Goal: Communication & Community: Answer question/provide support

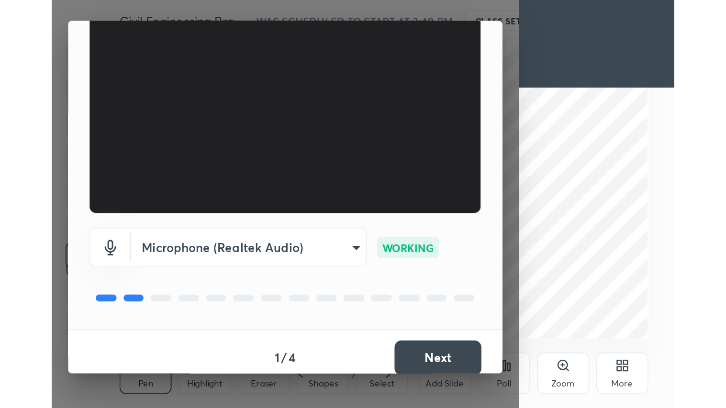
scroll to position [89, 0]
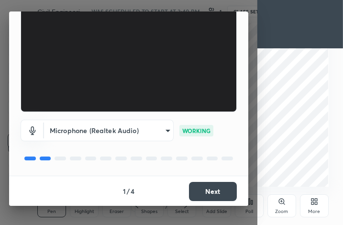
click at [305, 205] on div "More" at bounding box center [314, 205] width 29 height 23
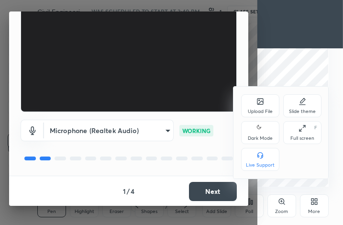
click at [303, 142] on div "Full screen F" at bounding box center [302, 132] width 38 height 23
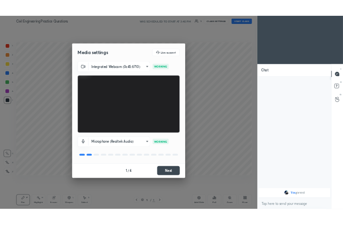
scroll to position [0, 0]
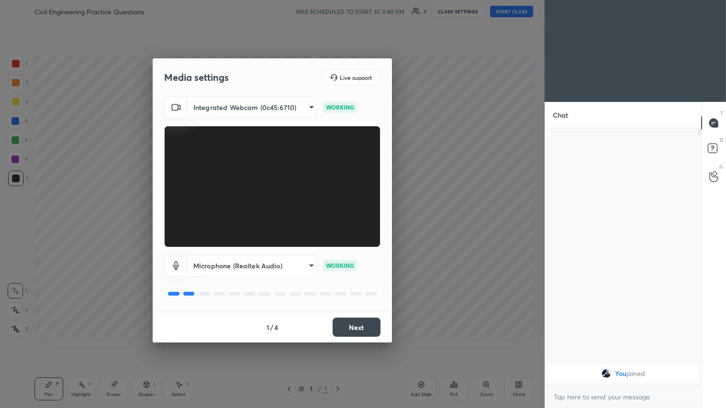
click at [343, 224] on button "Next" at bounding box center [357, 327] width 48 height 19
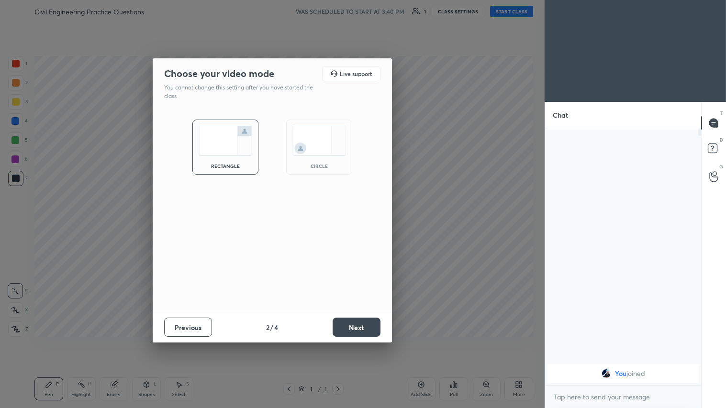
click at [343, 224] on button "Next" at bounding box center [357, 327] width 48 height 19
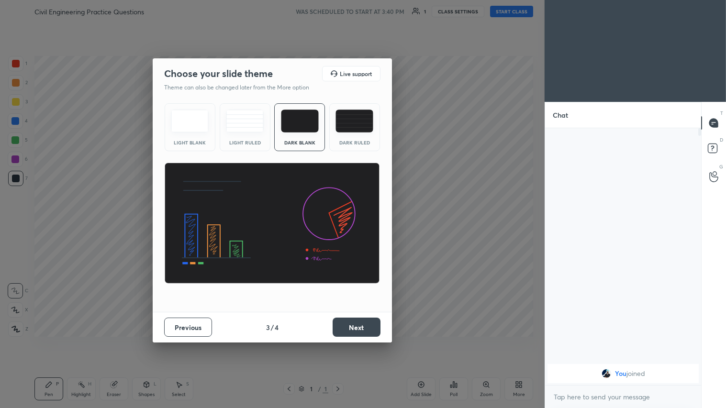
click at [343, 224] on button "Next" at bounding box center [357, 327] width 48 height 19
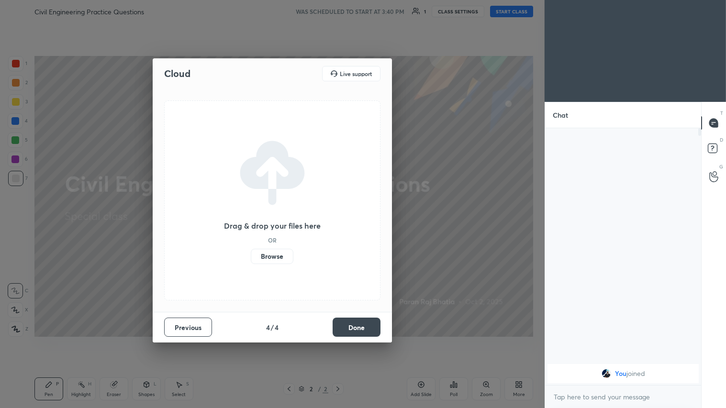
click at [274, 224] on label "Browse" at bounding box center [272, 256] width 43 height 15
click at [251, 224] on input "Browse" at bounding box center [251, 256] width 0 height 15
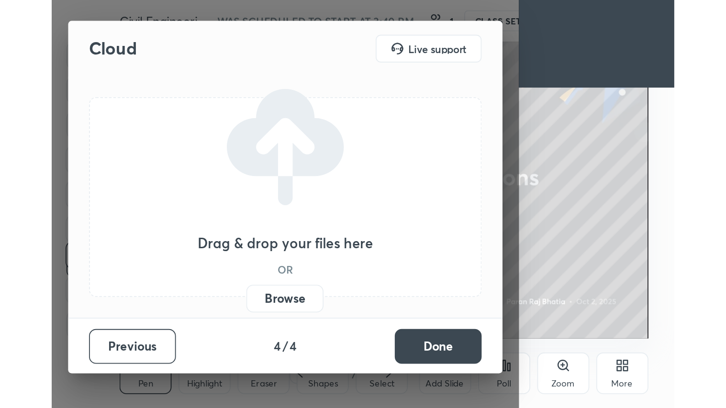
scroll to position [164, 305]
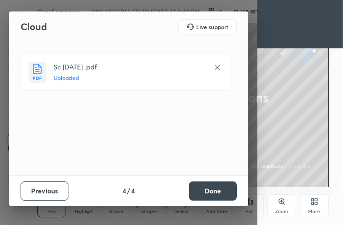
click at [211, 187] on button "Done" at bounding box center [213, 190] width 48 height 19
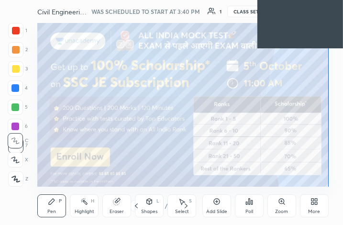
click at [327, 204] on div "More" at bounding box center [314, 205] width 29 height 23
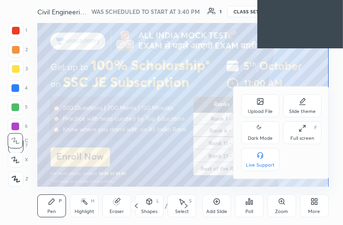
click at [306, 136] on div "Full screen" at bounding box center [303, 138] width 24 height 5
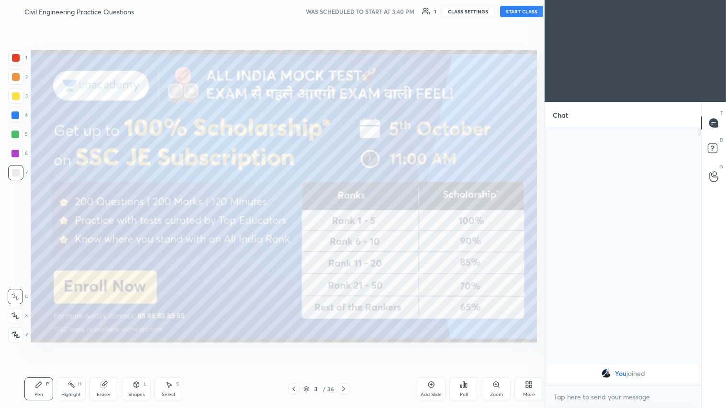
scroll to position [47515, 47355]
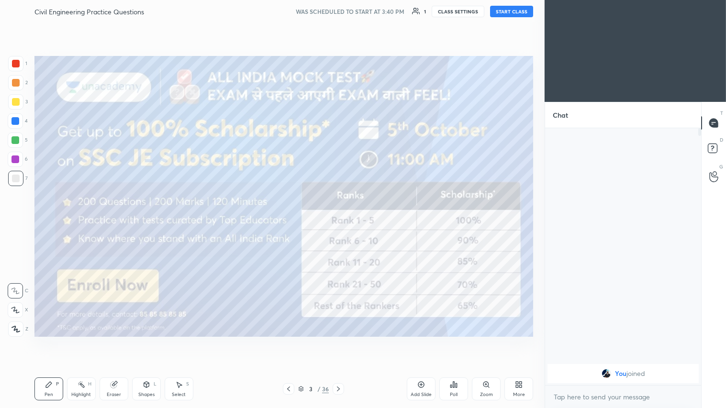
click at [343, 224] on div "More" at bounding box center [519, 394] width 12 height 5
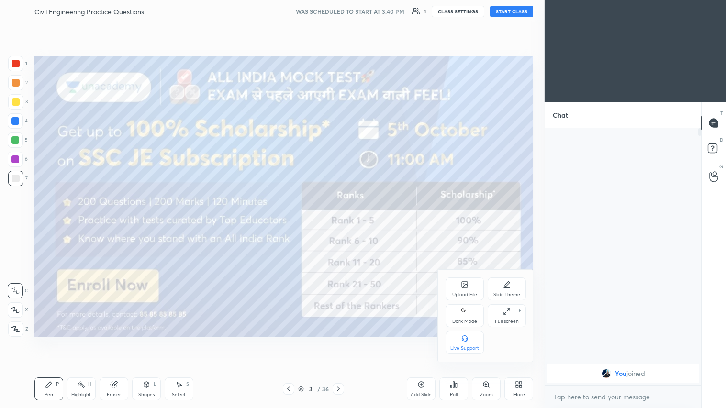
click at [343, 224] on icon at bounding box center [465, 311] width 8 height 11
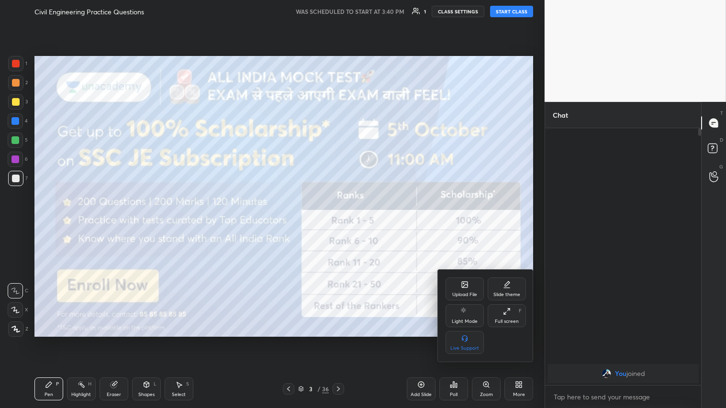
click at [290, 224] on div at bounding box center [363, 204] width 726 height 408
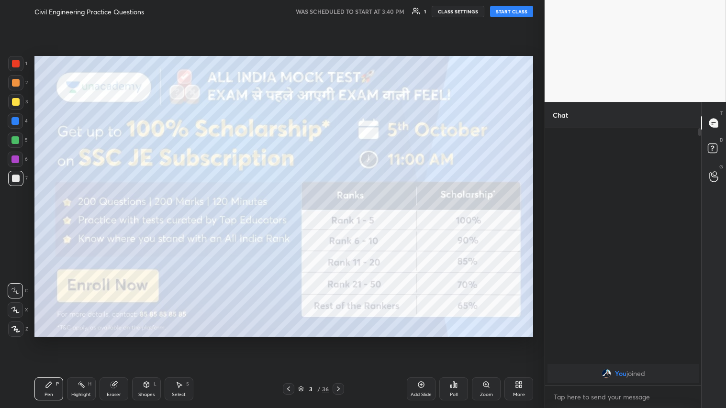
click at [11, 224] on div at bounding box center [15, 329] width 15 height 15
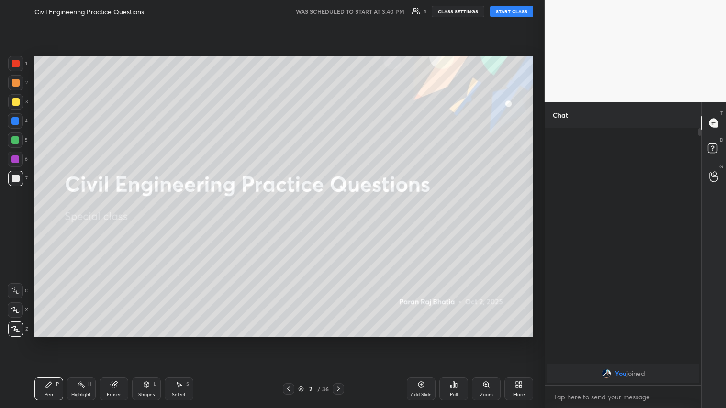
click at [343, 7] on button "START CLASS" at bounding box center [511, 11] width 43 height 11
click at [343, 11] on icon "button" at bounding box center [405, 12] width 8 height 8
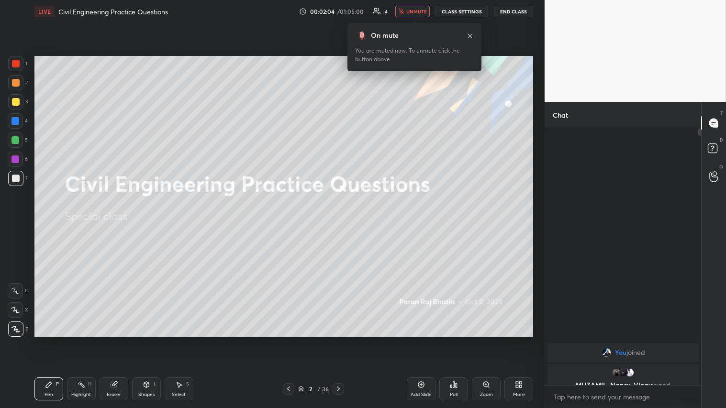
click at [343, 224] on div "x" at bounding box center [623, 397] width 156 height 22
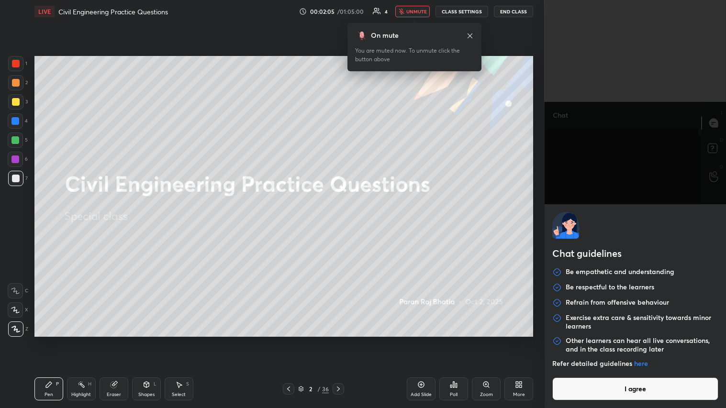
click at [343, 224] on button "I agree" at bounding box center [635, 389] width 166 height 23
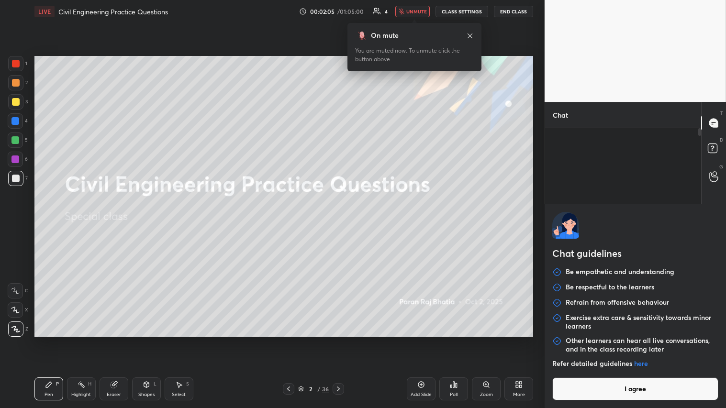
type textarea "x"
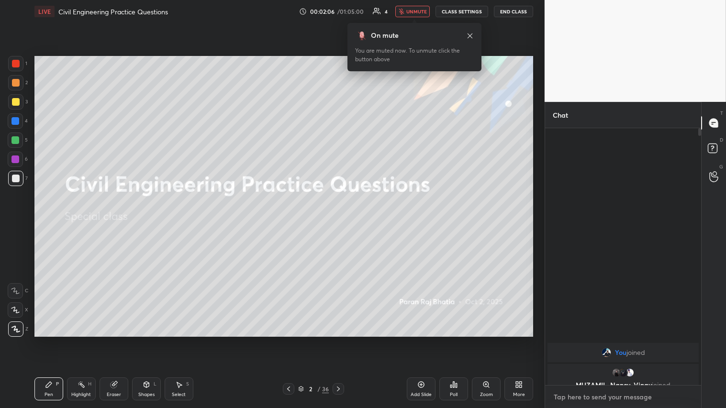
type textarea "j"
type textarea "x"
type textarea "jo"
type textarea "x"
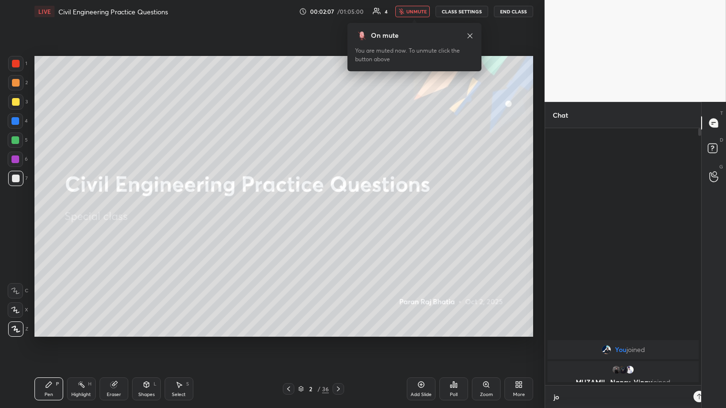
scroll to position [174, 153]
type textarea "joi"
type textarea "x"
type textarea "join"
type textarea "x"
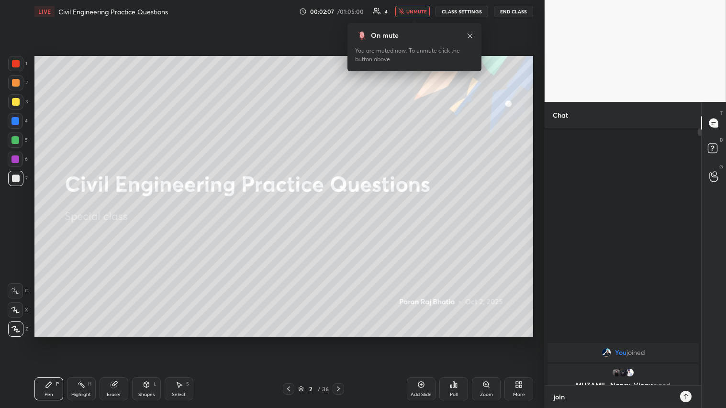
type textarea "joini"
type textarea "x"
type textarea "joinin"
type textarea "x"
type textarea "joining"
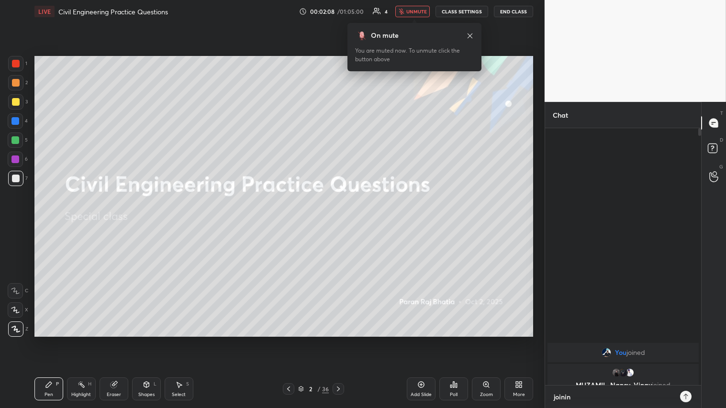
type textarea "x"
type textarea "joining"
type textarea "x"
type textarea "joining w"
type textarea "x"
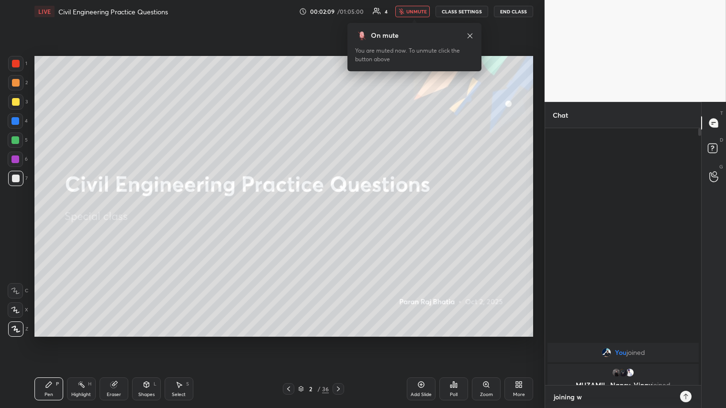
type textarea "joining wi"
type textarea "x"
type textarea "joining wit"
type textarea "x"
type textarea "joining with"
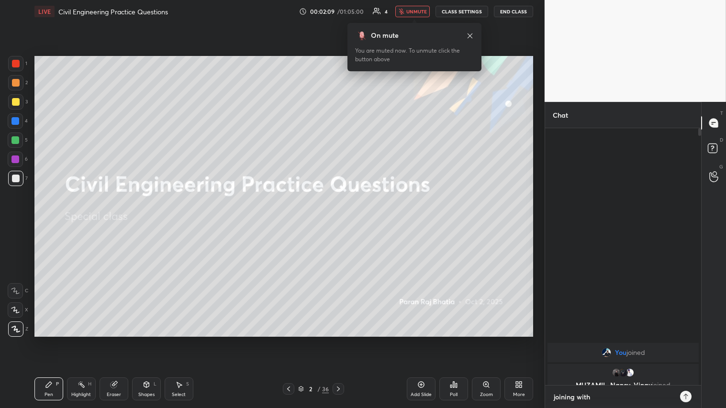
type textarea "x"
type textarea "joining withi"
type textarea "x"
type textarea "joining within"
type textarea "x"
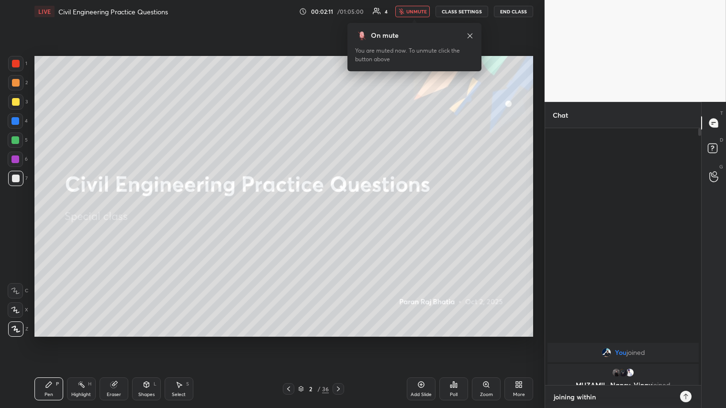
type textarea "joining within"
type textarea "x"
type textarea "joining within a"
type textarea "x"
type textarea "joining within a"
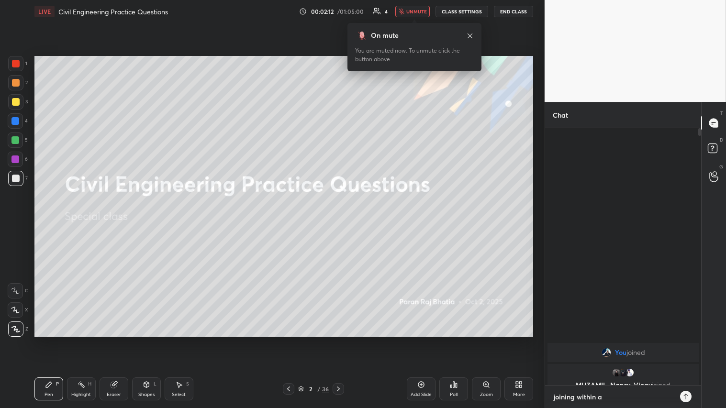
type textarea "x"
type textarea "joining within a m"
type textarea "x"
type textarea "joining within a mi"
type textarea "x"
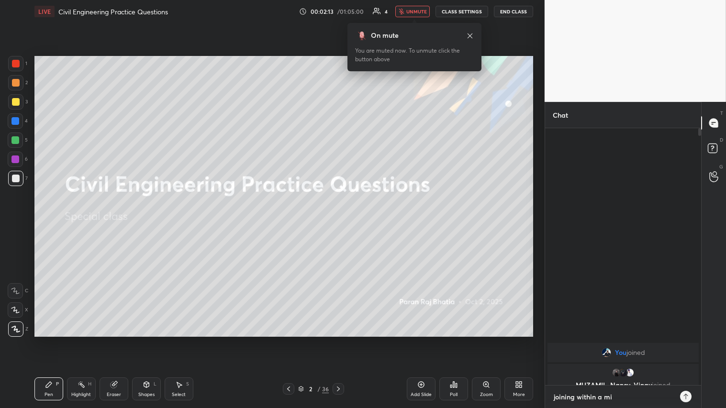
type textarea "joining within a min"
type textarea "x"
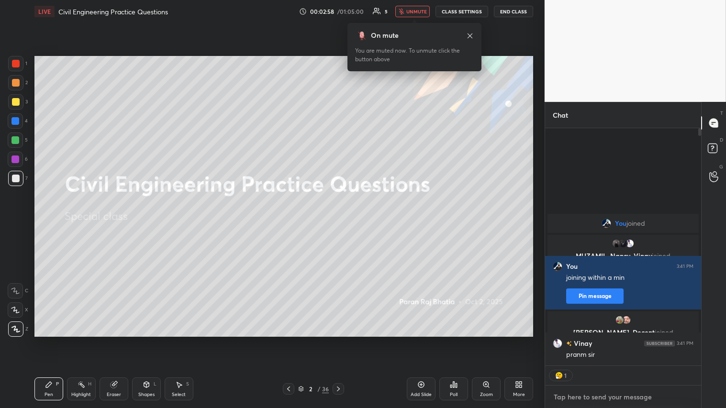
scroll to position [3, 2]
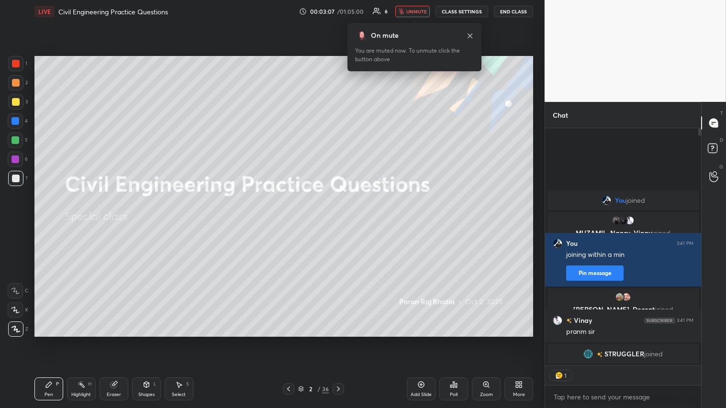
click at [343, 12] on button "CLASS SETTINGS" at bounding box center [462, 11] width 53 height 11
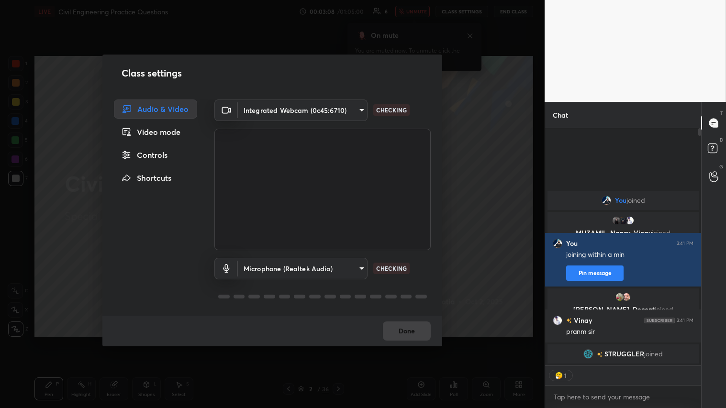
type textarea "x"
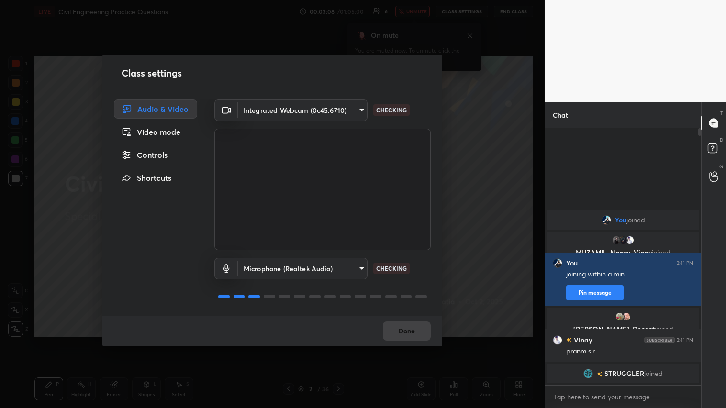
click at [343, 108] on body "1 2 3 4 5 6 7 C X Z C X Z E E Erase all H H LIVE Civil Engineering Practice Que…" at bounding box center [363, 204] width 726 height 408
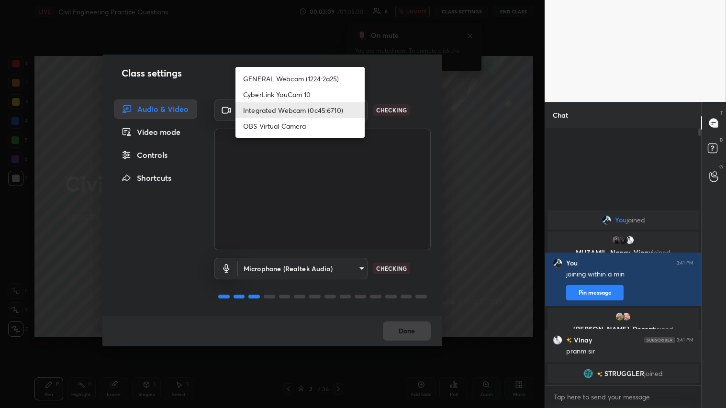
click at [323, 72] on li "GENERAL Webcam (1224:2a25)" at bounding box center [299, 79] width 129 height 16
type input "a804162f24a268607d6802bdfd143bf6309bb53021525fede1067bb20ea62842"
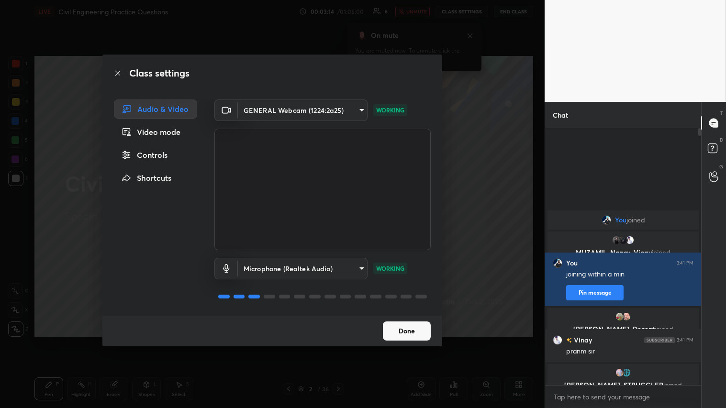
click at [343, 224] on button "Done" at bounding box center [407, 331] width 48 height 19
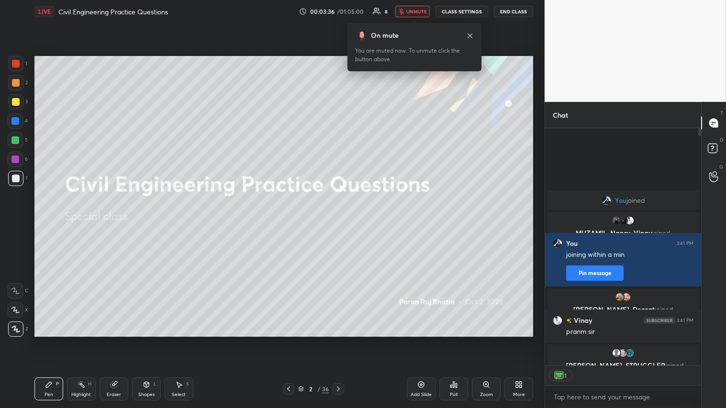
scroll to position [3, 2]
type textarea "x"
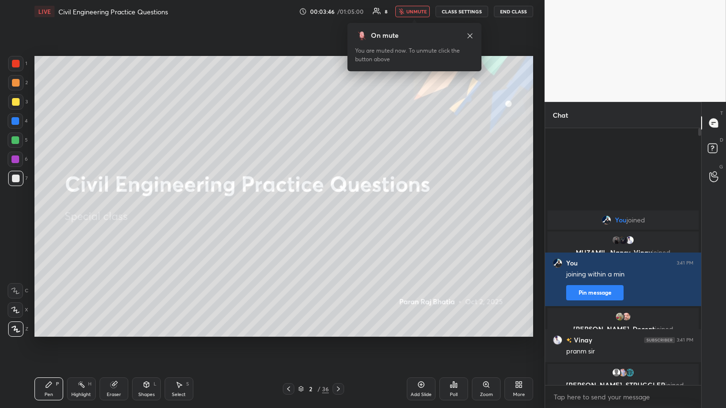
click at [115, 224] on div "Eraser" at bounding box center [114, 389] width 29 height 23
drag, startPoint x: 12, startPoint y: 327, endPoint x: 38, endPoint y: 369, distance: 49.4
click at [12, 224] on span "Erase all" at bounding box center [15, 328] width 14 height 7
click at [48, 224] on div "Pen" at bounding box center [49, 394] width 9 height 5
click at [343, 8] on button "CLASS SETTINGS" at bounding box center [462, 11] width 53 height 11
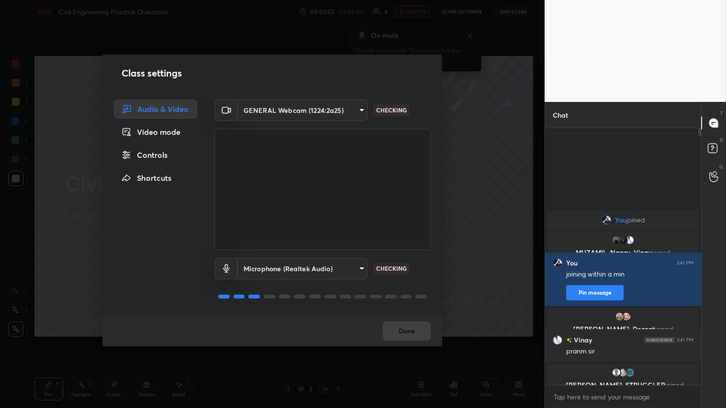
click at [167, 152] on div "Controls" at bounding box center [155, 155] width 83 height 19
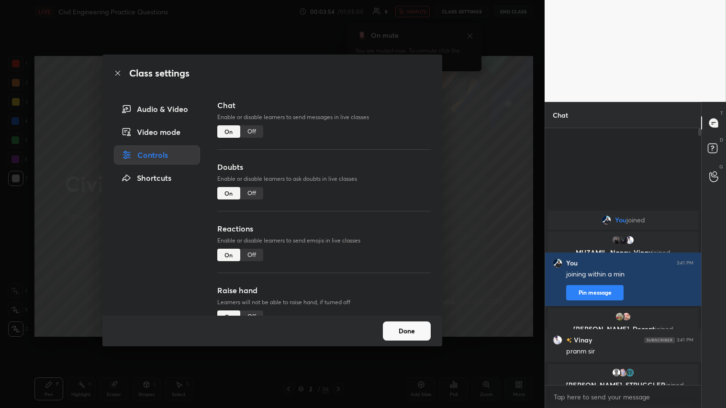
click at [247, 224] on div "Off" at bounding box center [251, 255] width 23 height 12
click at [343, 224] on button "Done" at bounding box center [407, 331] width 48 height 19
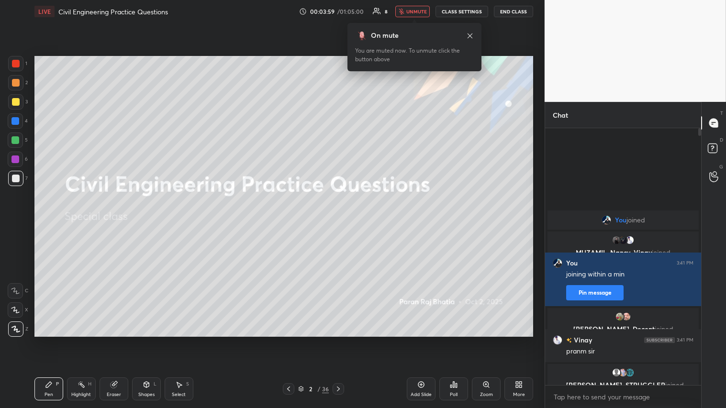
click at [343, 11] on span "unmute" at bounding box center [416, 11] width 21 height 7
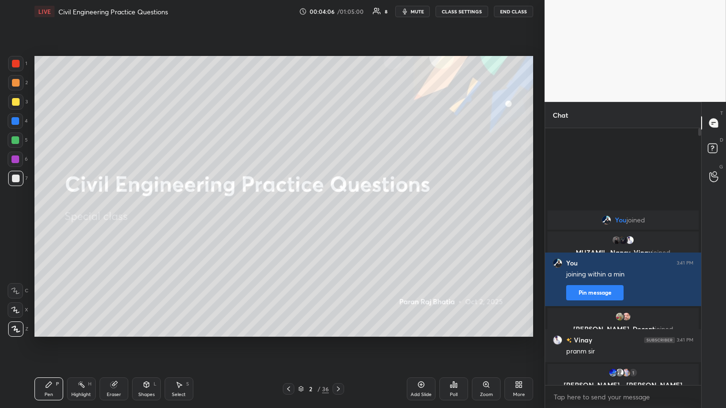
drag, startPoint x: 20, startPoint y: 63, endPoint x: 10, endPoint y: 107, distance: 45.1
click at [20, 63] on div at bounding box center [15, 63] width 15 height 15
click at [337, 224] on icon at bounding box center [339, 389] width 8 height 8
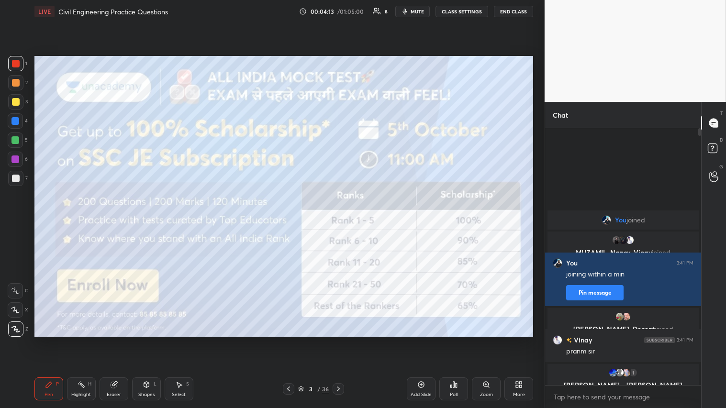
drag, startPoint x: 11, startPoint y: 104, endPoint x: 21, endPoint y: 105, distance: 10.6
click at [11, 103] on div at bounding box center [15, 101] width 15 height 15
click at [13, 58] on div at bounding box center [15, 63] width 15 height 15
click at [338, 224] on icon at bounding box center [339, 389] width 8 height 8
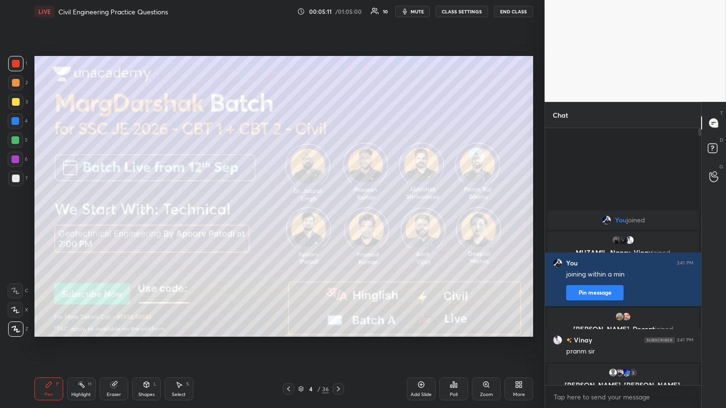
click at [340, 224] on icon at bounding box center [339, 389] width 8 height 8
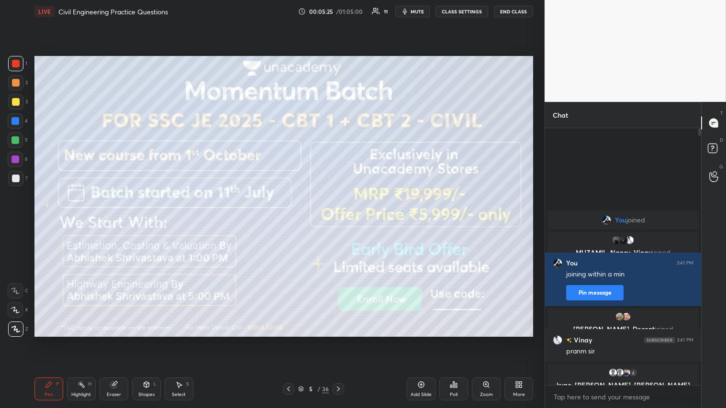
click at [336, 224] on icon at bounding box center [339, 389] width 8 height 8
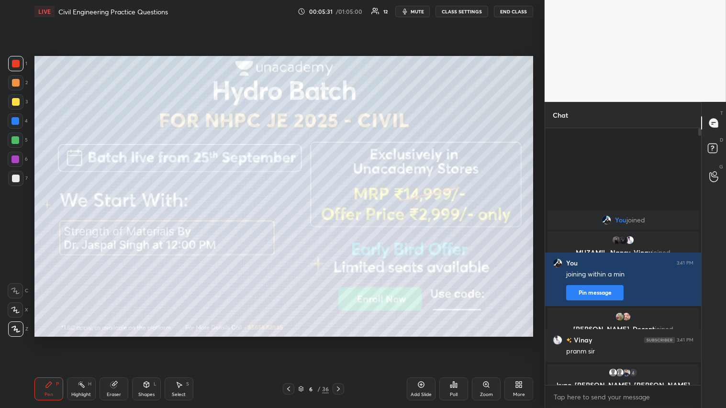
click at [288, 224] on icon at bounding box center [289, 389] width 8 height 8
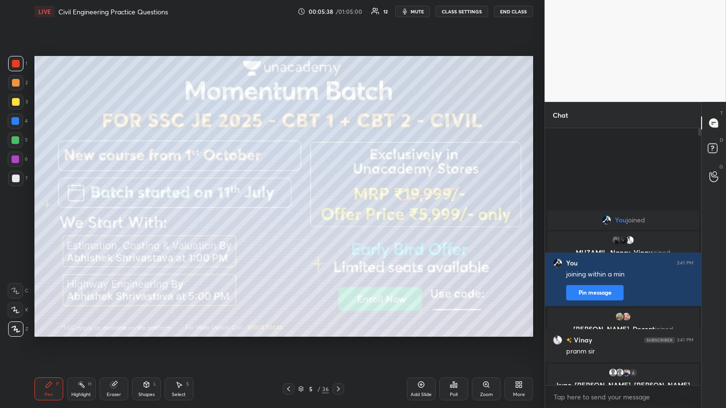
click at [341, 224] on icon at bounding box center [339, 389] width 8 height 8
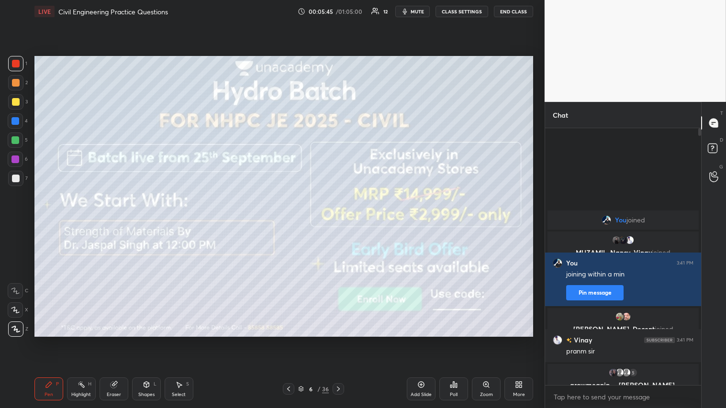
click at [342, 224] on icon at bounding box center [339, 389] width 8 height 8
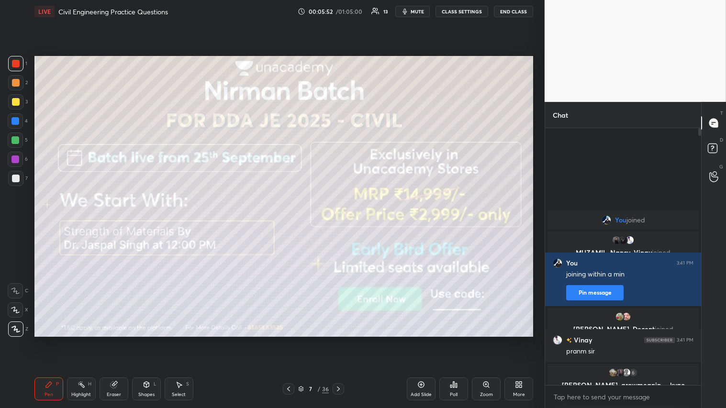
click at [338, 224] on icon at bounding box center [339, 389] width 8 height 8
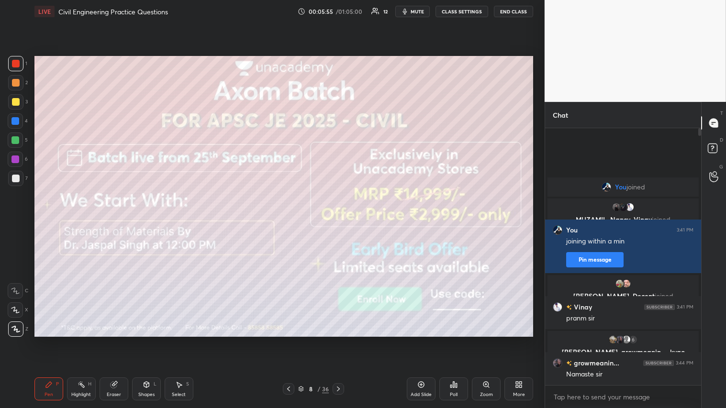
click at [343, 224] on div at bounding box center [338, 388] width 11 height 11
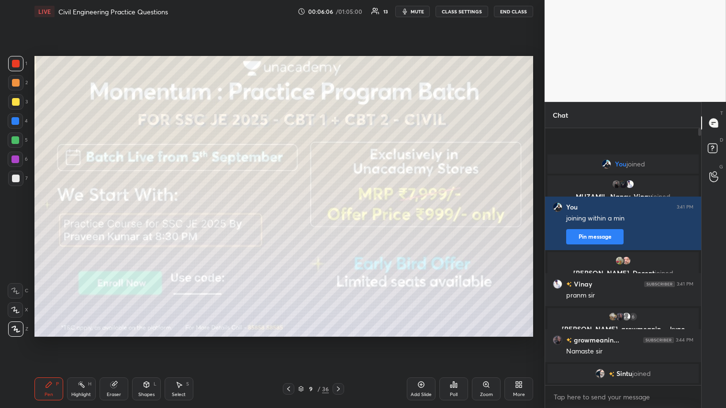
click at [338, 224] on icon at bounding box center [338, 389] width 3 height 5
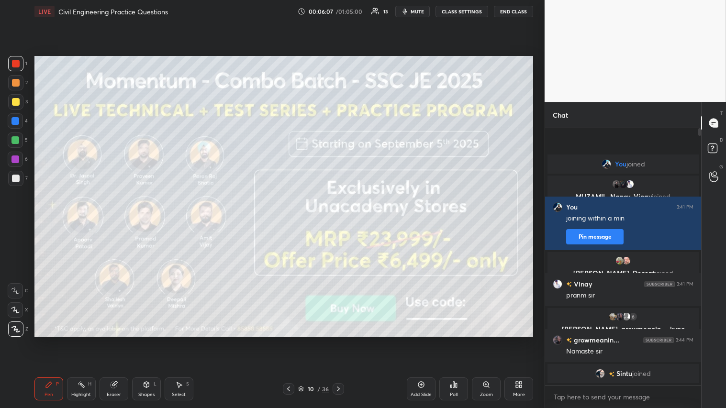
drag, startPoint x: 291, startPoint y: 386, endPoint x: 295, endPoint y: 384, distance: 5.4
click at [290, 224] on icon at bounding box center [289, 389] width 8 height 8
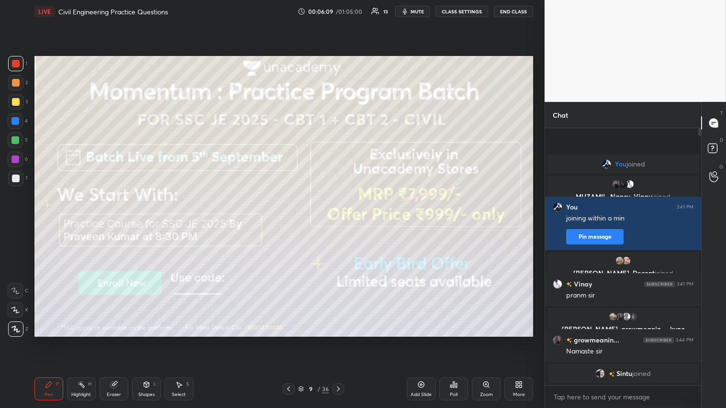
click at [339, 224] on icon at bounding box center [339, 389] width 8 height 8
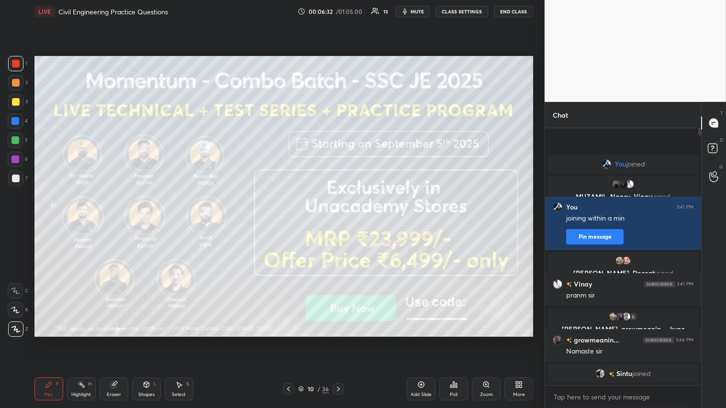
click at [342, 224] on div "Pen P Highlight H Eraser Shapes L Select S 10 / 36 Add Slide Poll Zoom More" at bounding box center [283, 389] width 499 height 38
click at [337, 224] on icon at bounding box center [339, 389] width 8 height 8
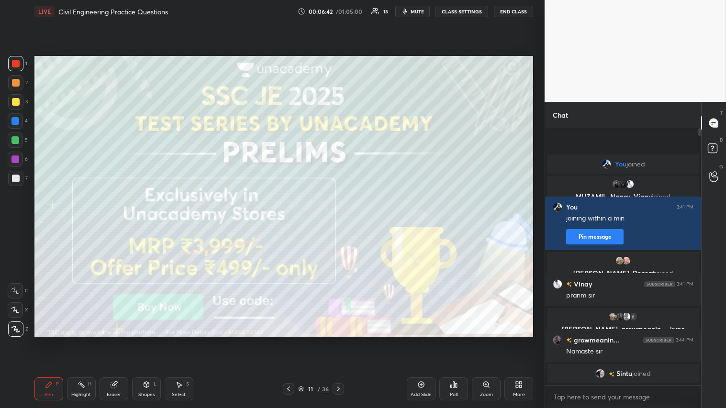
click at [339, 224] on icon at bounding box center [339, 389] width 8 height 8
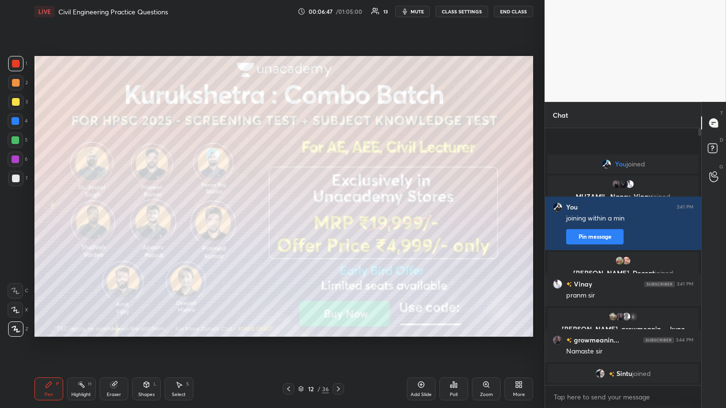
click at [341, 224] on icon at bounding box center [339, 389] width 8 height 8
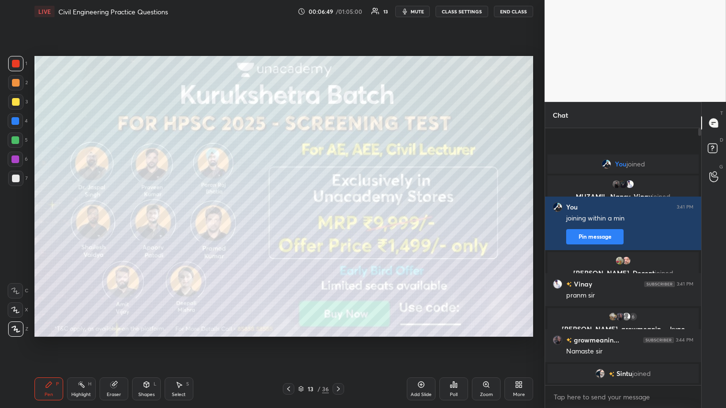
click at [288, 224] on icon at bounding box center [289, 389] width 8 height 8
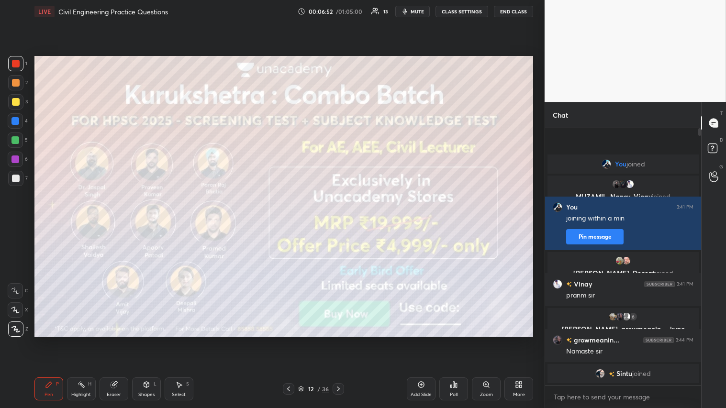
click at [340, 224] on icon at bounding box center [339, 389] width 8 height 8
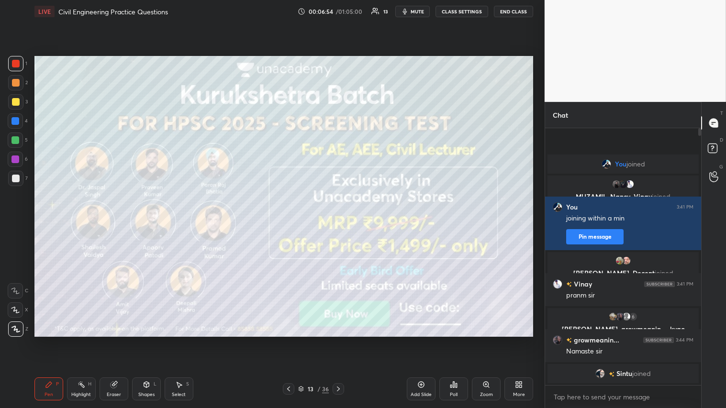
drag, startPoint x: 288, startPoint y: 387, endPoint x: 292, endPoint y: 388, distance: 4.9
click at [288, 224] on icon at bounding box center [289, 389] width 8 height 8
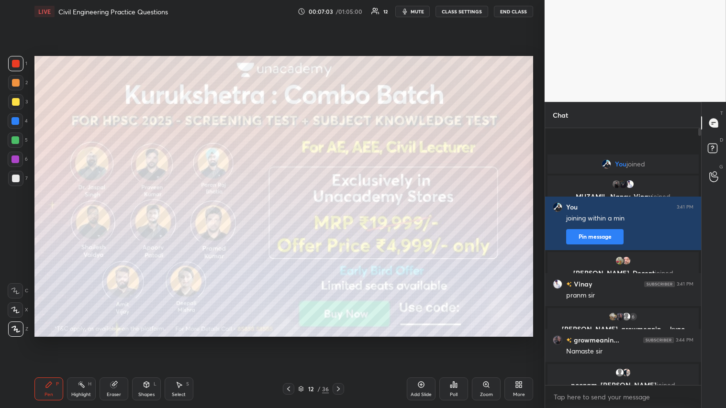
click at [341, 224] on icon at bounding box center [339, 389] width 8 height 8
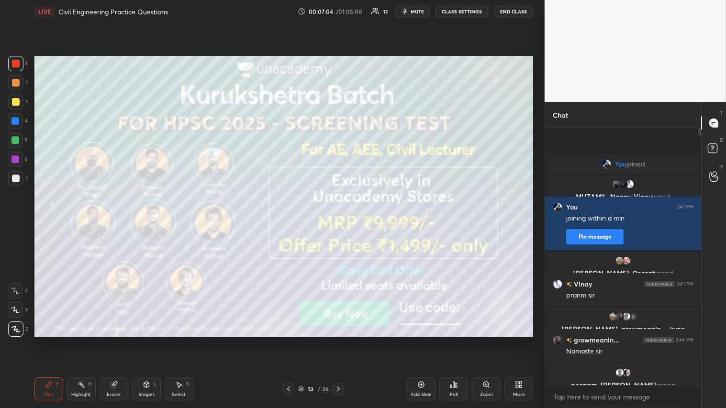
click at [340, 224] on icon at bounding box center [339, 389] width 8 height 8
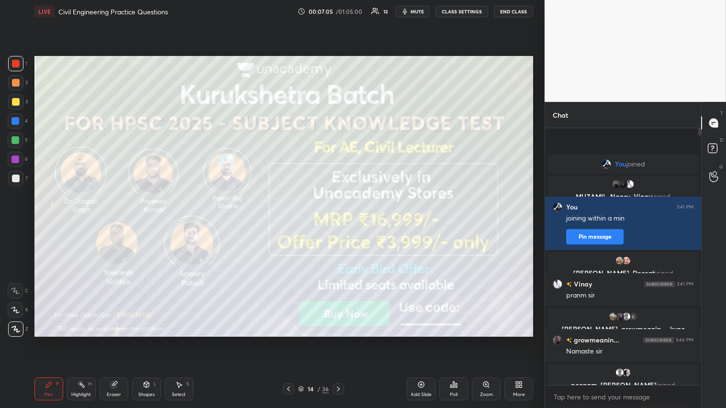
click at [340, 224] on icon at bounding box center [339, 389] width 8 height 8
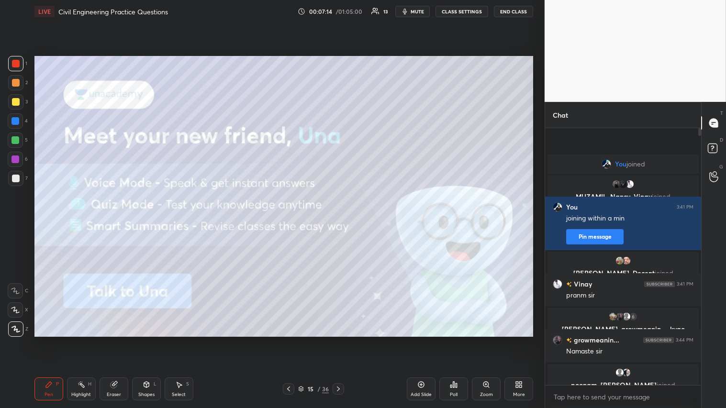
click at [341, 224] on icon at bounding box center [339, 389] width 8 height 8
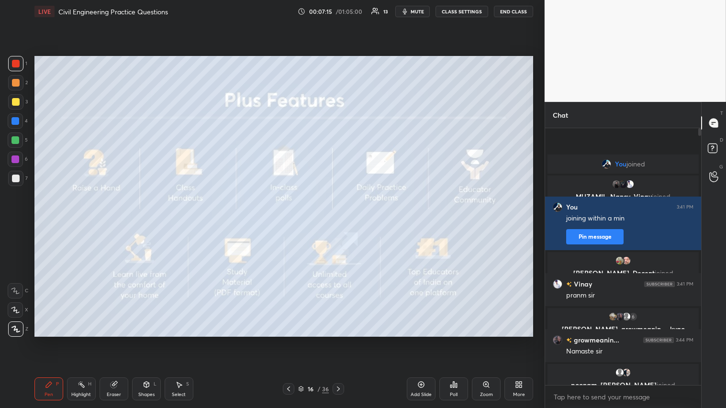
click at [341, 224] on icon at bounding box center [339, 389] width 8 height 8
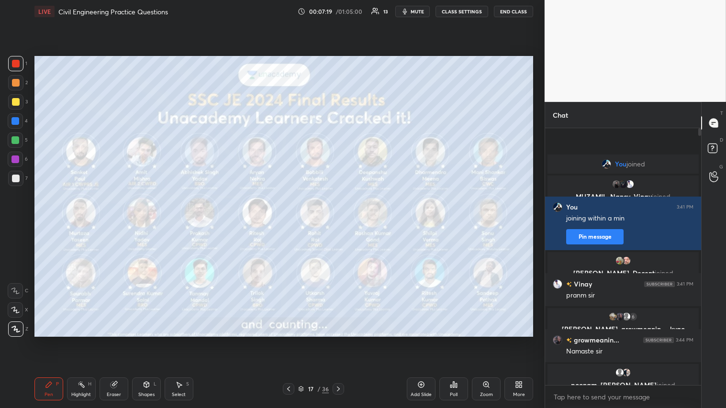
click at [336, 224] on icon at bounding box center [339, 389] width 8 height 8
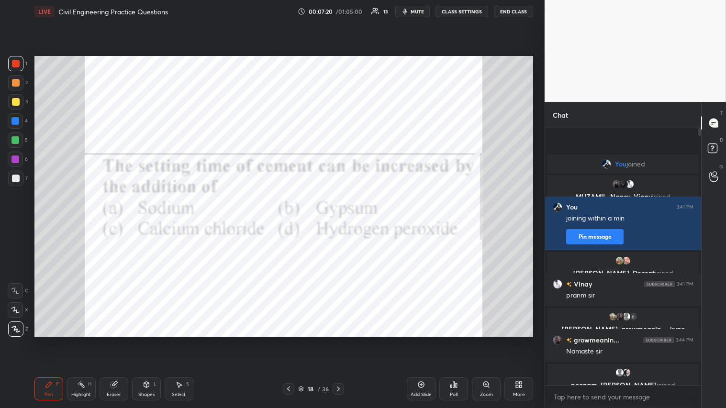
drag, startPoint x: 18, startPoint y: 60, endPoint x: 22, endPoint y: 67, distance: 7.7
click at [20, 61] on div at bounding box center [15, 63] width 15 height 15
click at [51, 224] on icon at bounding box center [49, 385] width 8 height 8
click at [343, 224] on div "Poll" at bounding box center [453, 389] width 29 height 23
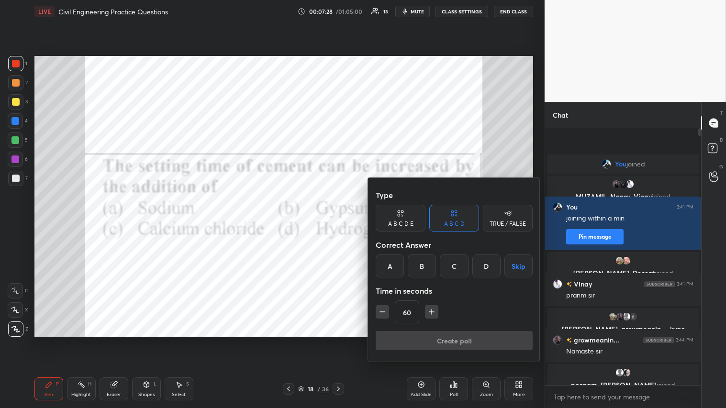
click at [343, 224] on div "B" at bounding box center [422, 266] width 28 height 23
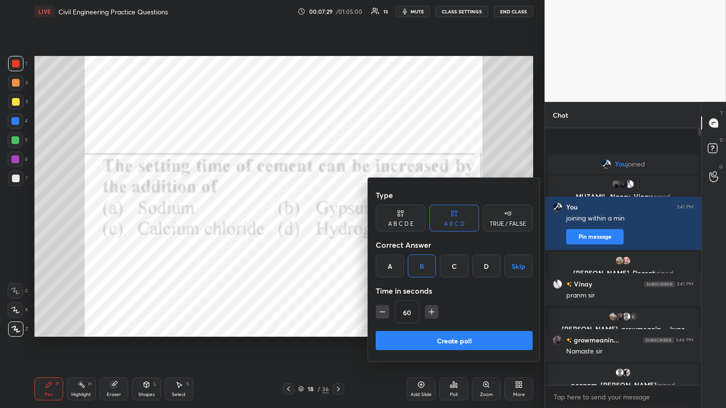
click at [343, 224] on icon "button" at bounding box center [383, 312] width 10 height 10
type input "30"
click at [343, 224] on button "Create poll" at bounding box center [454, 340] width 157 height 19
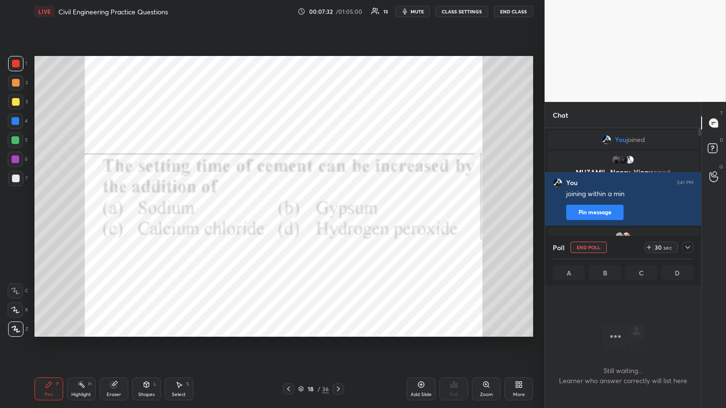
scroll to position [3, 2]
click at [343, 12] on span "mute" at bounding box center [417, 11] width 13 height 7
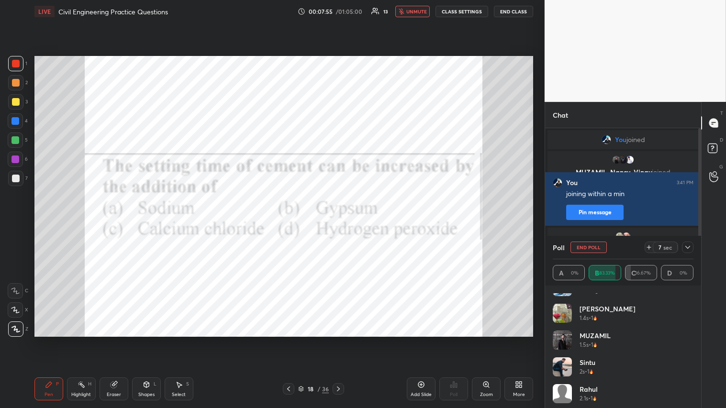
scroll to position [0, 0]
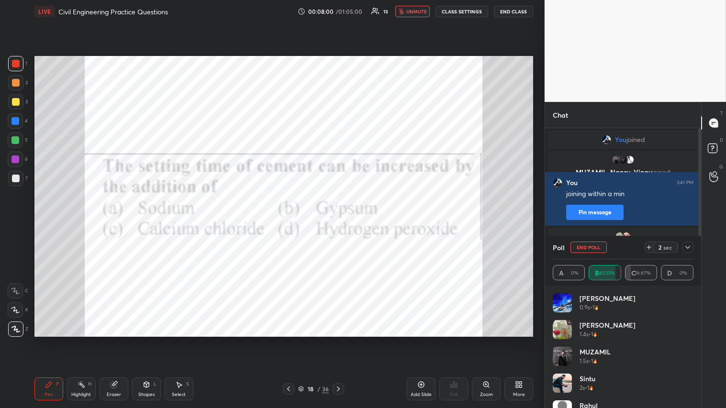
click at [343, 11] on span "unmute" at bounding box center [416, 11] width 21 height 7
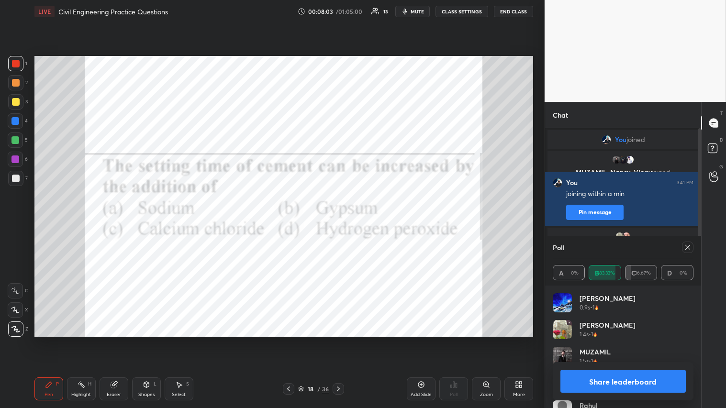
click at [343, 224] on button "Share leaderboard" at bounding box center [622, 381] width 125 height 23
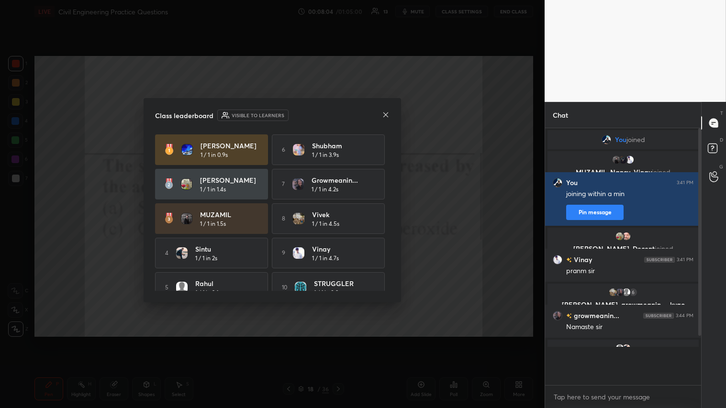
scroll to position [174, 153]
click at [343, 117] on icon at bounding box center [386, 115] width 8 height 8
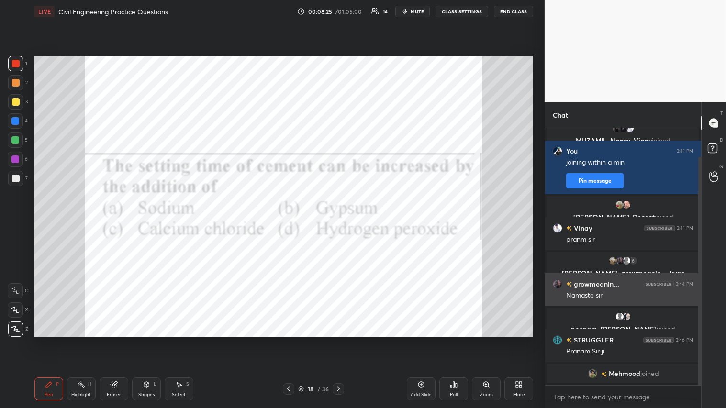
scroll to position [65, 0]
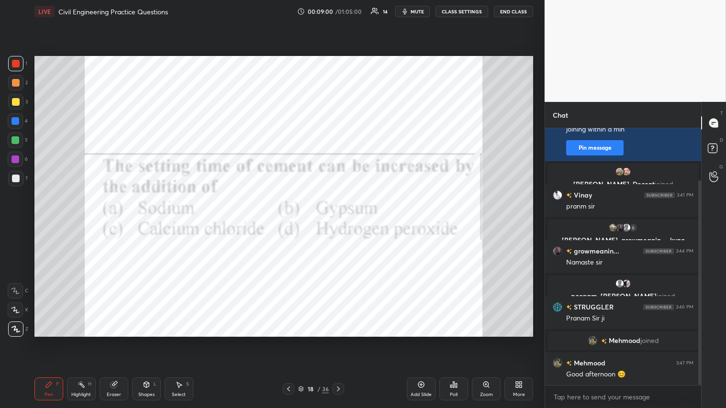
click at [336, 224] on icon at bounding box center [339, 389] width 8 height 8
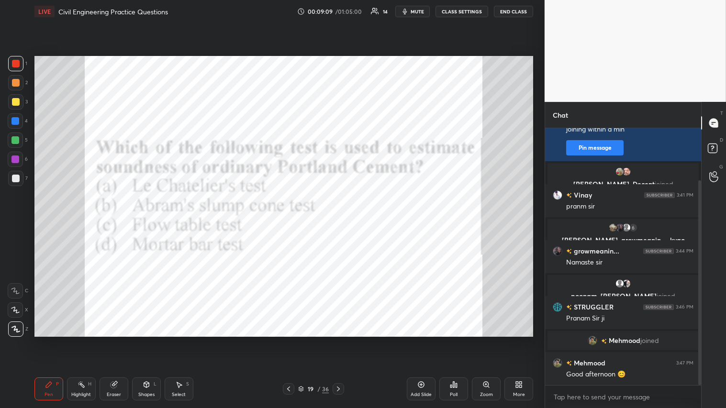
click at [343, 224] on icon at bounding box center [454, 385] width 8 height 8
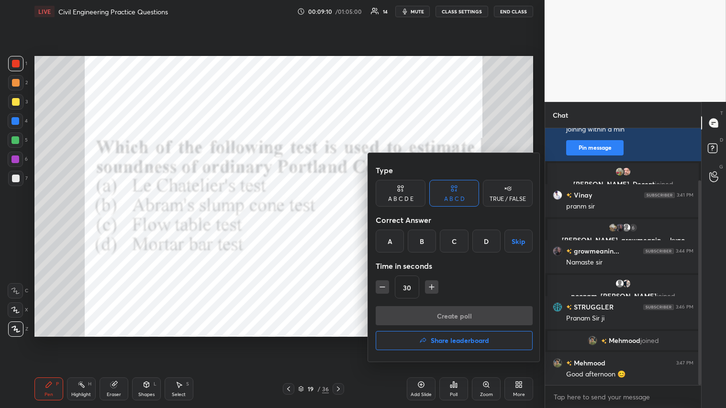
click at [343, 224] on div "A" at bounding box center [390, 241] width 28 height 23
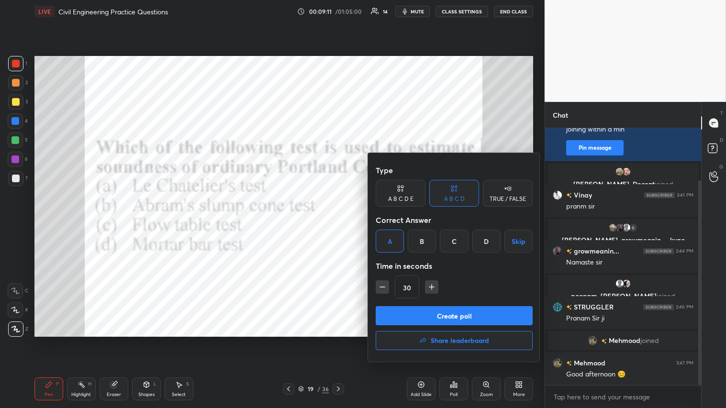
click at [343, 224] on button "Create poll" at bounding box center [454, 315] width 157 height 19
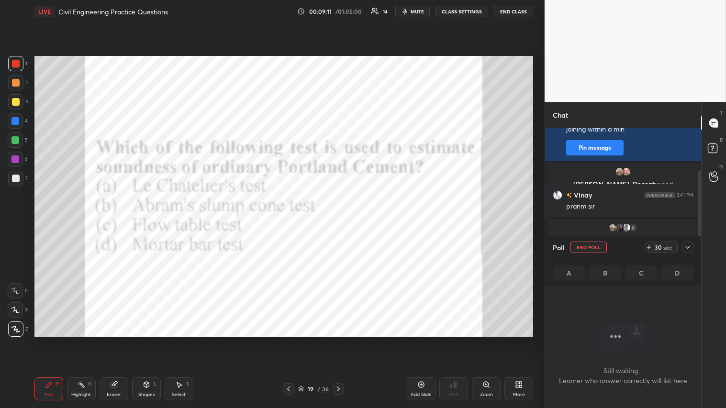
scroll to position [125, 153]
click at [343, 11] on icon "button" at bounding box center [405, 12] width 8 height 8
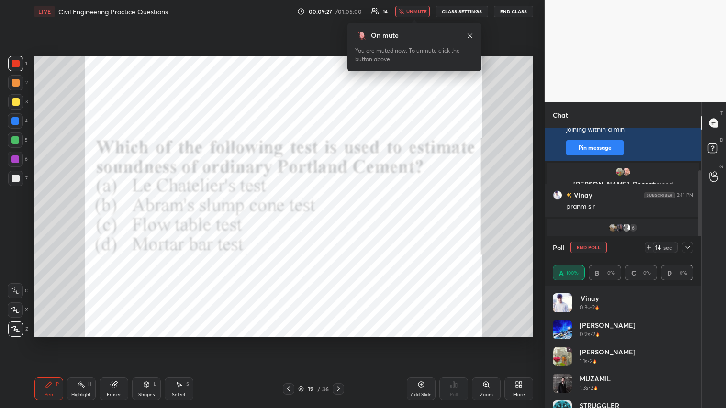
scroll to position [233, 0]
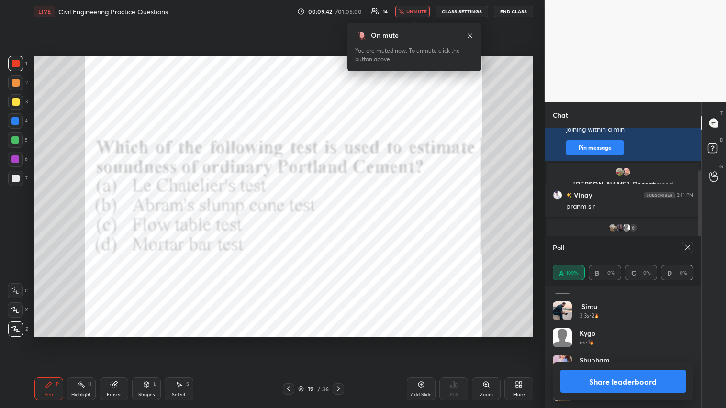
click at [343, 224] on button "Share leaderboard" at bounding box center [622, 381] width 125 height 23
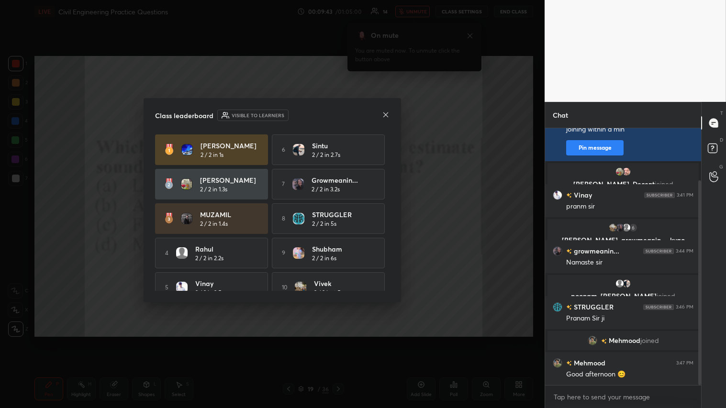
scroll to position [3, 2]
click at [343, 115] on icon at bounding box center [386, 115] width 8 height 8
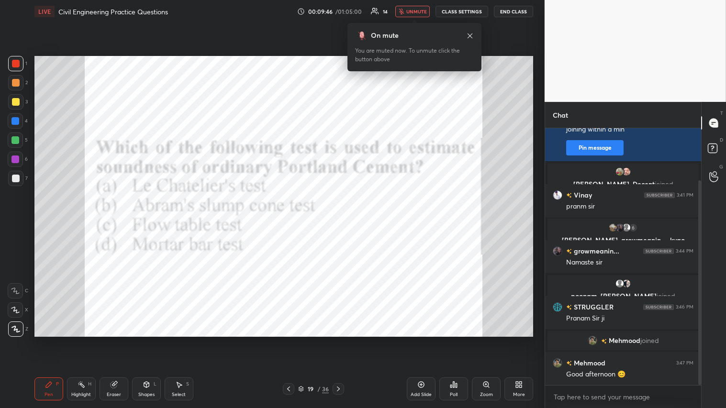
click at [343, 7] on button "unmute" at bounding box center [412, 11] width 34 height 11
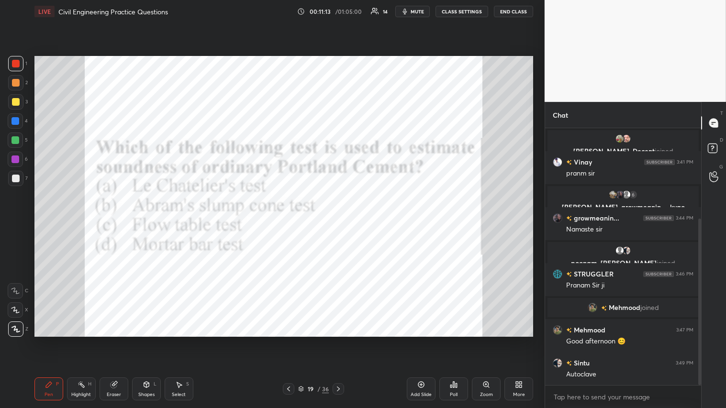
scroll to position [139, 0]
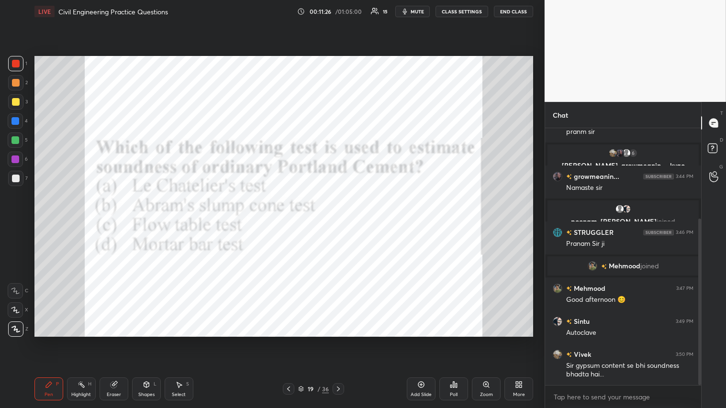
click at [20, 61] on div at bounding box center [15, 63] width 15 height 15
click at [340, 224] on icon at bounding box center [339, 389] width 8 height 8
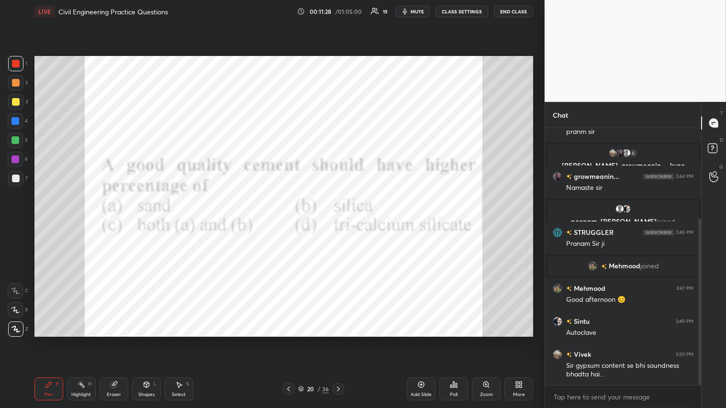
click at [16, 65] on div at bounding box center [16, 64] width 8 height 8
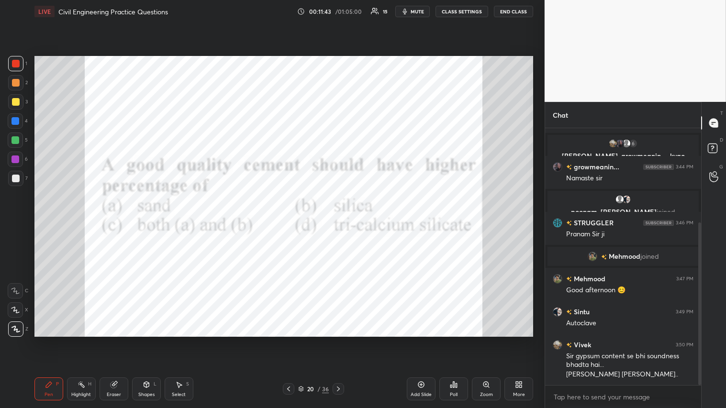
click at [343, 224] on icon at bounding box center [453, 385] width 1 height 6
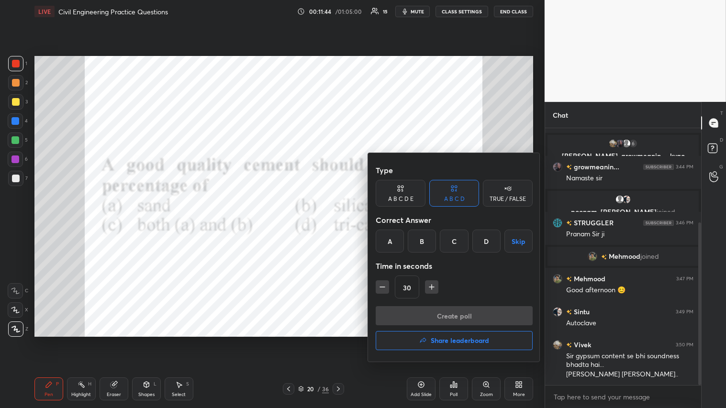
drag, startPoint x: 481, startPoint y: 241, endPoint x: 482, endPoint y: 246, distance: 5.4
click at [343, 224] on div "D" at bounding box center [486, 241] width 28 height 23
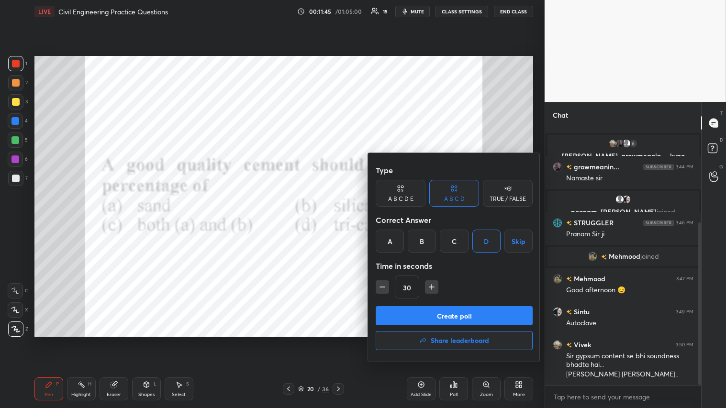
click at [343, 224] on button "Create poll" at bounding box center [454, 315] width 157 height 19
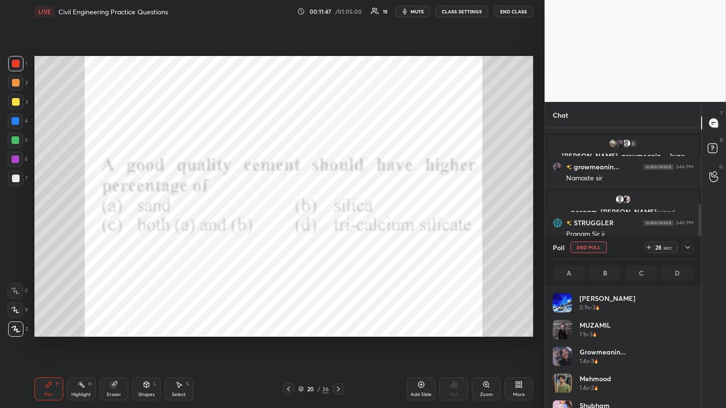
scroll to position [112, 138]
click at [343, 13] on span "mute" at bounding box center [417, 11] width 13 height 7
click at [343, 224] on icon at bounding box center [688, 248] width 8 height 8
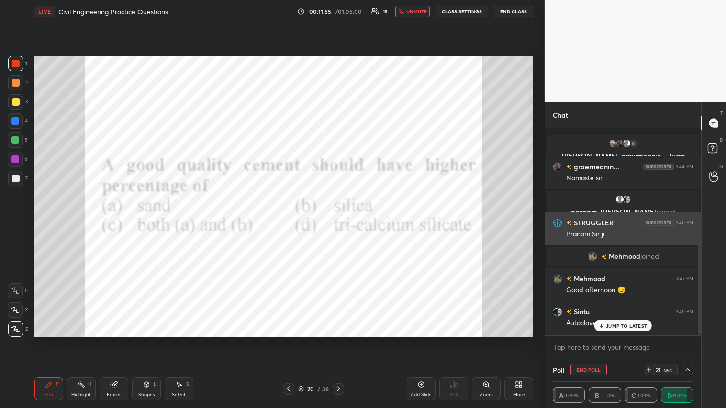
scroll to position [198, 0]
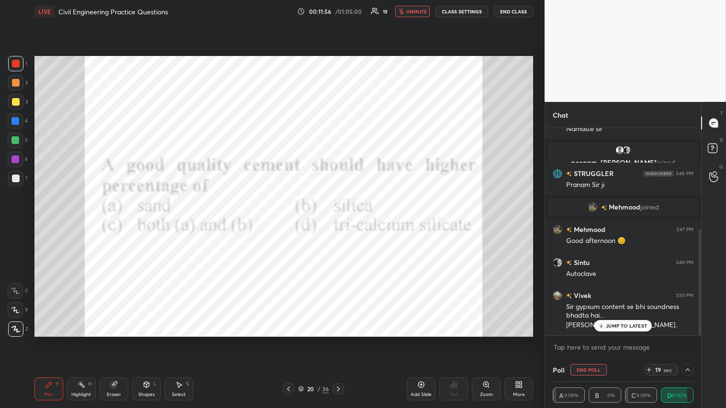
click at [343, 10] on span "unmute" at bounding box center [416, 11] width 21 height 7
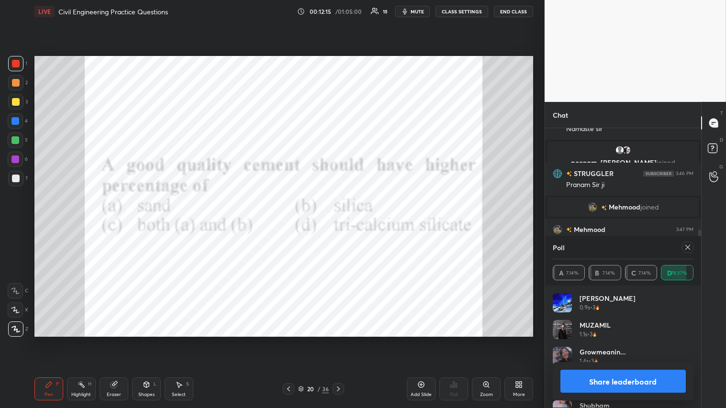
scroll to position [112, 138]
click at [343, 224] on button "Share leaderboard" at bounding box center [622, 381] width 125 height 23
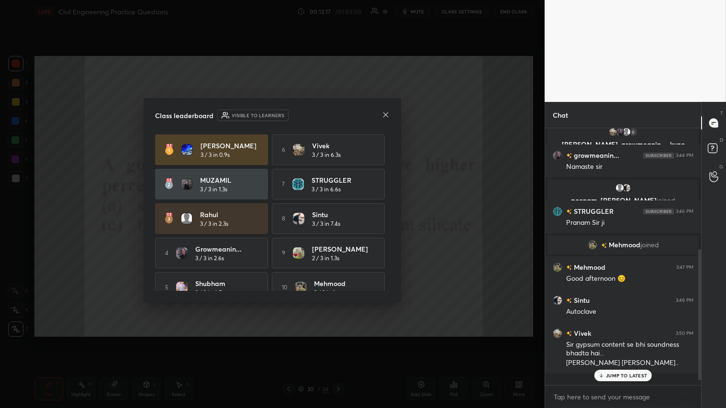
scroll to position [149, 0]
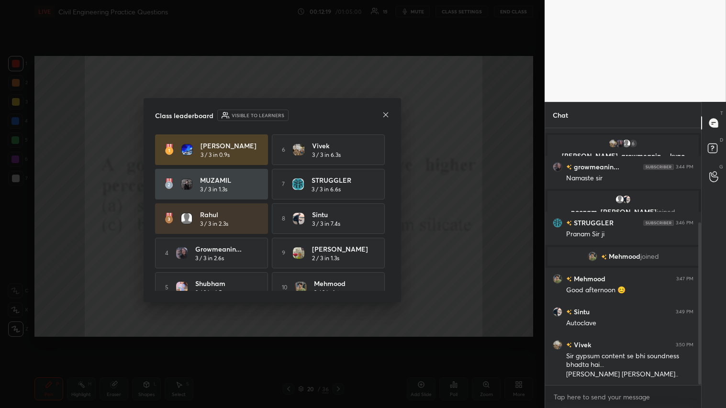
click at [343, 113] on icon at bounding box center [386, 115] width 8 height 8
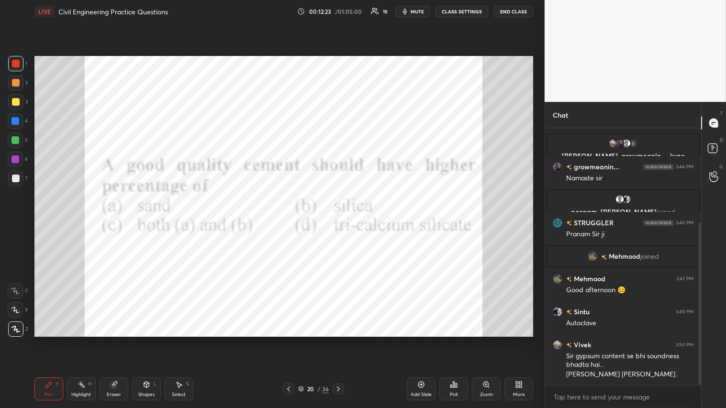
click at [17, 61] on div at bounding box center [16, 64] width 8 height 8
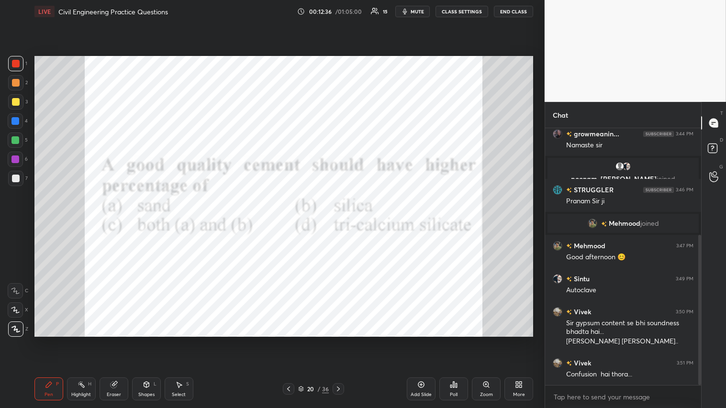
click at [16, 61] on div at bounding box center [16, 64] width 8 height 8
click at [52, 224] on div "Pen" at bounding box center [49, 394] width 9 height 5
drag, startPoint x: 48, startPoint y: 390, endPoint x: 144, endPoint y: 358, distance: 101.0
click at [48, 224] on div "Pen P" at bounding box center [48, 389] width 29 height 23
click at [7, 63] on div "1 2 3 4 5 6 7 C X Z C X Z E E Erase all H H" at bounding box center [15, 196] width 31 height 280
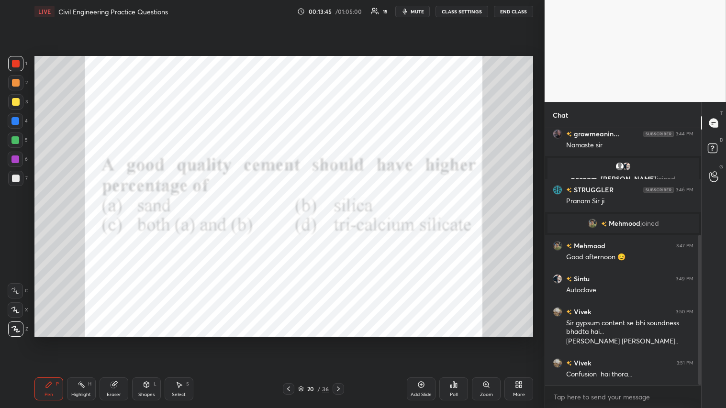
click at [42, 224] on div "Pen P" at bounding box center [48, 389] width 29 height 23
click at [341, 224] on icon at bounding box center [339, 389] width 8 height 8
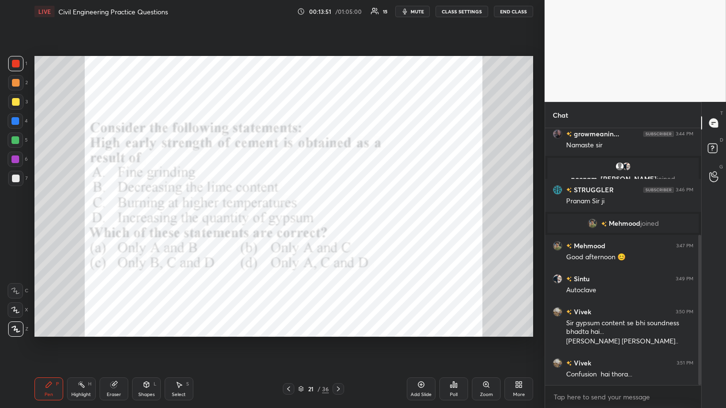
click at [288, 224] on icon at bounding box center [289, 389] width 8 height 8
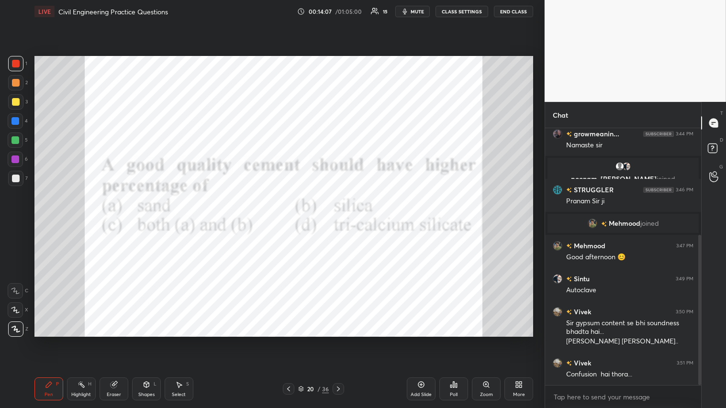
click at [341, 224] on icon at bounding box center [339, 389] width 8 height 8
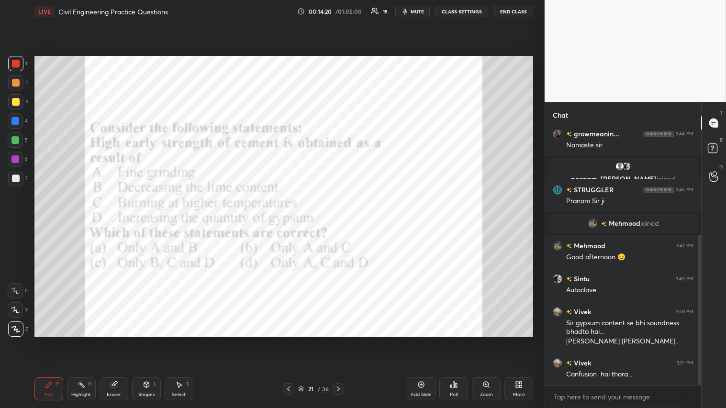
click at [343, 224] on div "Poll" at bounding box center [453, 389] width 29 height 23
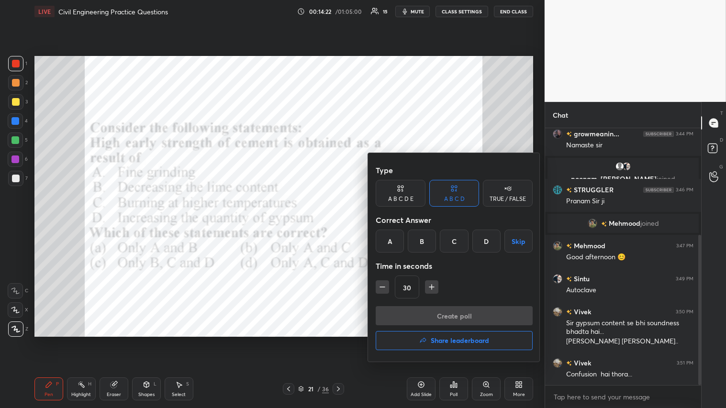
drag, startPoint x: 425, startPoint y: 233, endPoint x: 432, endPoint y: 286, distance: 53.1
click at [343, 224] on div "B" at bounding box center [422, 241] width 28 height 23
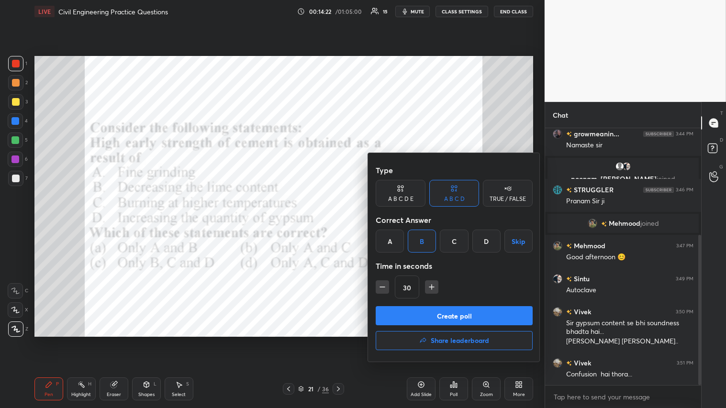
click at [343, 224] on button "Create poll" at bounding box center [454, 315] width 157 height 19
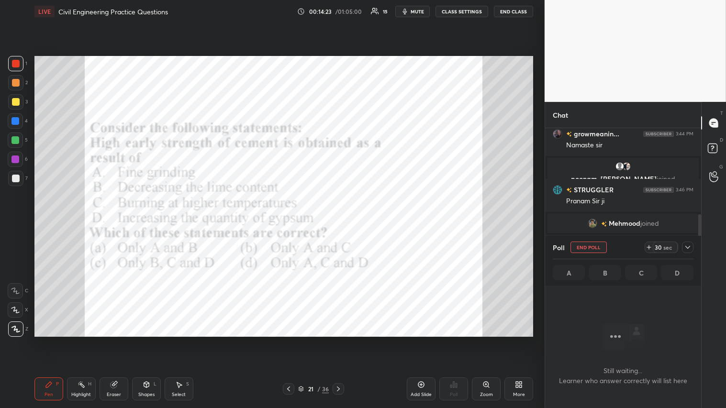
scroll to position [125, 153]
click at [343, 10] on span "mute" at bounding box center [417, 11] width 13 height 7
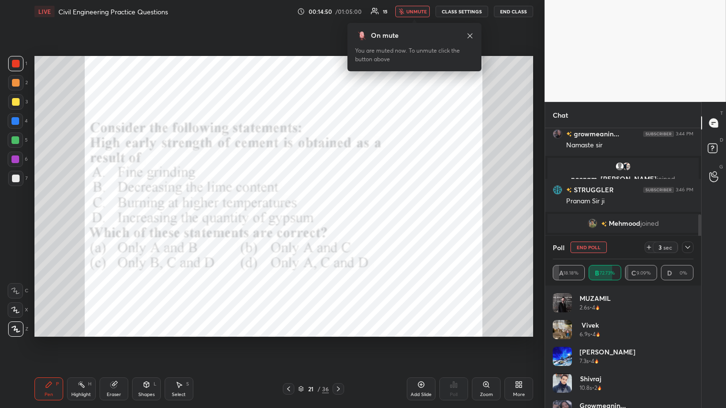
click at [343, 11] on span "unmute" at bounding box center [416, 11] width 21 height 7
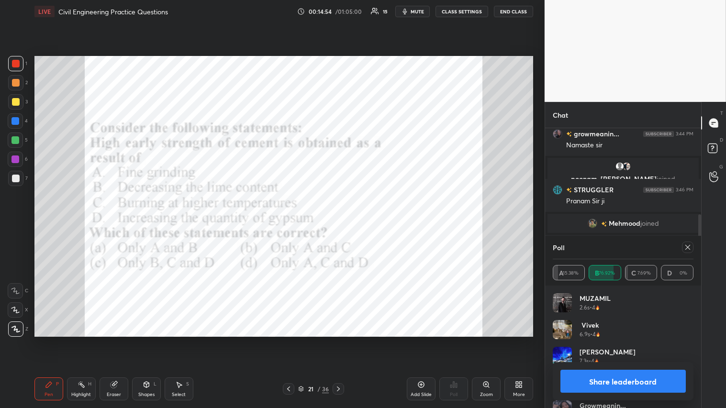
click at [343, 224] on button "Share leaderboard" at bounding box center [622, 381] width 125 height 23
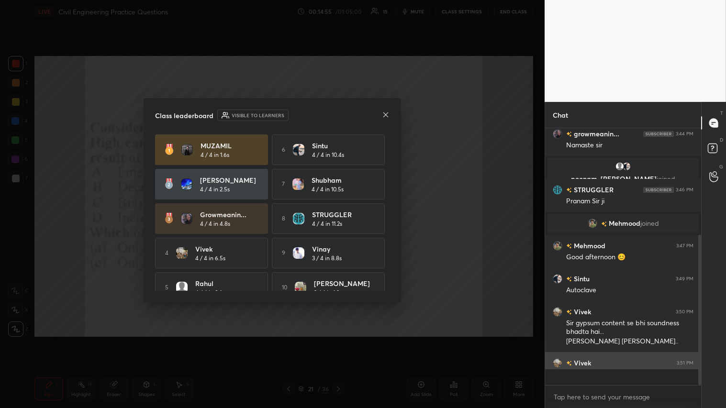
scroll to position [3, 2]
click at [343, 116] on icon at bounding box center [386, 115] width 8 height 8
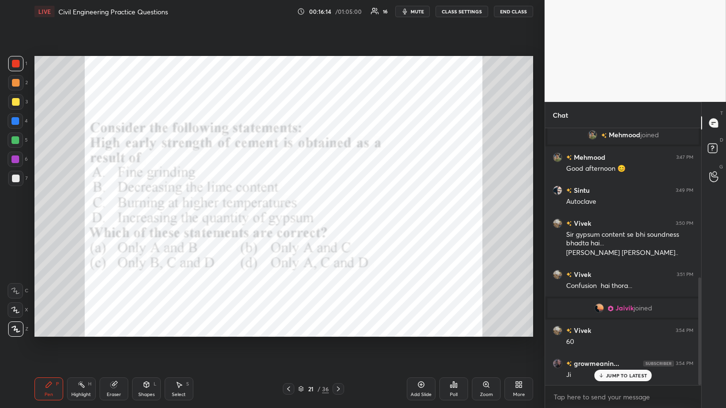
scroll to position [357, 0]
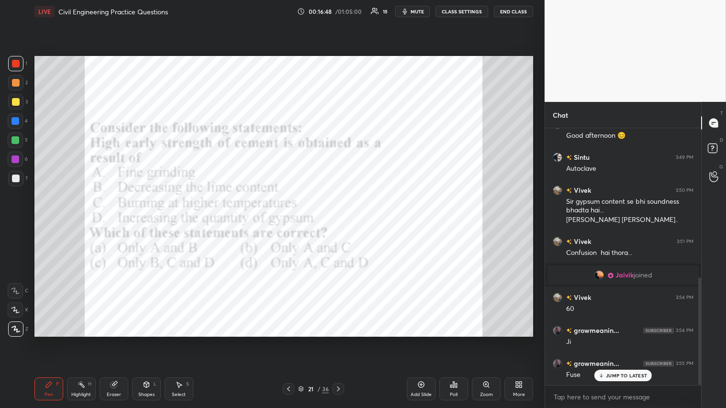
click at [338, 224] on icon at bounding box center [339, 389] width 8 height 8
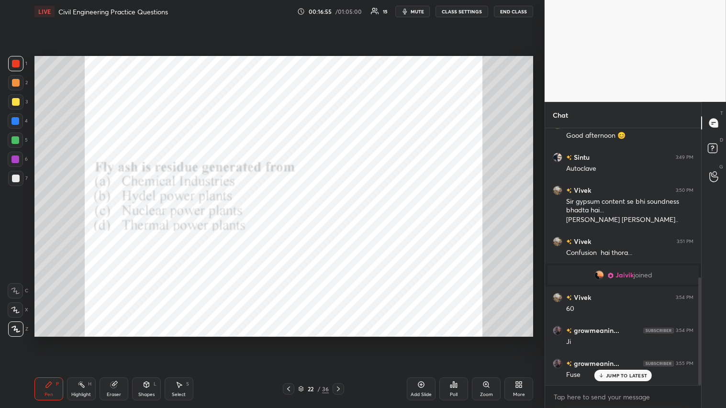
click at [343, 224] on div "Poll" at bounding box center [453, 389] width 29 height 23
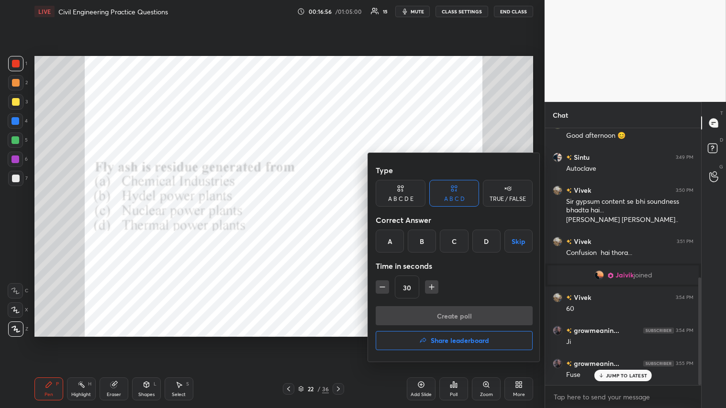
click at [343, 224] on div "D" at bounding box center [486, 241] width 28 height 23
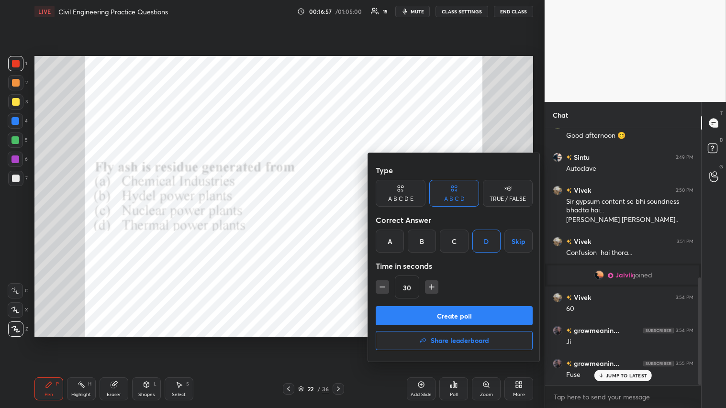
click at [343, 224] on button "Create poll" at bounding box center [454, 315] width 157 height 19
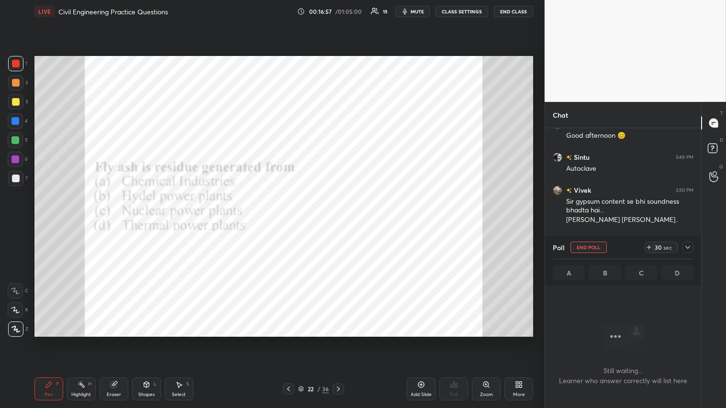
scroll to position [204, 153]
click at [343, 10] on button "mute" at bounding box center [412, 11] width 34 height 11
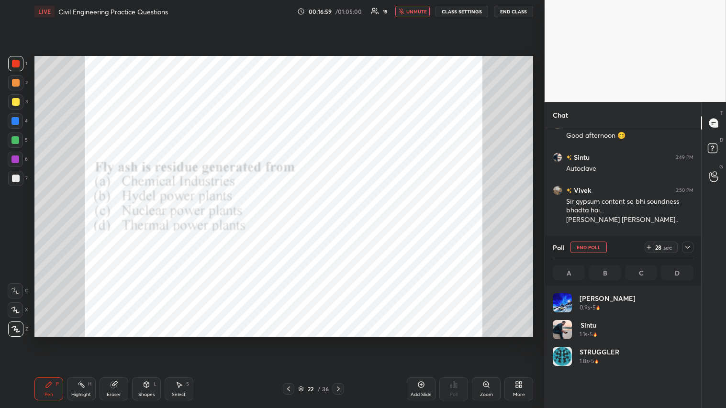
scroll to position [112, 138]
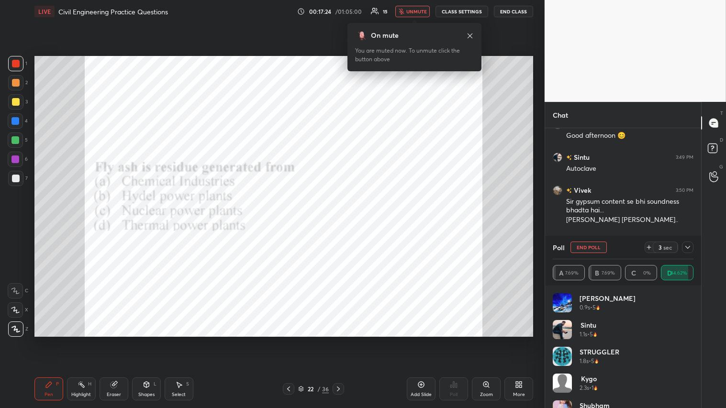
click at [343, 11] on span "unmute" at bounding box center [416, 11] width 21 height 7
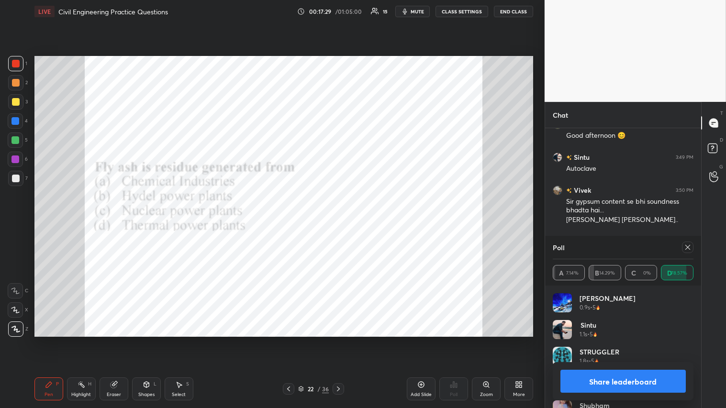
click at [343, 224] on button "Share leaderboard" at bounding box center [622, 381] width 125 height 23
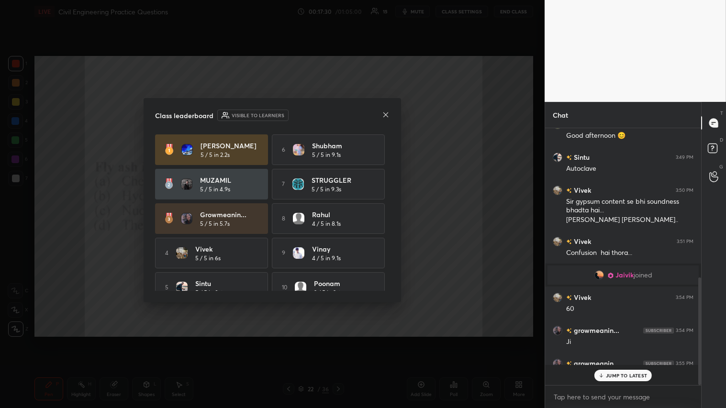
scroll to position [174, 153]
click at [343, 113] on icon at bounding box center [386, 115] width 8 height 8
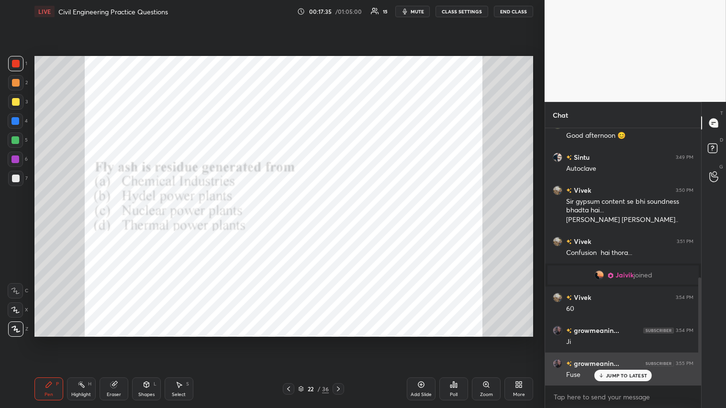
click at [343, 224] on p "JUMP TO LATEST" at bounding box center [626, 376] width 41 height 6
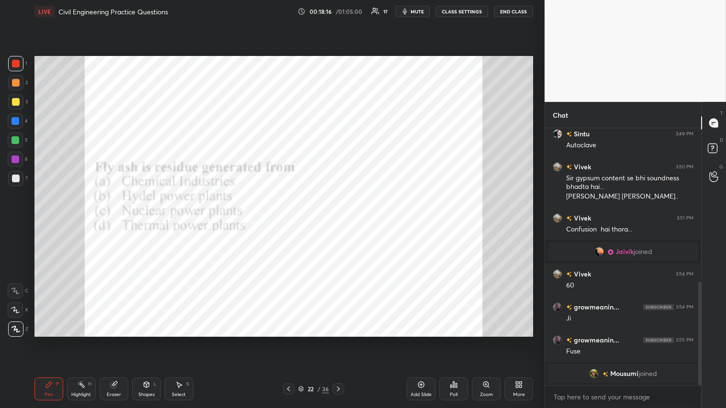
click at [340, 224] on icon at bounding box center [339, 389] width 8 height 8
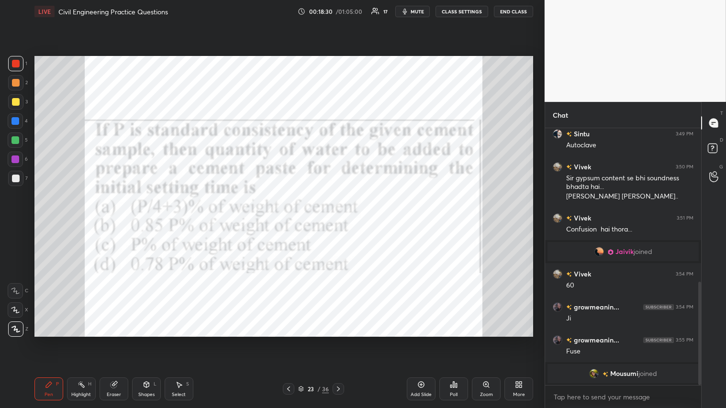
click at [343, 224] on div "Poll" at bounding box center [454, 394] width 8 height 5
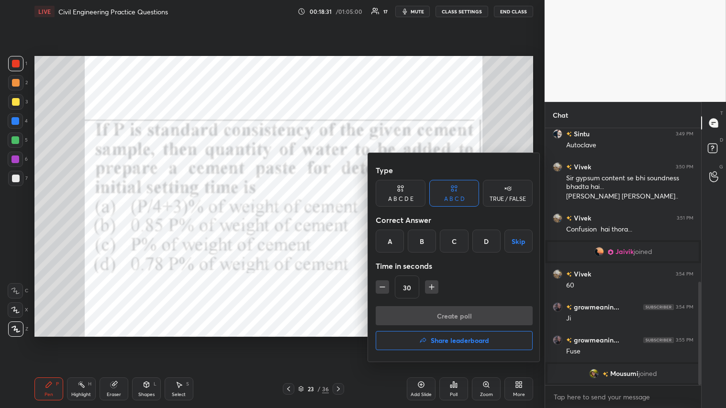
click at [343, 224] on div "B" at bounding box center [422, 241] width 28 height 23
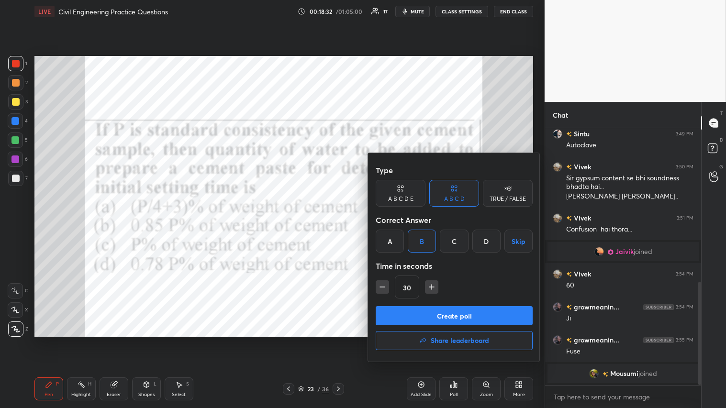
click at [343, 224] on button "Create poll" at bounding box center [454, 315] width 157 height 19
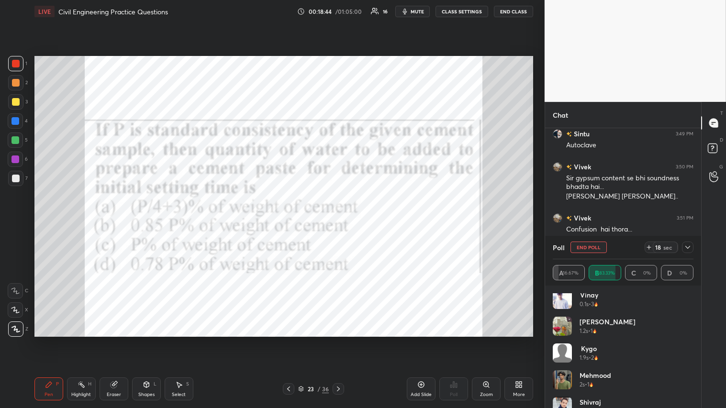
scroll to position [0, 0]
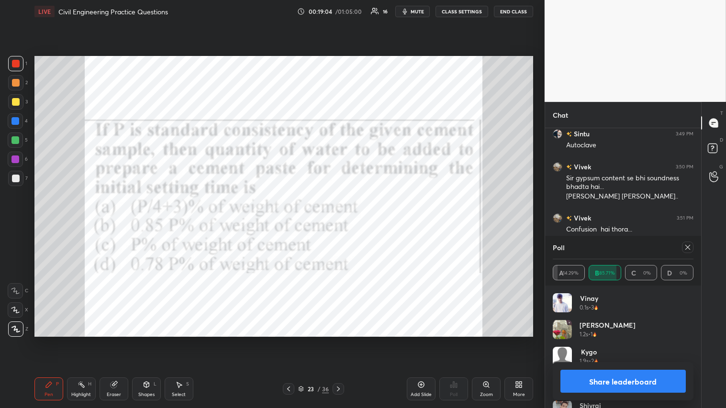
click at [343, 224] on button "Share leaderboard" at bounding box center [622, 381] width 125 height 23
type textarea "x"
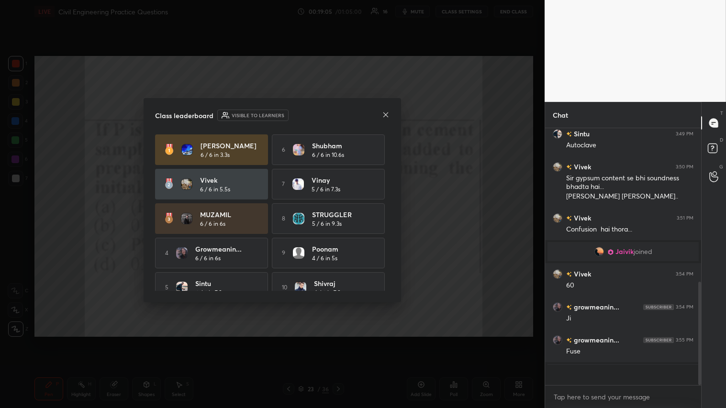
scroll to position [174, 153]
click at [343, 113] on icon at bounding box center [386, 115] width 8 height 8
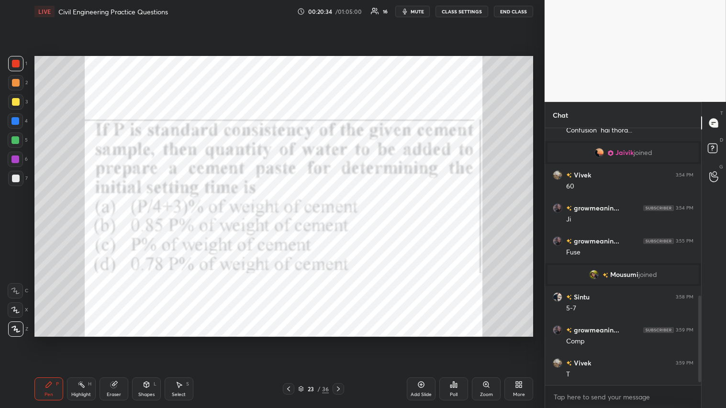
scroll to position [513, 0]
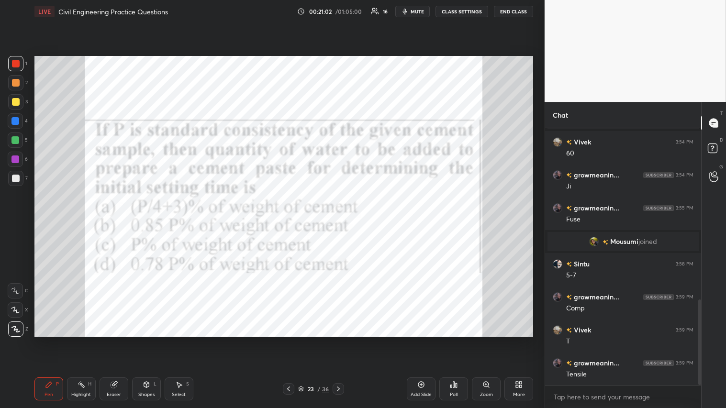
click at [336, 224] on div at bounding box center [338, 388] width 11 height 11
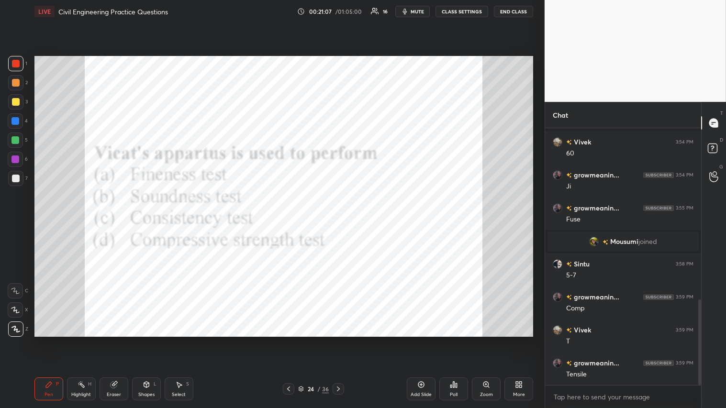
click at [343, 224] on div "Poll" at bounding box center [453, 389] width 29 height 23
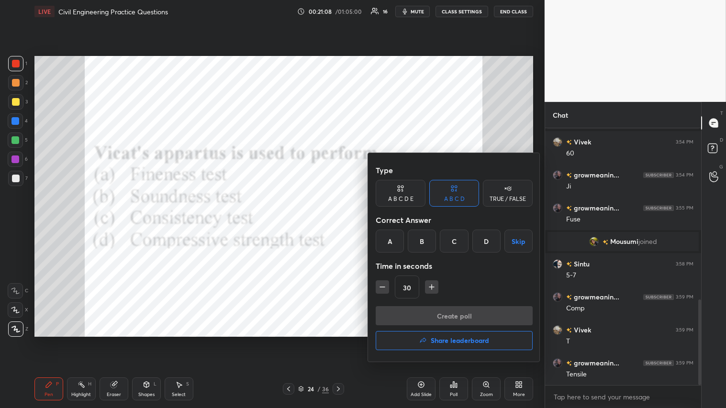
click at [343, 224] on icon "button" at bounding box center [383, 287] width 10 height 10
type input "15"
drag, startPoint x: 458, startPoint y: 244, endPoint x: 443, endPoint y: 276, distance: 35.1
click at [343, 224] on div "C" at bounding box center [454, 241] width 28 height 23
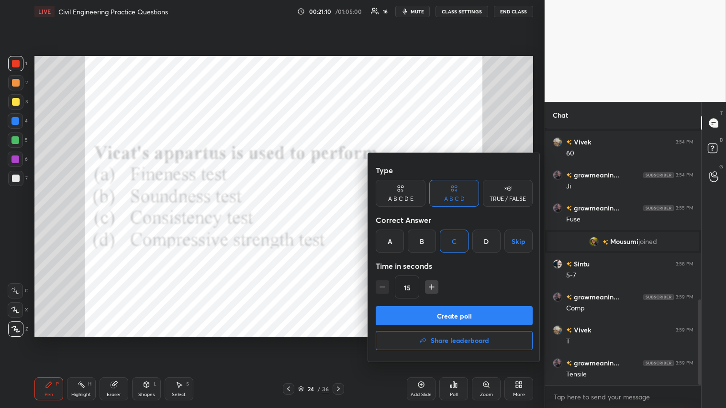
drag, startPoint x: 415, startPoint y: 312, endPoint x: 415, endPoint y: 306, distance: 5.3
click at [343, 224] on button "Create poll" at bounding box center [454, 315] width 157 height 19
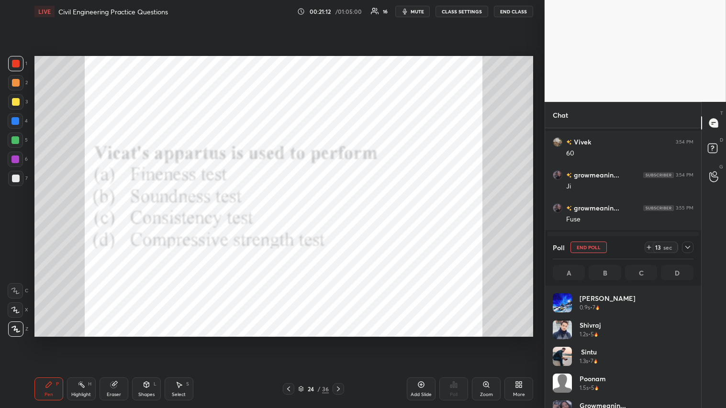
scroll to position [112, 138]
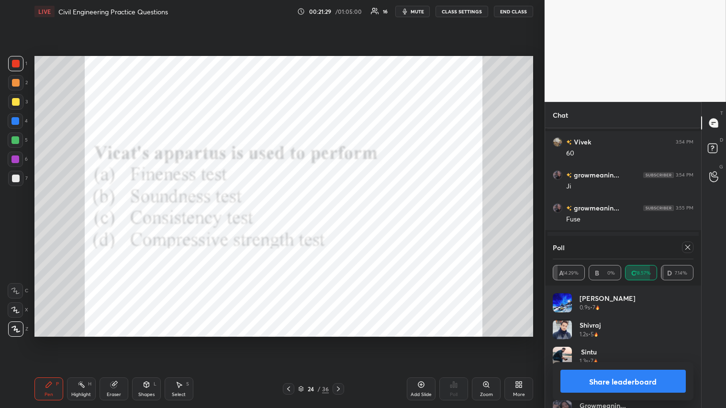
click at [343, 224] on button "Share leaderboard" at bounding box center [622, 381] width 125 height 23
type textarea "x"
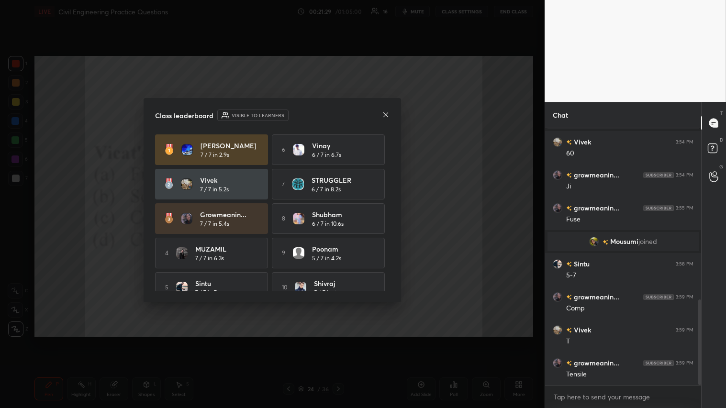
scroll to position [174, 153]
click at [343, 111] on div "Class leaderboard Visible to learners" at bounding box center [272, 115] width 235 height 11
click at [343, 113] on icon at bounding box center [386, 115] width 8 height 8
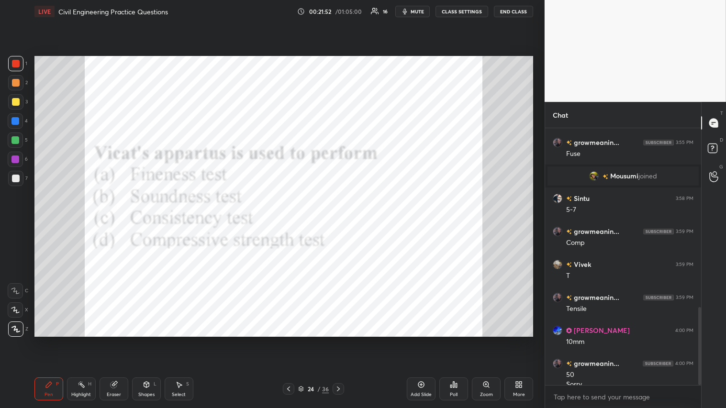
scroll to position [588, 0]
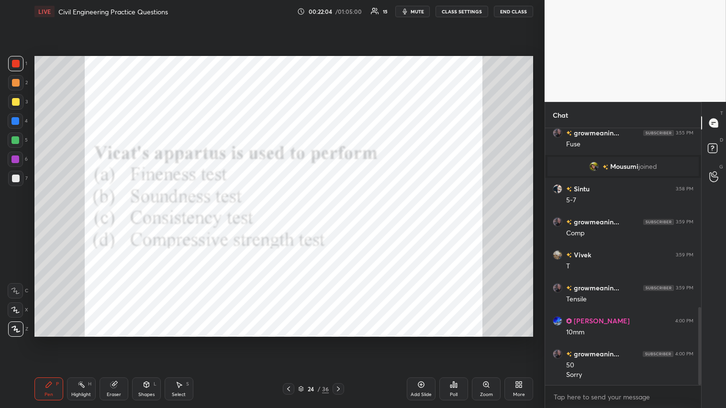
drag, startPoint x: 117, startPoint y: 381, endPoint x: 147, endPoint y: 337, distance: 53.5
click at [117, 224] on icon at bounding box center [114, 385] width 8 height 8
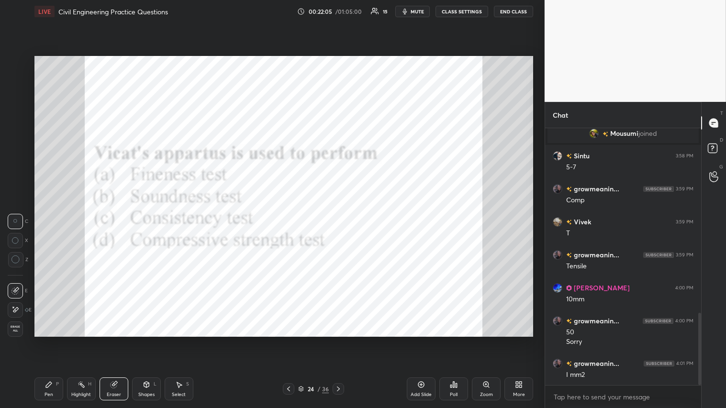
scroll to position [654, 0]
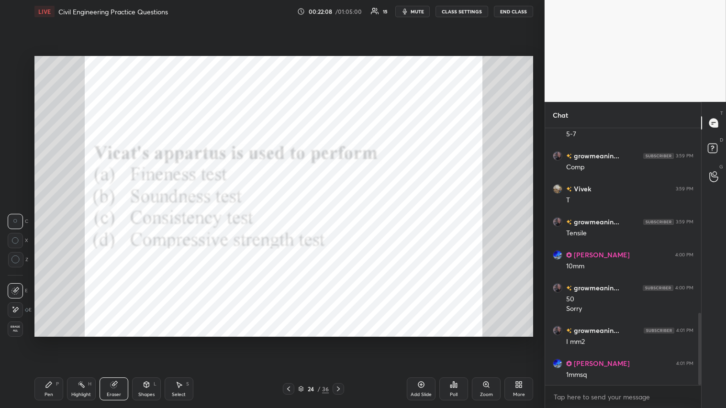
click at [48, 224] on div "Pen P" at bounding box center [48, 389] width 29 height 23
click at [341, 224] on icon at bounding box center [339, 389] width 8 height 8
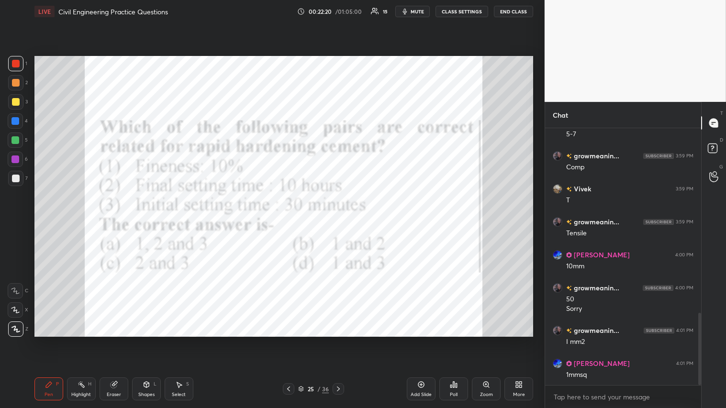
scroll to position [677, 0]
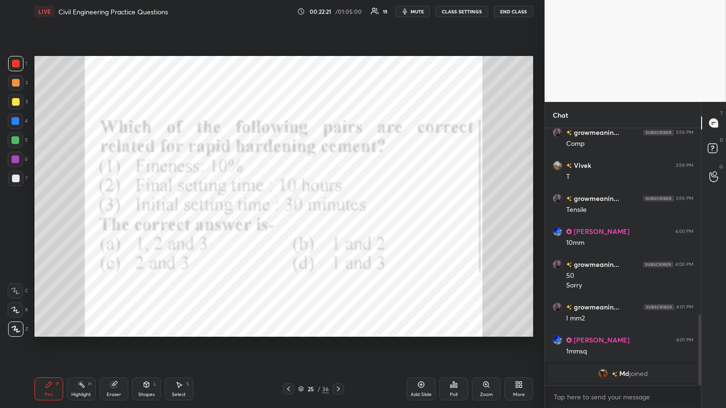
click at [343, 224] on icon at bounding box center [454, 385] width 8 height 8
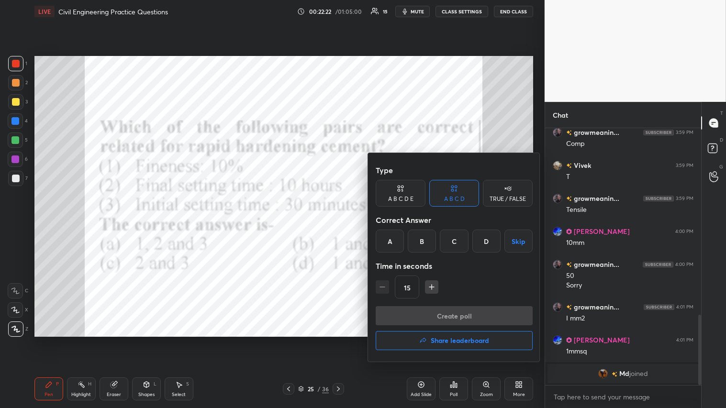
click at [343, 224] on div "C" at bounding box center [454, 241] width 28 height 23
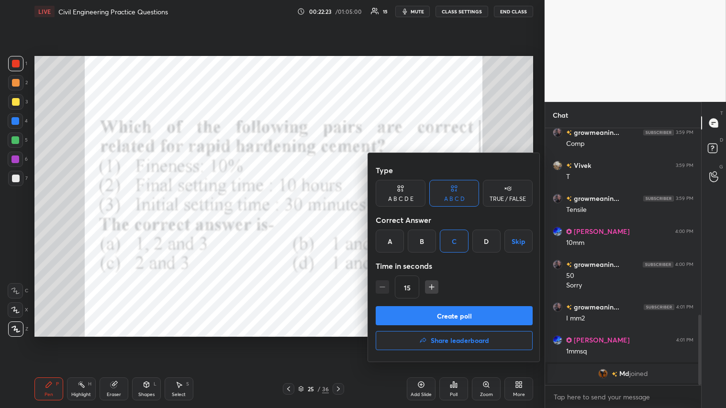
click at [343, 224] on icon "button" at bounding box center [432, 287] width 10 height 10
type input "30"
click at [343, 224] on button "Create poll" at bounding box center [454, 315] width 157 height 19
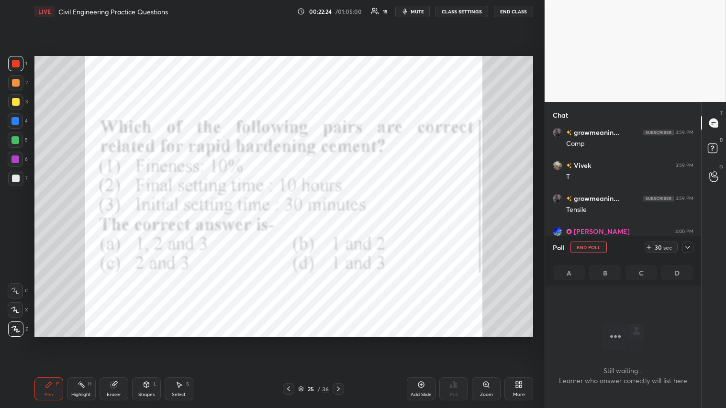
scroll to position [125, 153]
click at [343, 10] on span "mute" at bounding box center [417, 11] width 13 height 7
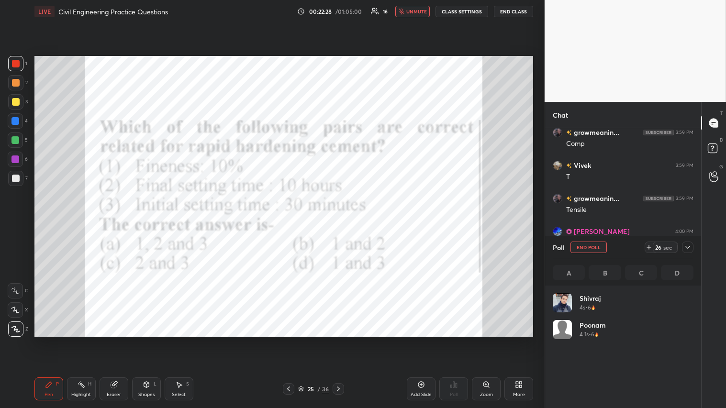
scroll to position [112, 138]
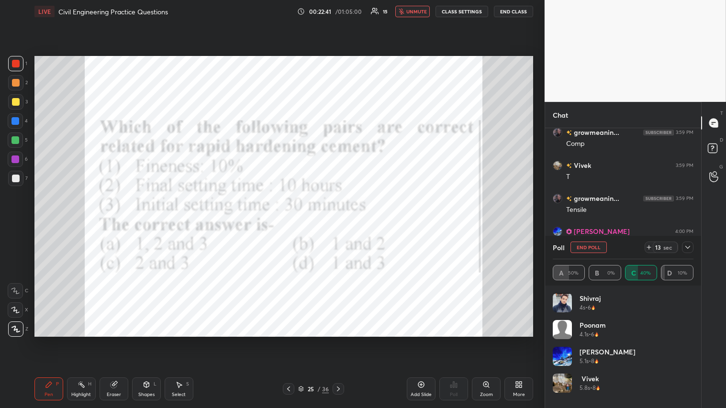
click at [343, 13] on span "unmute" at bounding box center [416, 11] width 21 height 7
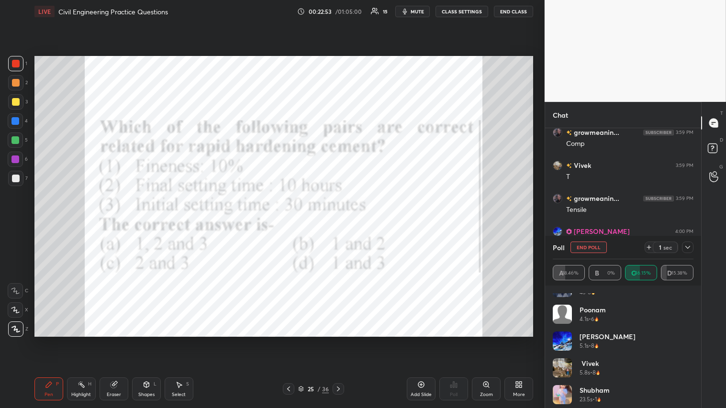
scroll to position [0, 0]
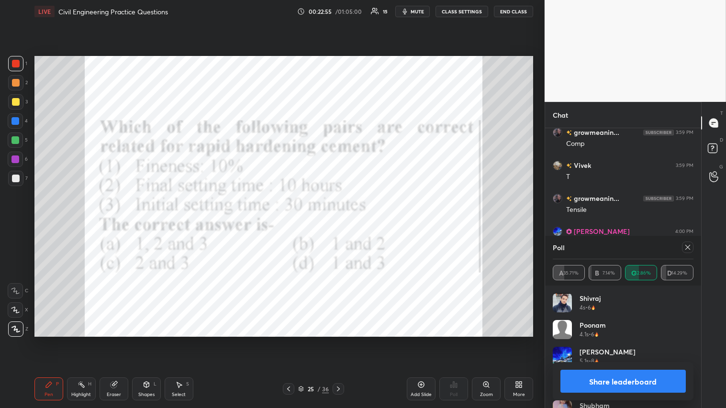
click at [343, 224] on button "Share leaderboard" at bounding box center [622, 381] width 125 height 23
type textarea "x"
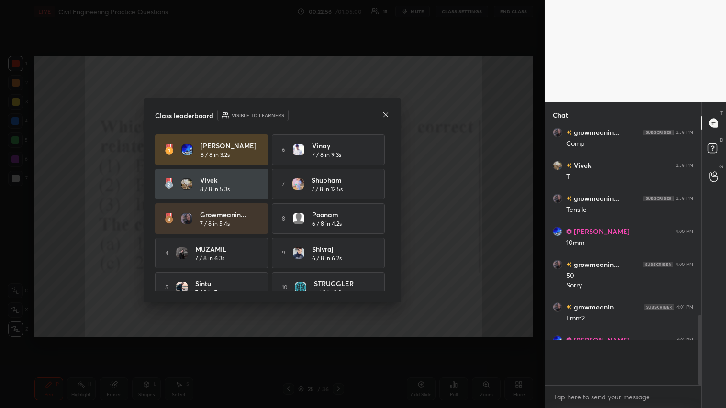
scroll to position [174, 153]
click at [343, 113] on icon at bounding box center [386, 115] width 8 height 8
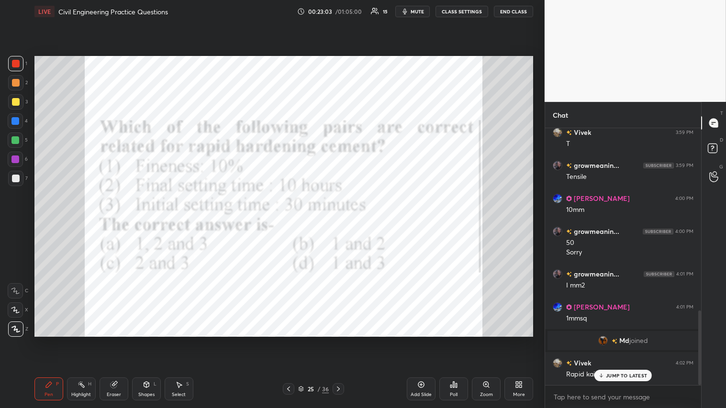
scroll to position [626, 0]
click at [336, 224] on icon at bounding box center [339, 389] width 8 height 8
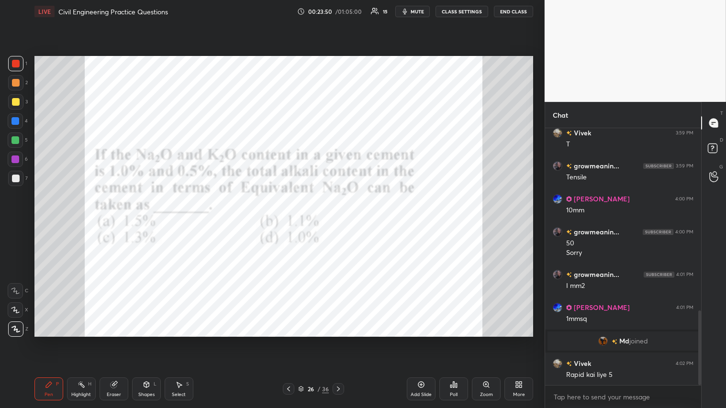
click at [343, 224] on div "Poll" at bounding box center [453, 389] width 29 height 23
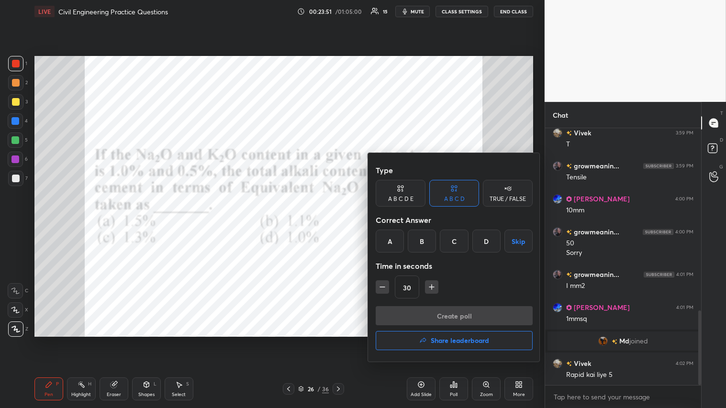
click at [343, 224] on icon "button" at bounding box center [432, 287] width 10 height 10
type input "60"
click at [343, 224] on div "C" at bounding box center [454, 241] width 28 height 23
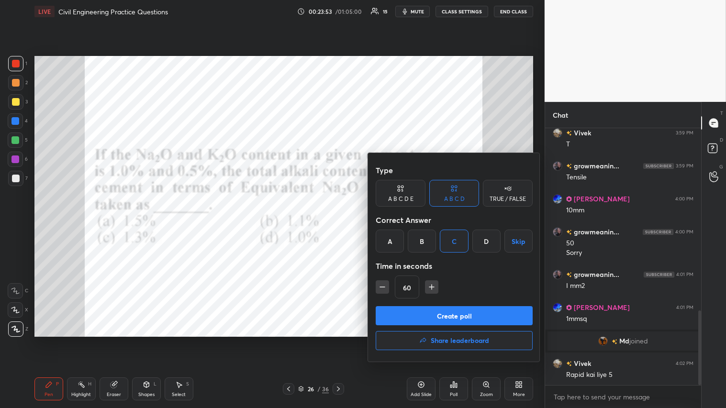
click at [343, 224] on button "Create poll" at bounding box center [454, 315] width 157 height 19
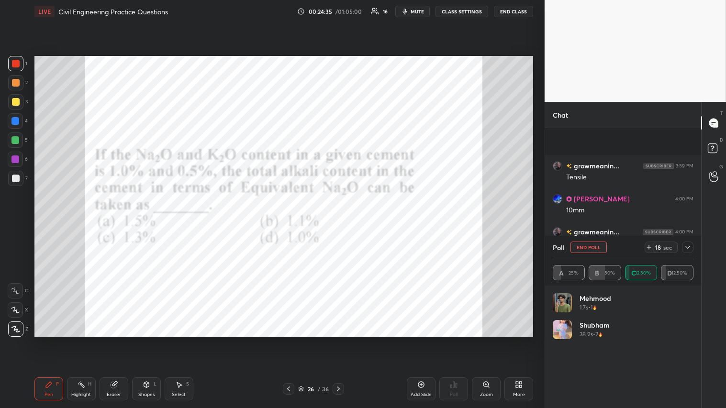
scroll to position [699, 0]
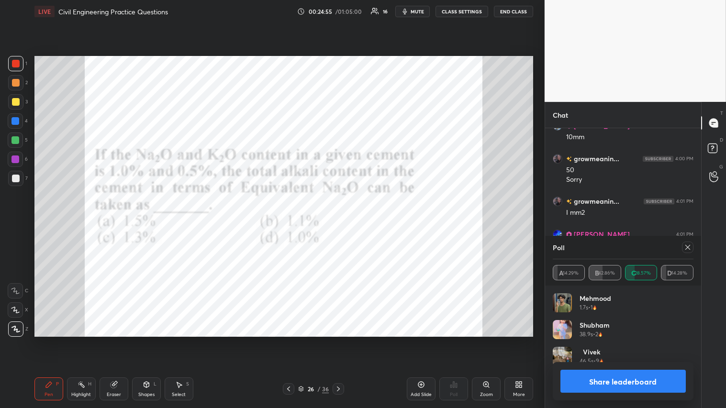
click at [343, 224] on button "Share leaderboard" at bounding box center [622, 381] width 125 height 23
type textarea "x"
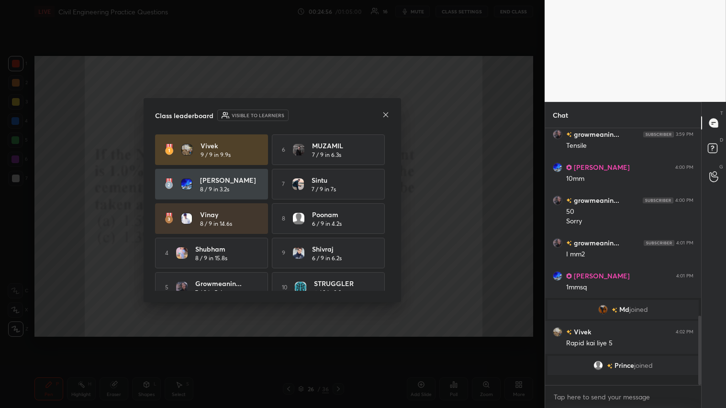
scroll to position [3, 2]
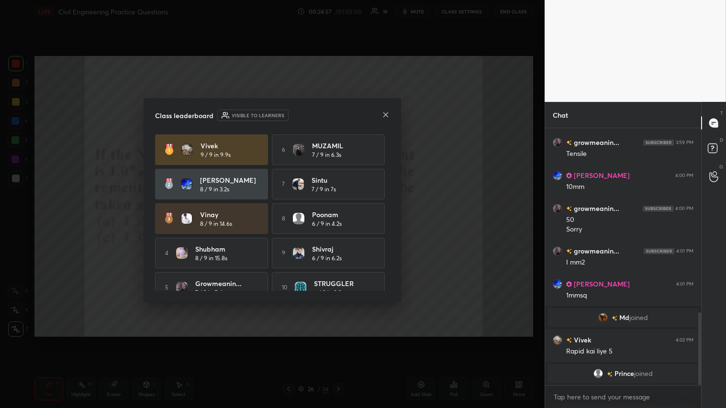
click at [343, 113] on icon at bounding box center [386, 115] width 8 height 8
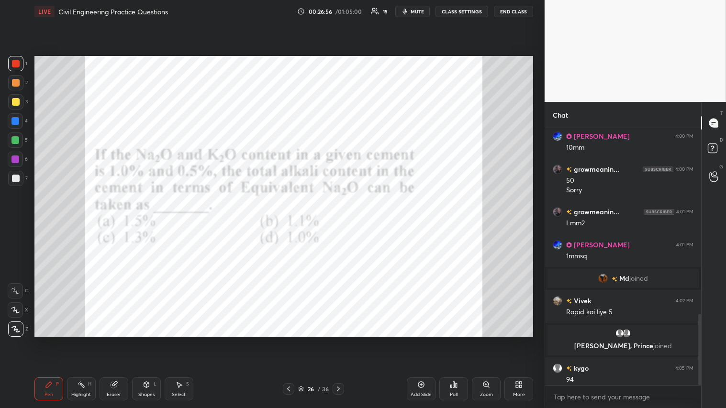
scroll to position [666, 0]
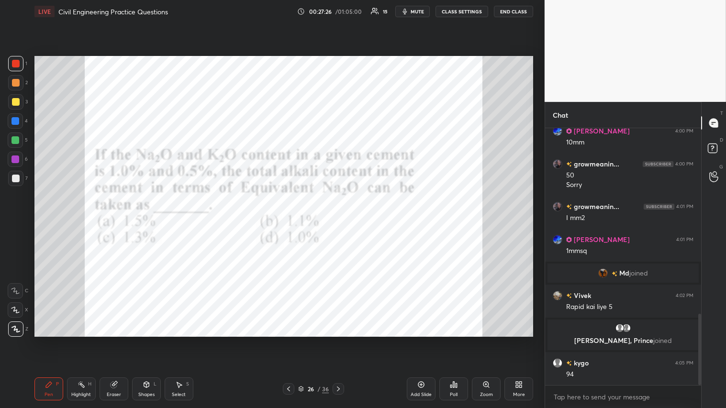
click at [15, 81] on div at bounding box center [16, 83] width 8 height 8
click at [338, 224] on div at bounding box center [338, 388] width 11 height 11
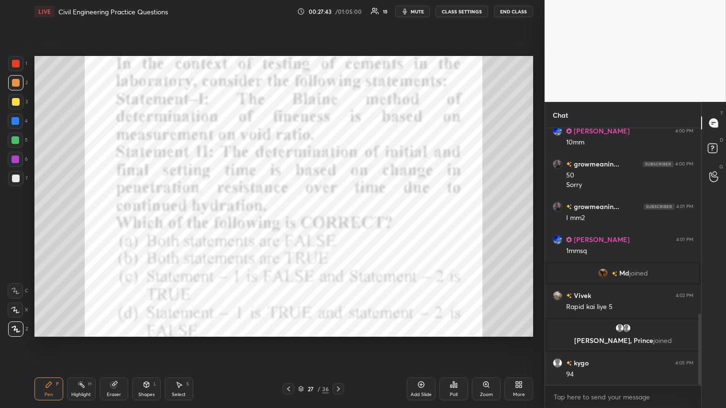
click at [343, 224] on icon at bounding box center [454, 385] width 8 height 8
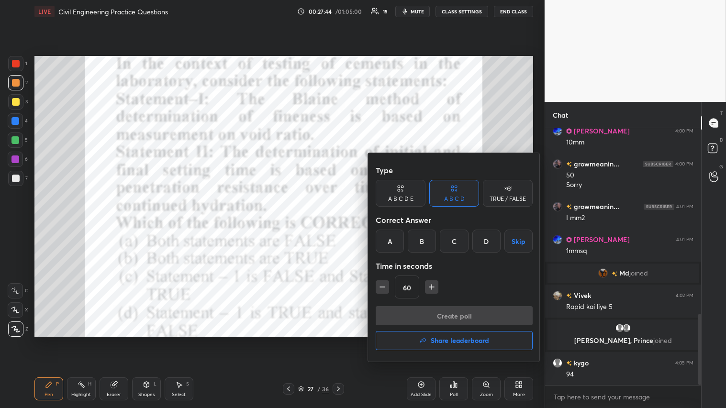
click at [343, 224] on icon "button" at bounding box center [383, 287] width 10 height 10
type input "45"
drag, startPoint x: 453, startPoint y: 241, endPoint x: 443, endPoint y: 298, distance: 57.4
click at [343, 224] on div "C" at bounding box center [454, 241] width 28 height 23
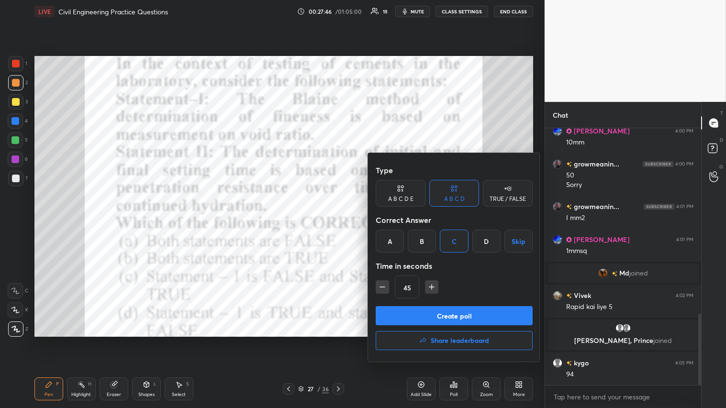
click at [343, 224] on button "Create poll" at bounding box center [454, 315] width 157 height 19
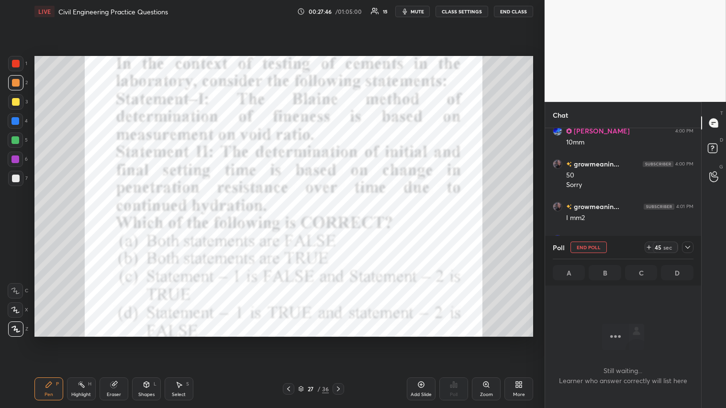
scroll to position [125, 153]
click at [343, 13] on span "mute" at bounding box center [417, 11] width 13 height 7
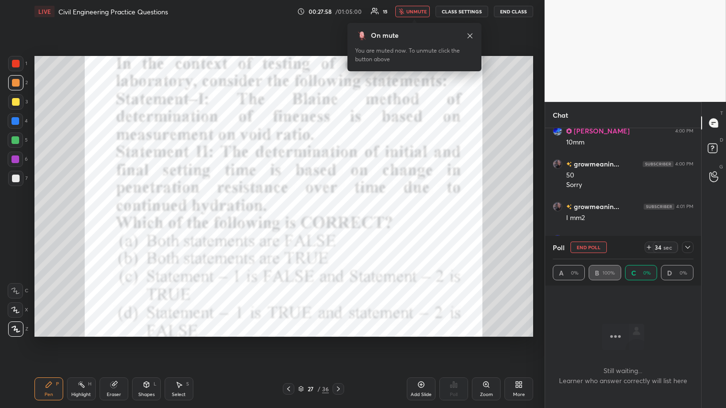
click at [343, 10] on span "unmute" at bounding box center [416, 11] width 21 height 7
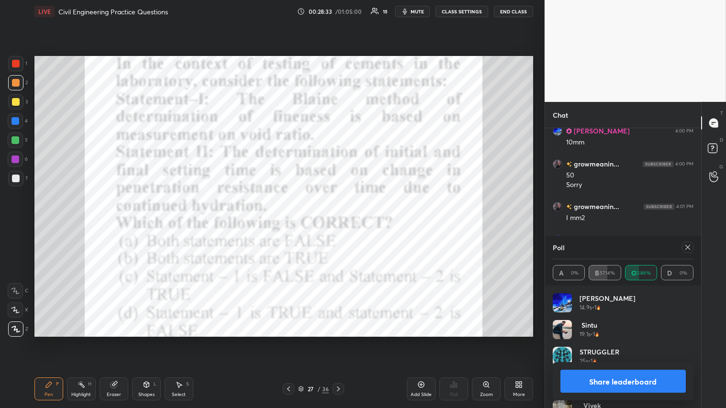
scroll to position [748, 0]
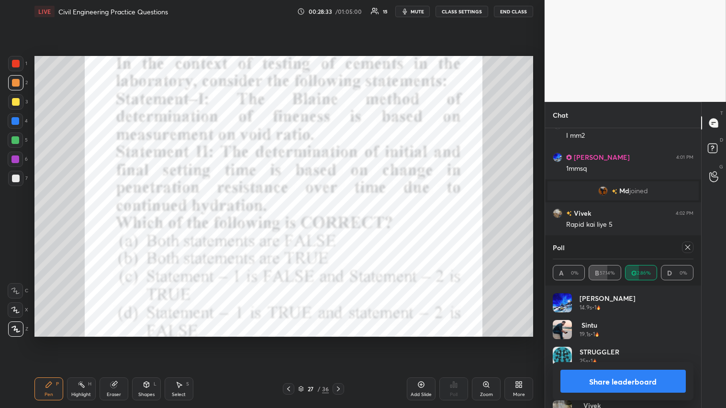
click at [343, 224] on button "Share leaderboard" at bounding box center [622, 381] width 125 height 23
type textarea "x"
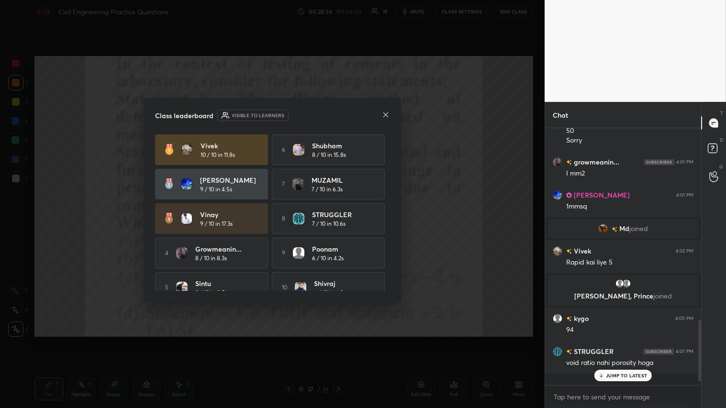
scroll to position [701, 0]
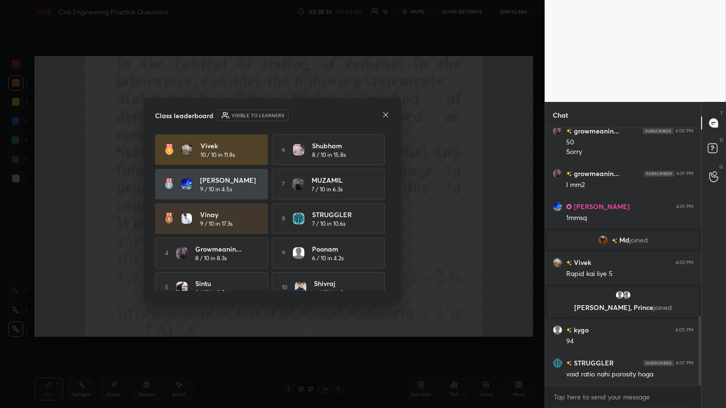
click at [343, 114] on icon at bounding box center [386, 115] width 8 height 8
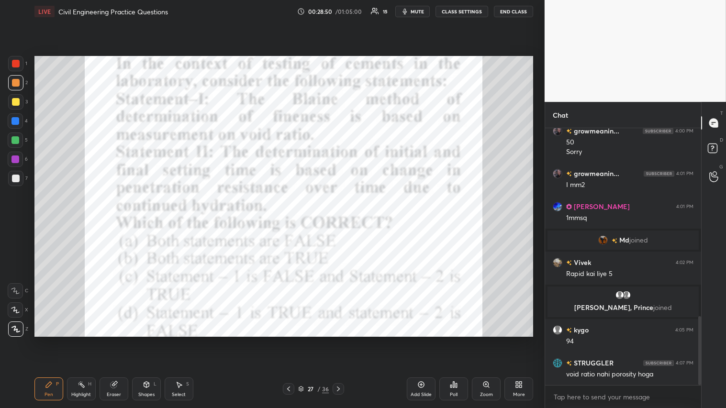
drag, startPoint x: 18, startPoint y: 61, endPoint x: 31, endPoint y: 71, distance: 16.5
click at [23, 65] on div at bounding box center [15, 63] width 15 height 15
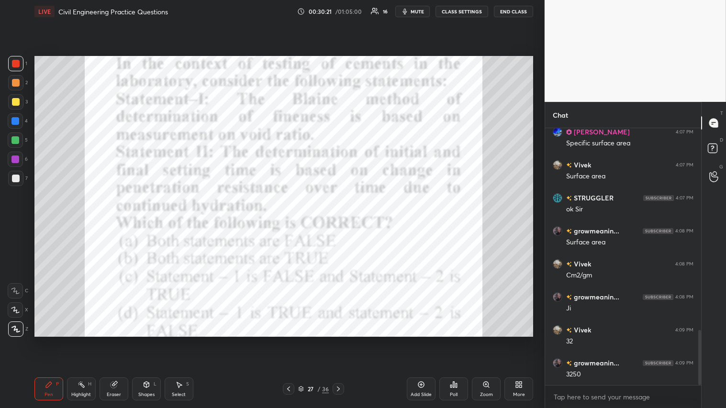
scroll to position [974, 0]
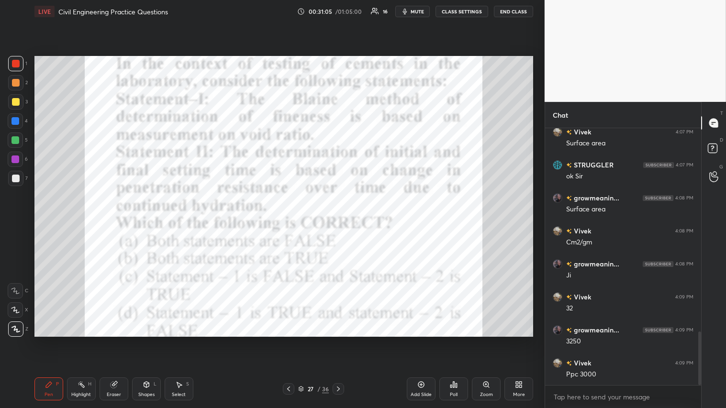
click at [337, 224] on icon at bounding box center [339, 389] width 8 height 8
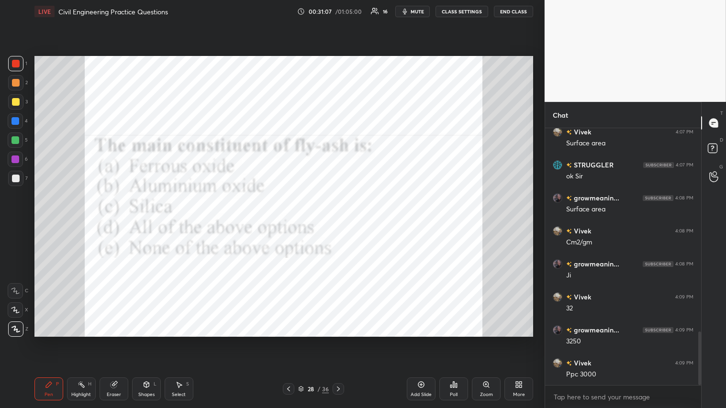
click at [338, 224] on icon at bounding box center [339, 389] width 8 height 8
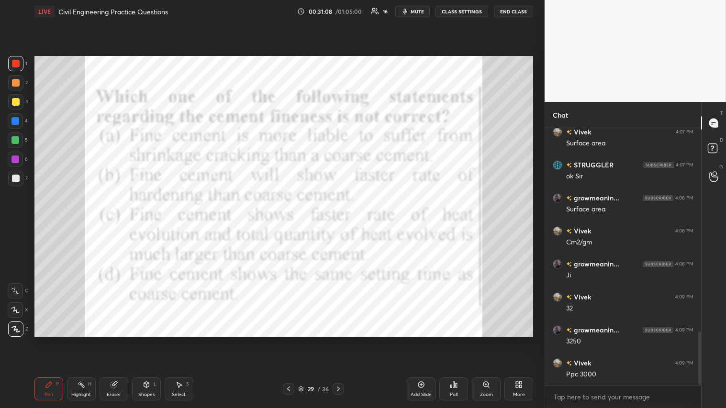
click at [341, 224] on icon at bounding box center [339, 389] width 8 height 8
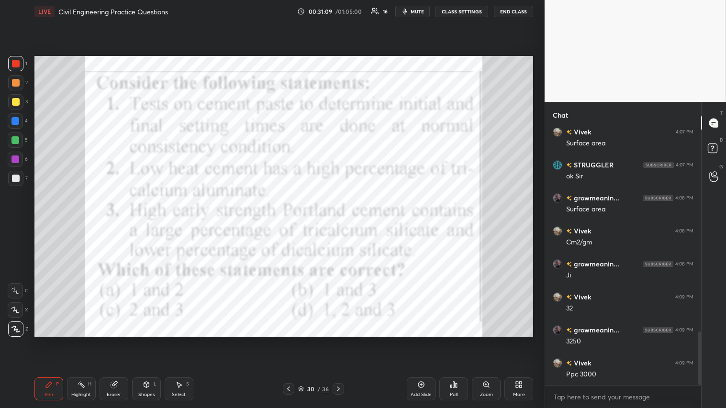
click at [288, 224] on icon at bounding box center [289, 389] width 8 height 8
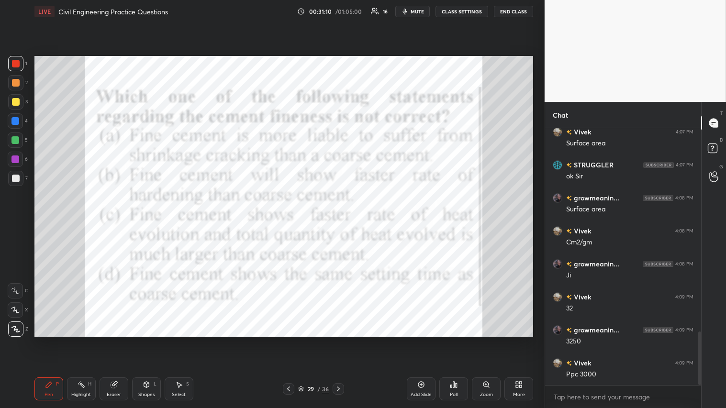
click at [289, 224] on icon at bounding box center [289, 389] width 8 height 8
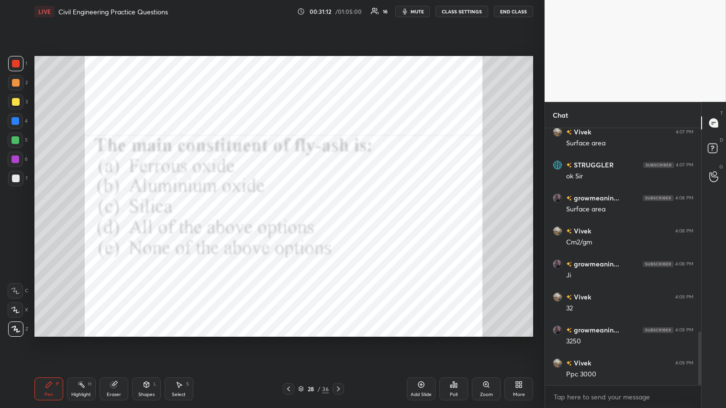
click at [18, 65] on div at bounding box center [15, 63] width 15 height 15
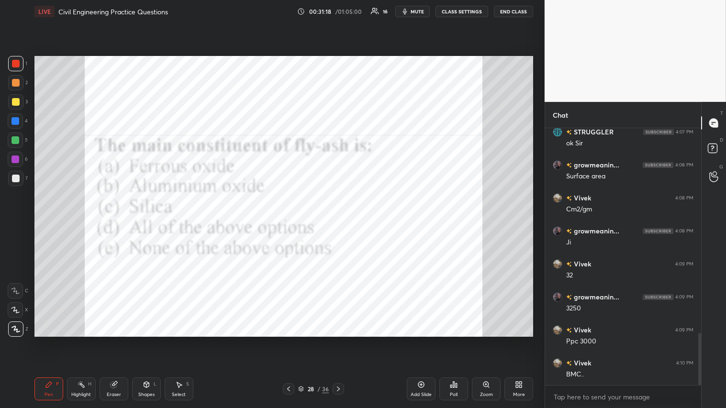
click at [343, 224] on icon at bounding box center [454, 385] width 8 height 8
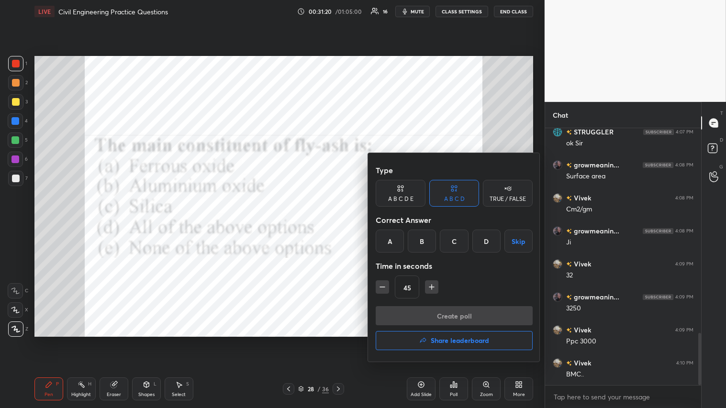
click at [343, 224] on div "D" at bounding box center [486, 241] width 28 height 23
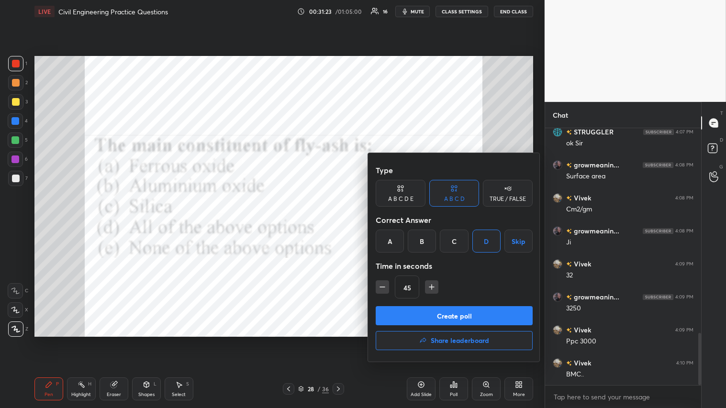
click at [343, 224] on icon "button" at bounding box center [383, 287] width 10 height 10
type input "30"
click at [343, 224] on button "Create poll" at bounding box center [454, 315] width 157 height 19
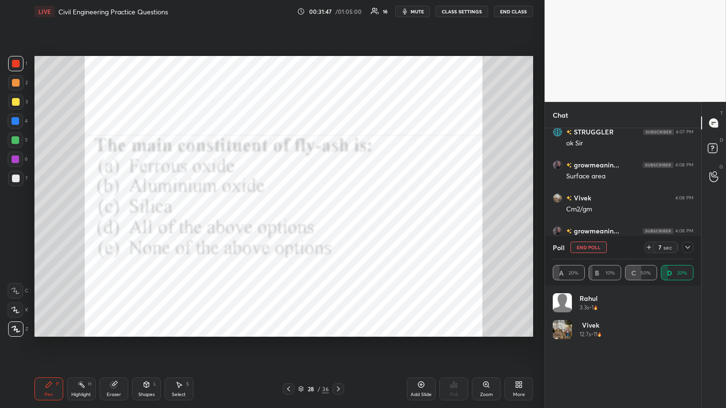
scroll to position [1065, 0]
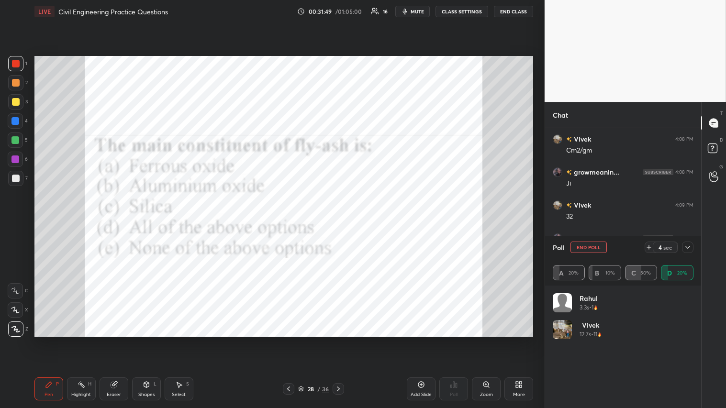
click at [343, 224] on icon at bounding box center [687, 247] width 5 height 3
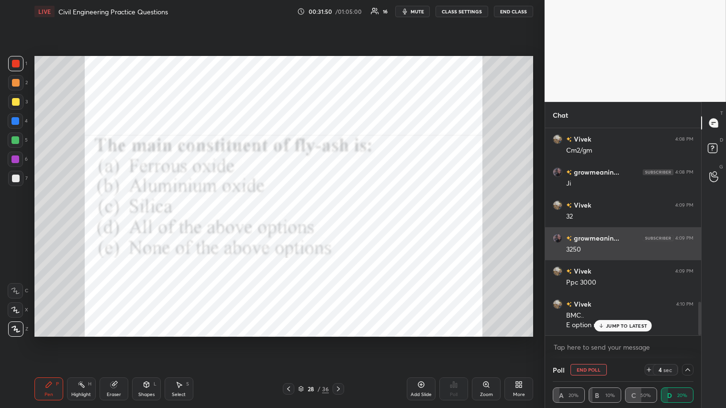
scroll to position [0, 0]
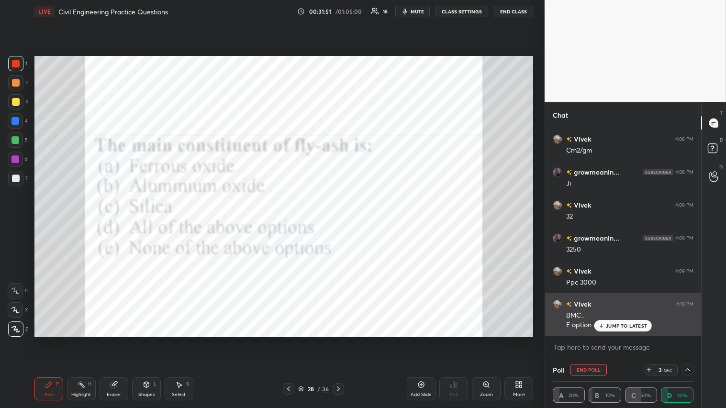
click at [343, 224] on div "JUMP TO LATEST" at bounding box center [622, 325] width 57 height 11
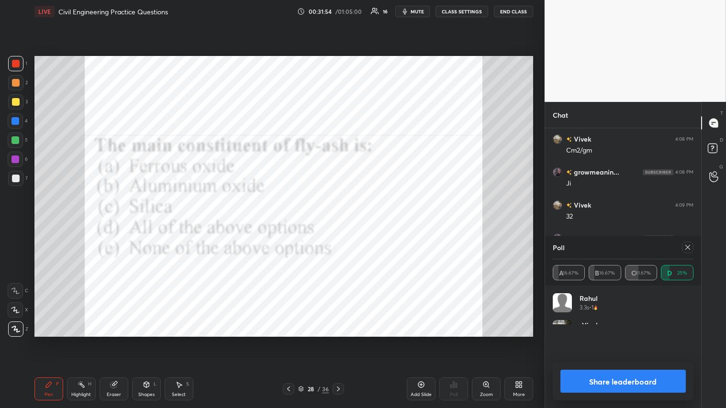
scroll to position [112, 138]
click at [343, 224] on button "Share leaderboard" at bounding box center [622, 381] width 125 height 23
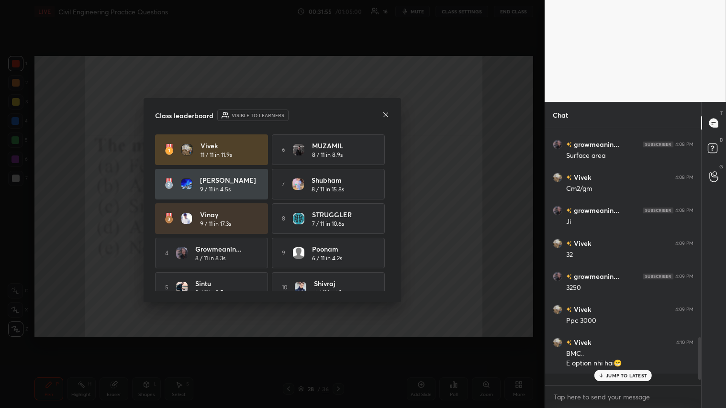
scroll to position [1016, 0]
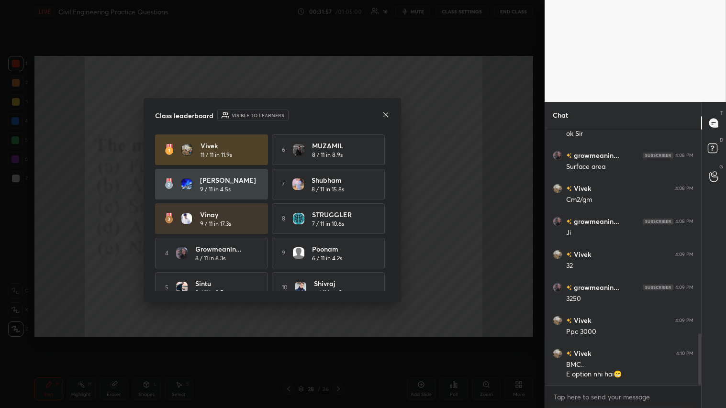
click at [343, 114] on icon at bounding box center [386, 115] width 8 height 8
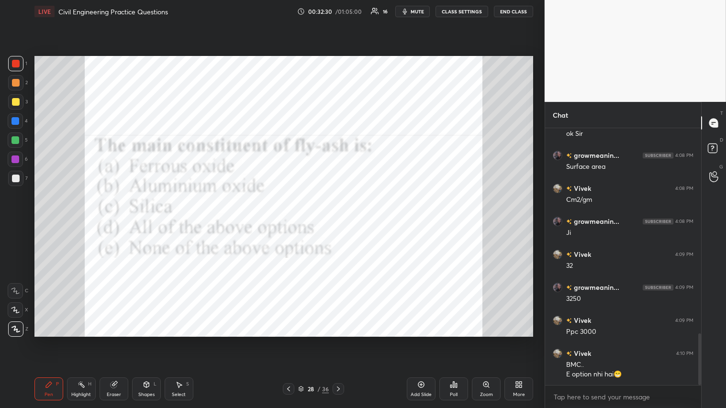
drag, startPoint x: 21, startPoint y: 63, endPoint x: 25, endPoint y: 67, distance: 6.4
click at [21, 64] on div at bounding box center [15, 63] width 15 height 15
click at [336, 224] on icon at bounding box center [339, 389] width 8 height 8
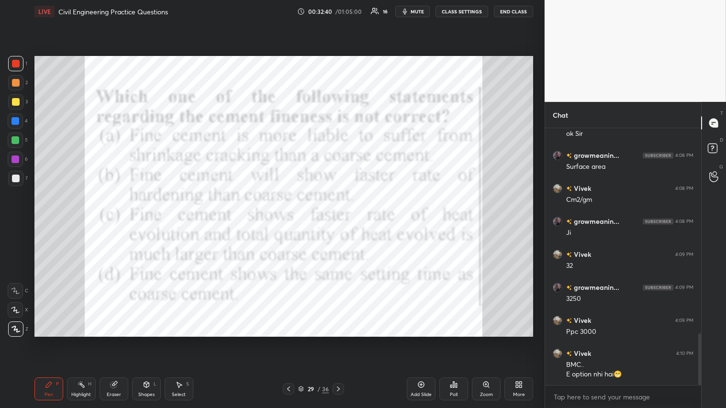
click at [343, 224] on div "Poll" at bounding box center [453, 389] width 29 height 23
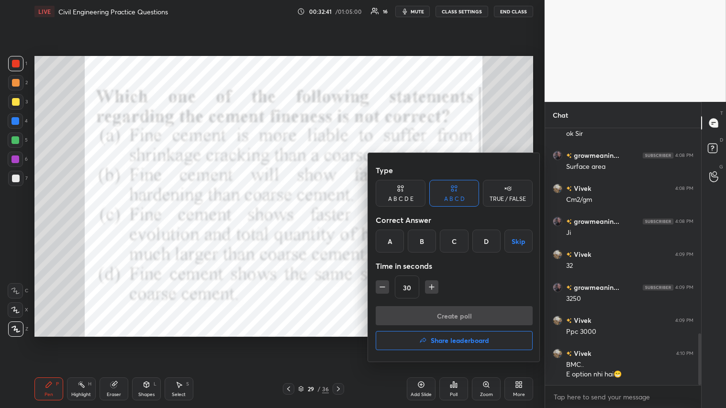
click at [343, 224] on div "C" at bounding box center [454, 241] width 28 height 23
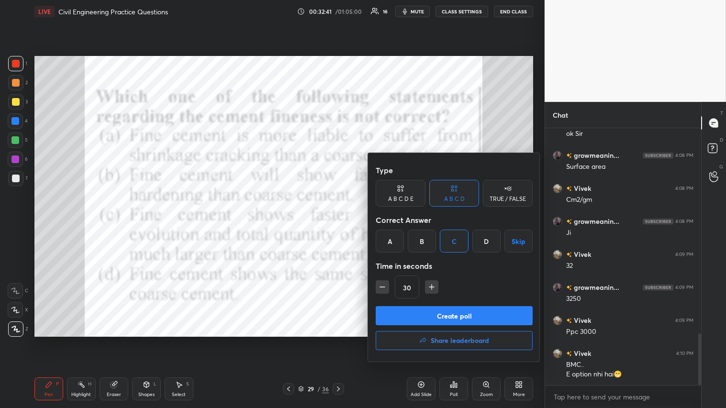
click at [343, 224] on button "Create poll" at bounding box center [454, 315] width 157 height 19
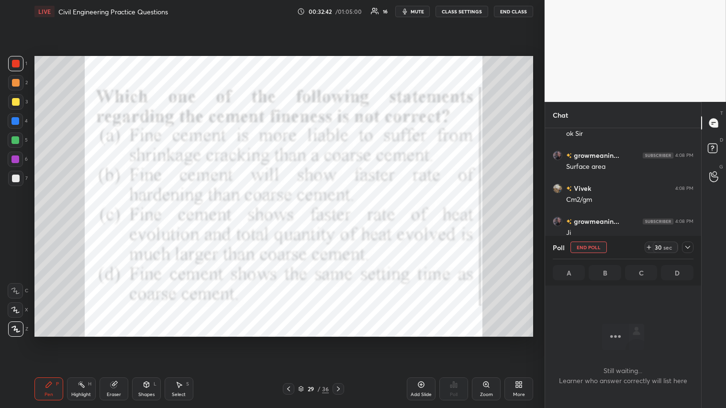
scroll to position [213, 153]
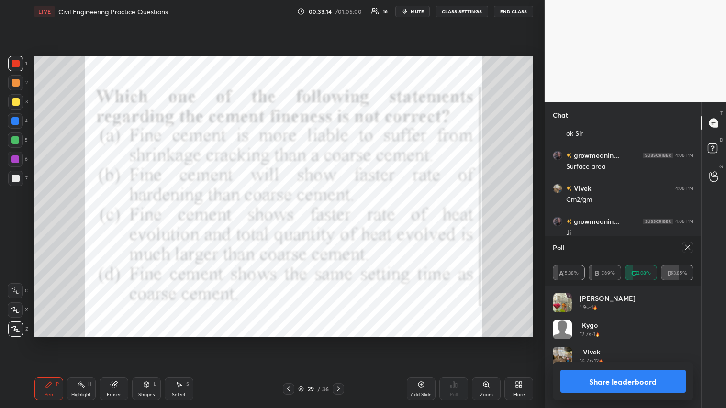
click at [343, 224] on button "Share leaderboard" at bounding box center [622, 381] width 125 height 23
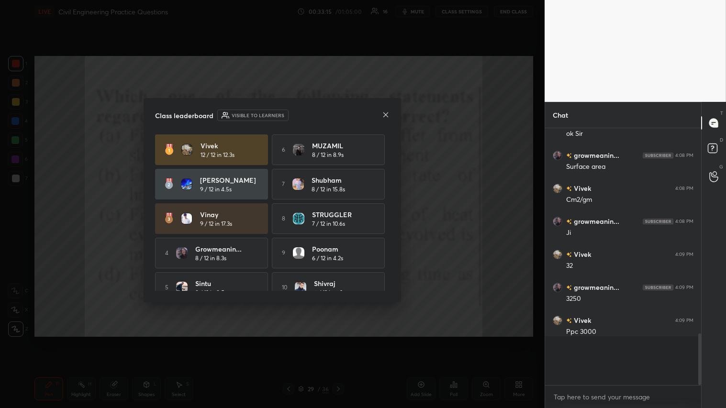
scroll to position [174, 153]
click at [343, 112] on icon at bounding box center [386, 115] width 8 height 8
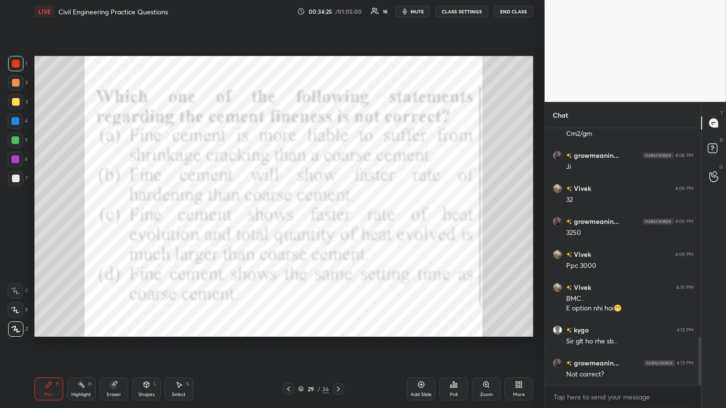
scroll to position [1115, 0]
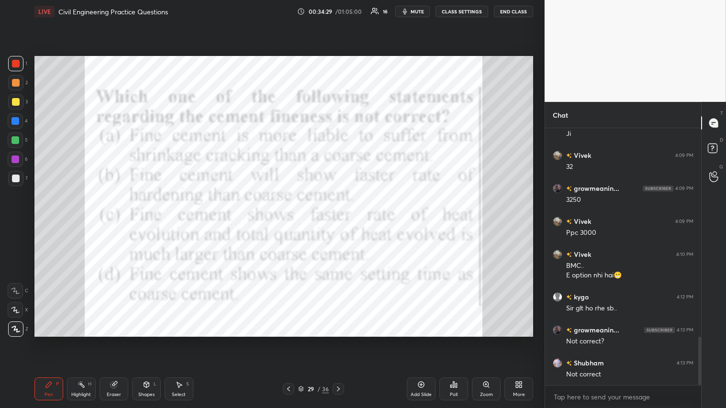
click at [115, 224] on div "Eraser" at bounding box center [114, 389] width 29 height 23
click at [53, 224] on div "Pen P" at bounding box center [48, 389] width 29 height 23
click at [17, 65] on div at bounding box center [16, 64] width 8 height 8
click at [338, 224] on icon at bounding box center [338, 389] width 3 height 5
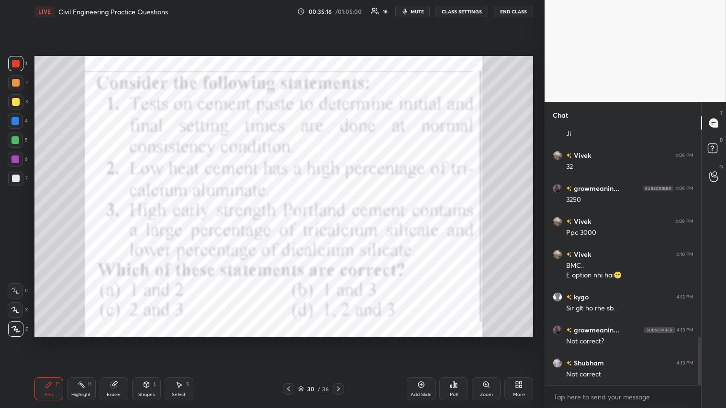
click at [343, 224] on div "Poll" at bounding box center [453, 389] width 29 height 23
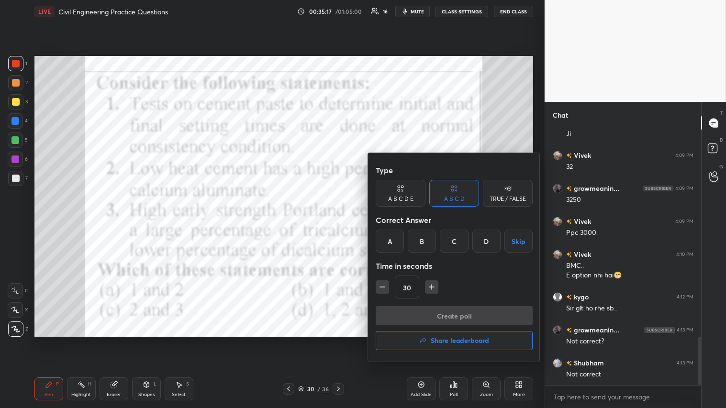
click at [343, 224] on div "B" at bounding box center [422, 241] width 28 height 23
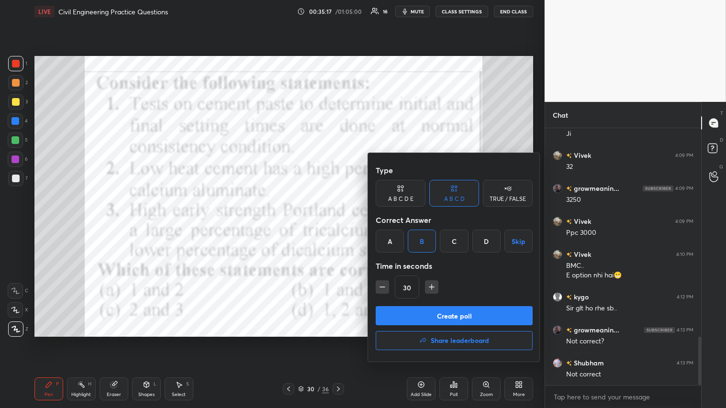
click at [343, 224] on button "Create poll" at bounding box center [454, 315] width 157 height 19
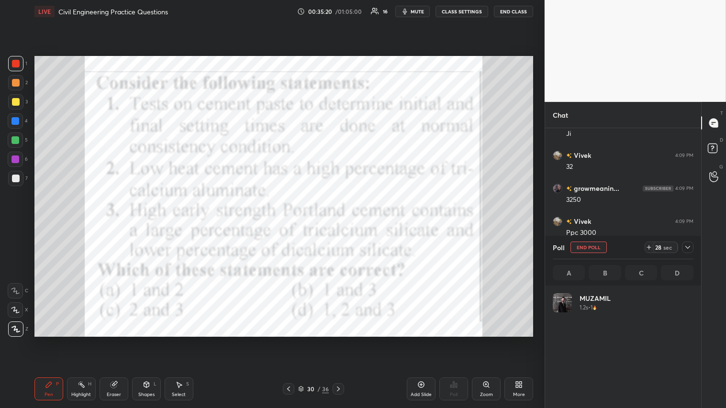
scroll to position [112, 138]
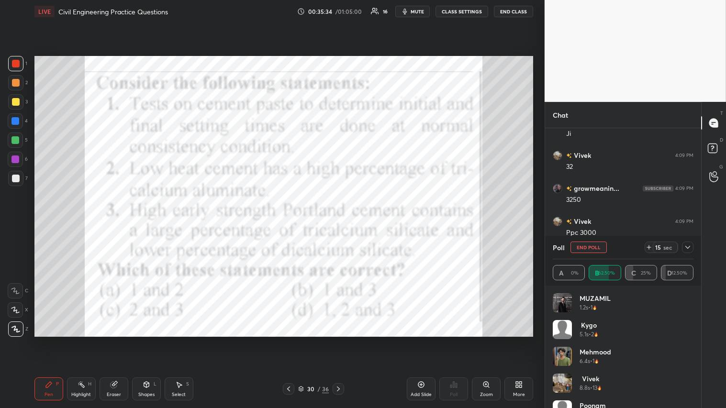
click at [343, 11] on icon "button" at bounding box center [405, 12] width 4 height 6
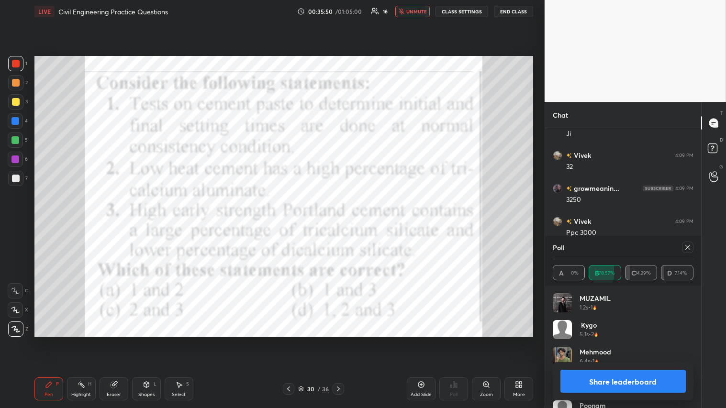
click at [343, 224] on button "Share leaderboard" at bounding box center [622, 381] width 125 height 23
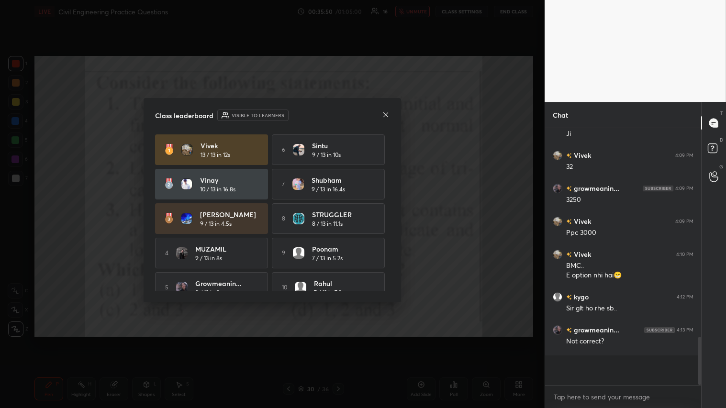
scroll to position [254, 153]
click at [343, 114] on icon at bounding box center [386, 115] width 8 height 8
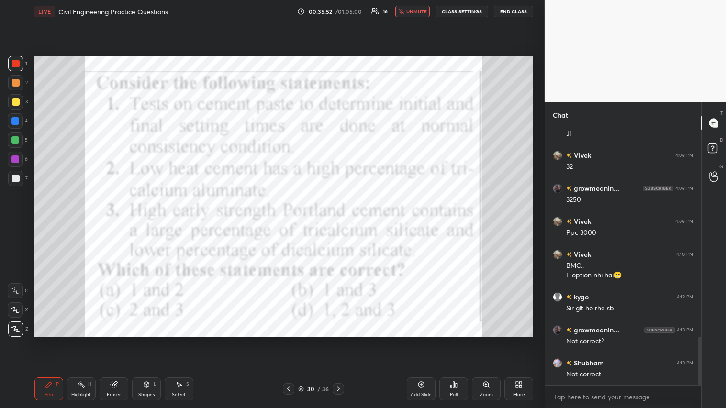
click at [343, 11] on span "unmute" at bounding box center [416, 11] width 21 height 7
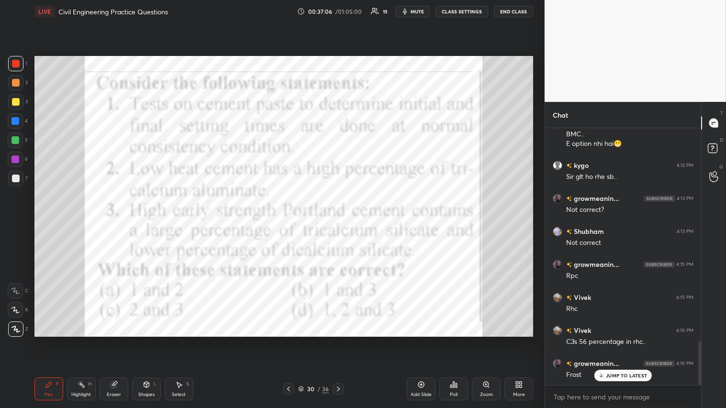
scroll to position [1280, 0]
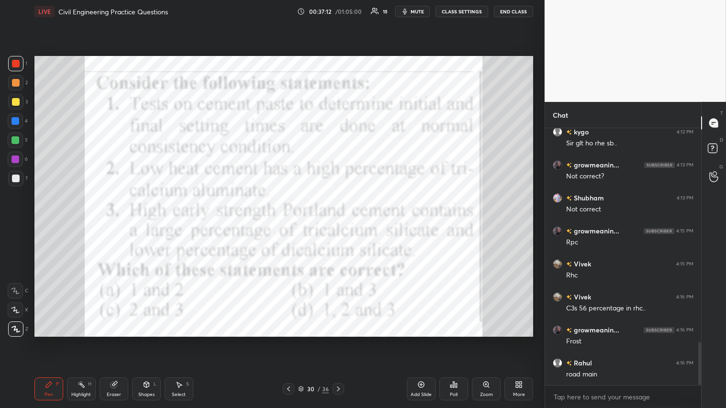
click at [341, 224] on icon at bounding box center [339, 389] width 8 height 8
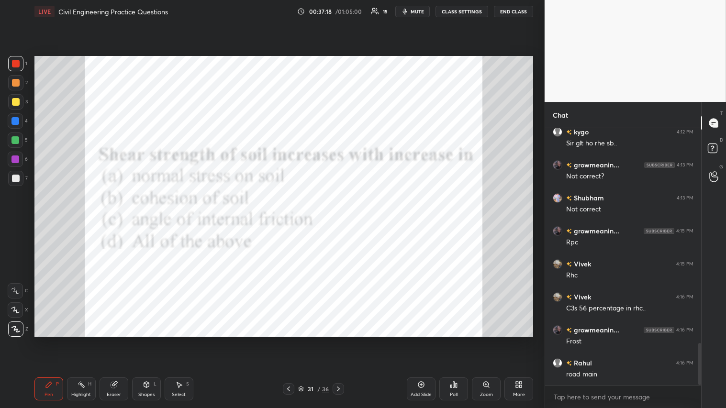
scroll to position [1303, 0]
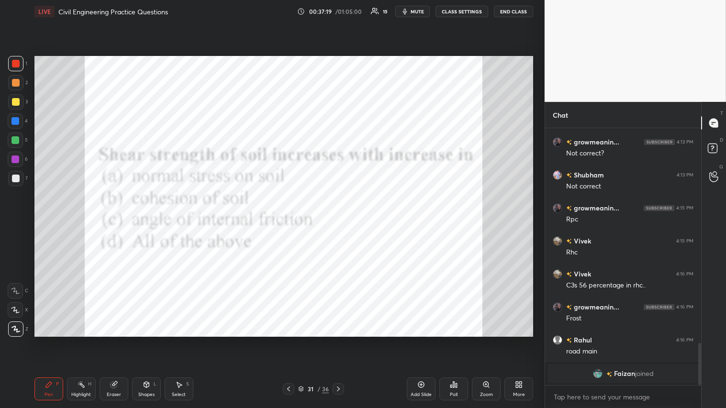
click at [343, 224] on div "Poll" at bounding box center [453, 389] width 29 height 23
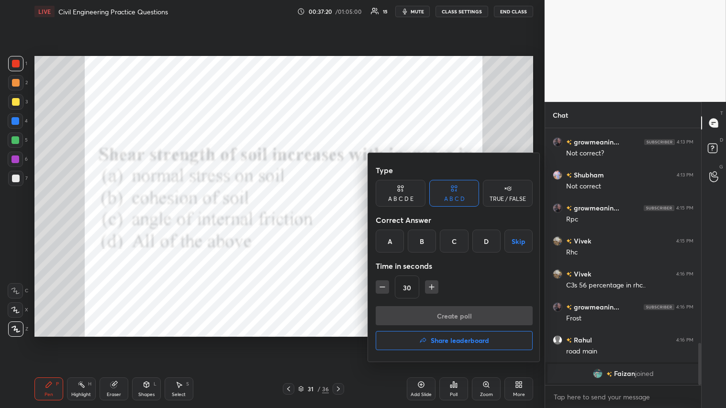
drag, startPoint x: 481, startPoint y: 242, endPoint x: 471, endPoint y: 269, distance: 29.1
click at [343, 224] on div "D" at bounding box center [486, 241] width 28 height 23
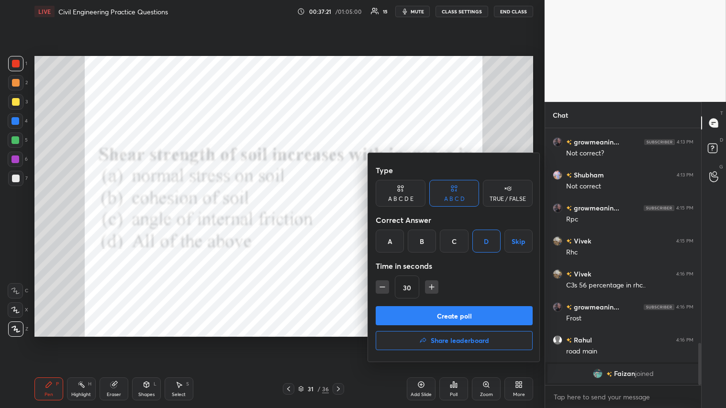
drag, startPoint x: 426, startPoint y: 318, endPoint x: 423, endPoint y: 314, distance: 5.4
click at [343, 224] on button "Create poll" at bounding box center [454, 315] width 157 height 19
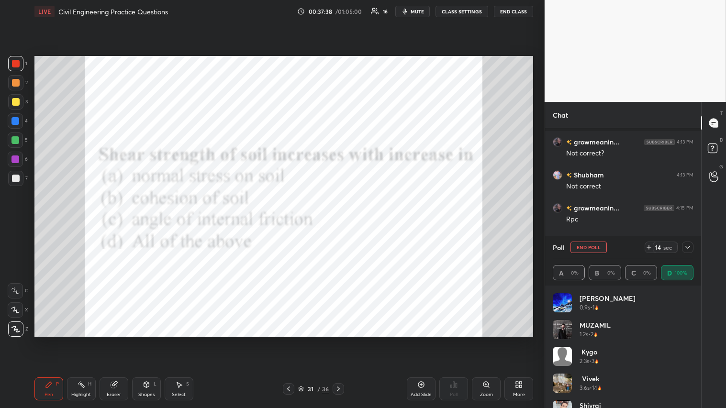
scroll to position [1365, 0]
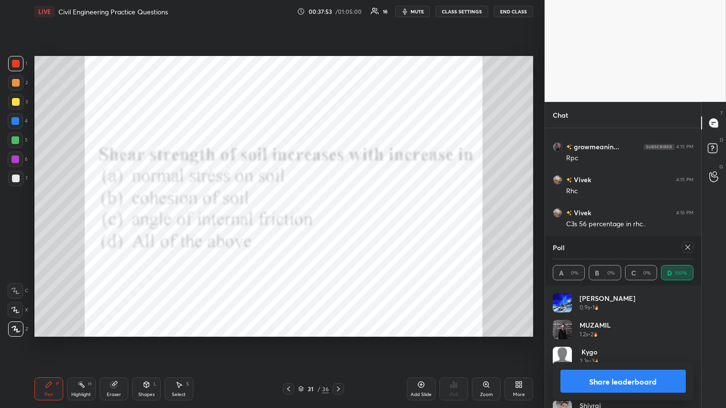
click at [343, 224] on button "Share leaderboard" at bounding box center [622, 381] width 125 height 23
type textarea "x"
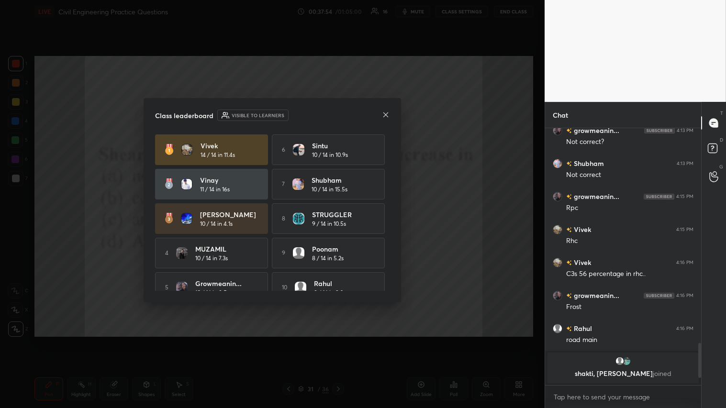
scroll to position [1315, 0]
click at [343, 114] on icon at bounding box center [386, 115] width 8 height 8
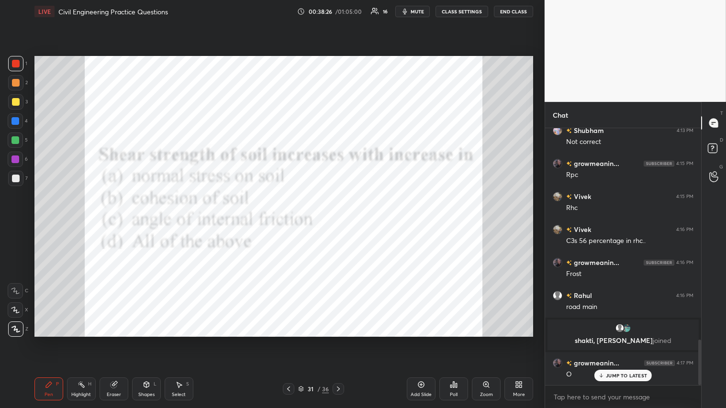
scroll to position [1195, 0]
click at [340, 224] on icon at bounding box center [339, 389] width 8 height 8
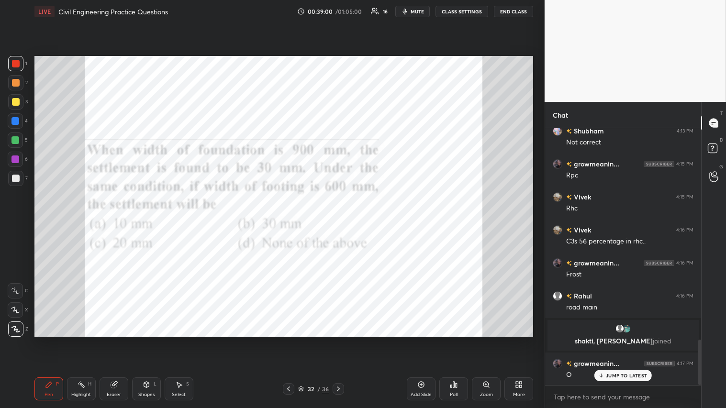
click at [343, 224] on div "Poll" at bounding box center [453, 389] width 29 height 23
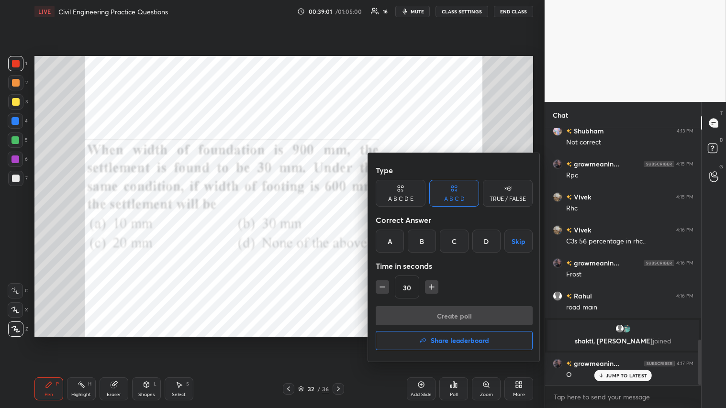
click at [343, 224] on div "C" at bounding box center [454, 241] width 28 height 23
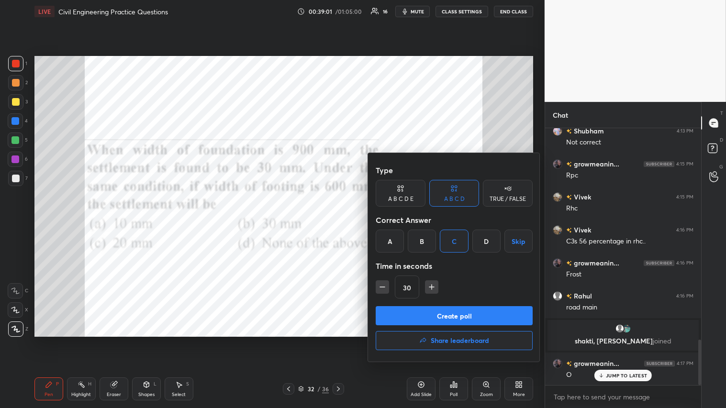
drag, startPoint x: 431, startPoint y: 287, endPoint x: 432, endPoint y: 300, distance: 13.0
click at [343, 224] on icon "button" at bounding box center [432, 287] width 10 height 10
type input "45"
click at [343, 224] on button "Create poll" at bounding box center [454, 315] width 157 height 19
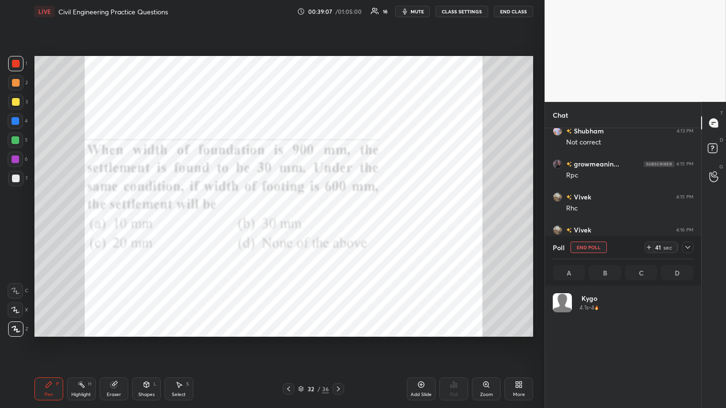
scroll to position [112, 138]
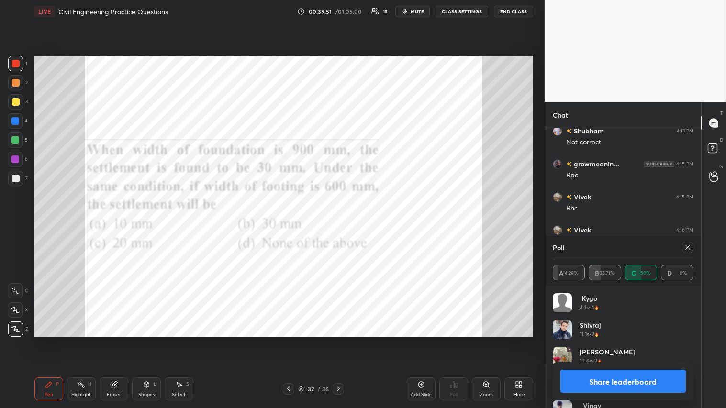
click at [343, 224] on button "Share leaderboard" at bounding box center [622, 381] width 125 height 23
type textarea "x"
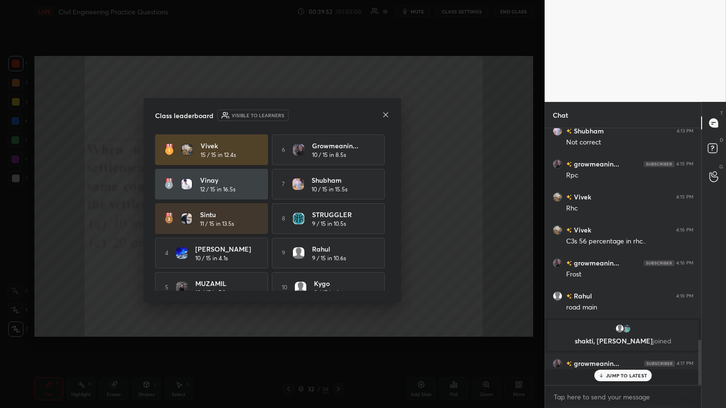
scroll to position [174, 153]
click at [343, 112] on icon at bounding box center [386, 115] width 8 height 8
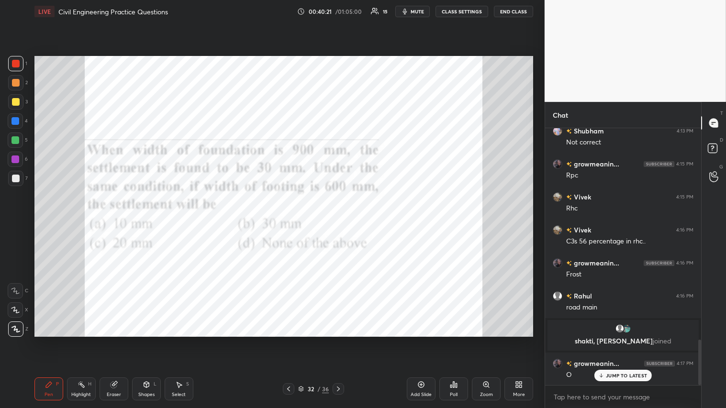
scroll to position [1228, 0]
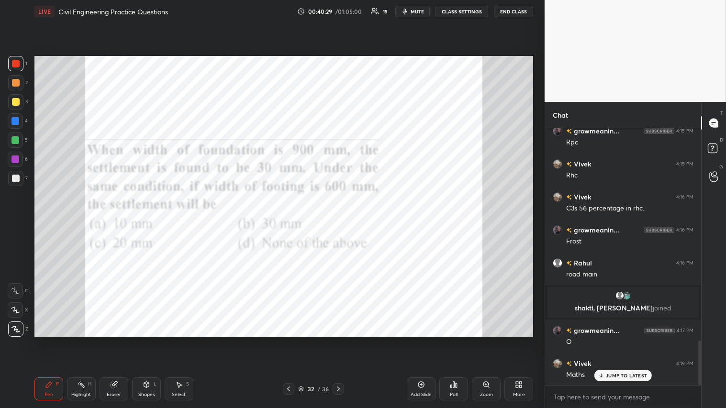
click at [338, 224] on icon at bounding box center [339, 389] width 8 height 8
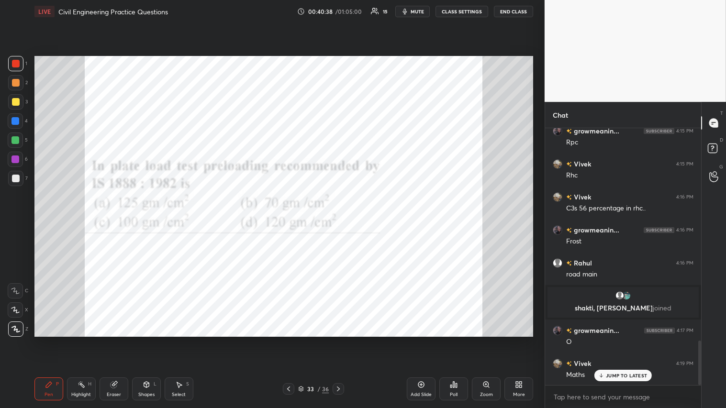
click at [343, 224] on div "Poll" at bounding box center [453, 389] width 29 height 23
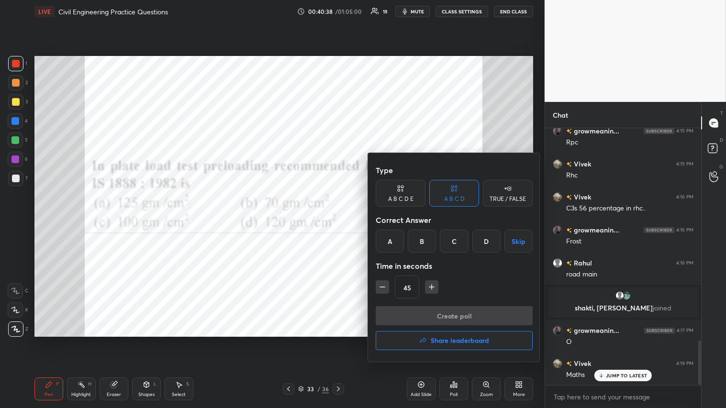
drag, startPoint x: 422, startPoint y: 238, endPoint x: 419, endPoint y: 254, distance: 16.1
click at [343, 224] on div "B" at bounding box center [422, 241] width 28 height 23
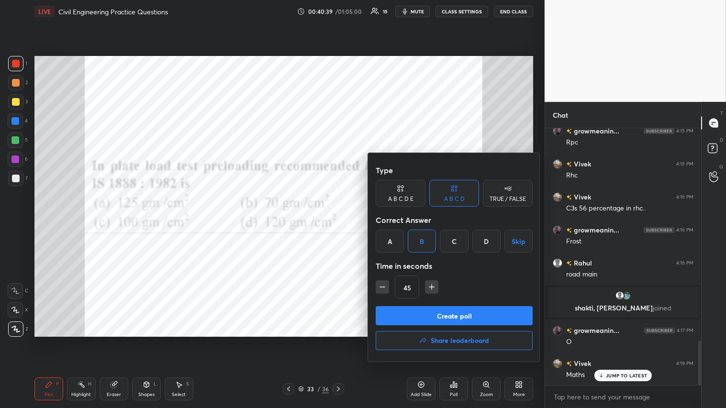
click at [343, 224] on icon "button" at bounding box center [383, 287] width 10 height 10
type input "30"
click at [343, 224] on button "Create poll" at bounding box center [454, 315] width 157 height 19
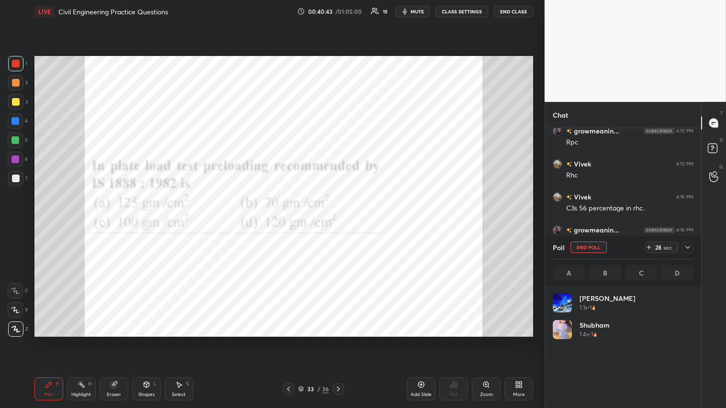
scroll to position [112, 138]
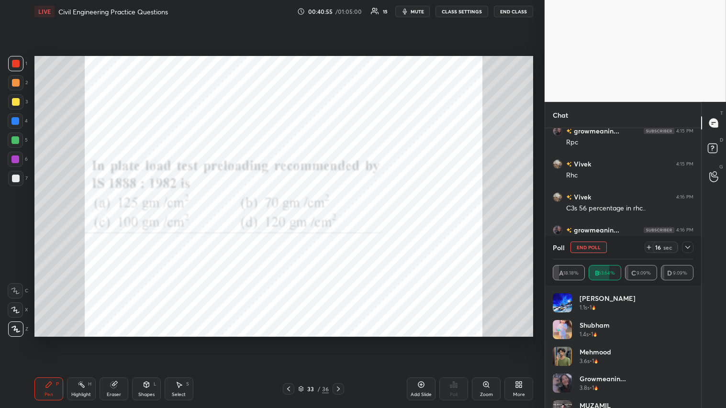
click at [343, 224] on icon at bounding box center [688, 248] width 8 height 8
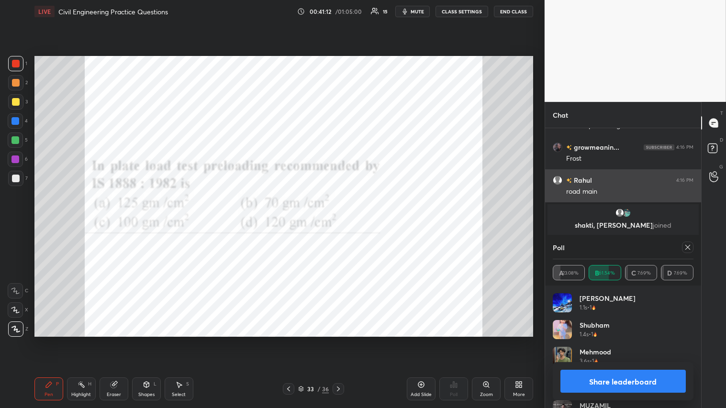
scroll to position [1343, 0]
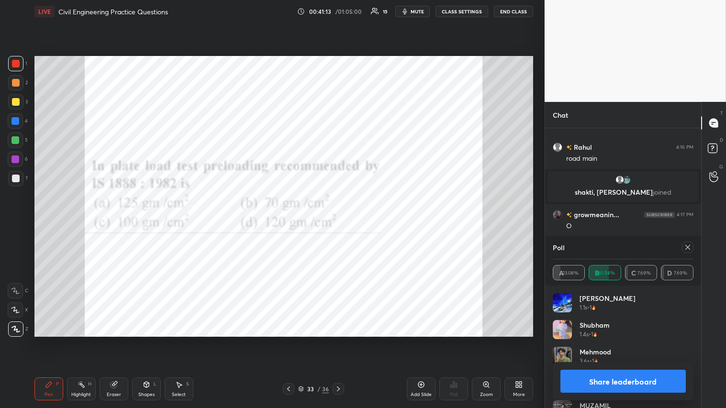
click at [343, 224] on button "Share leaderboard" at bounding box center [622, 381] width 125 height 23
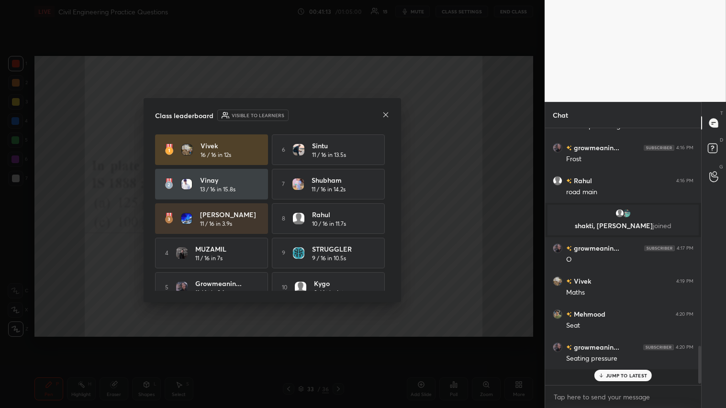
scroll to position [1297, 0]
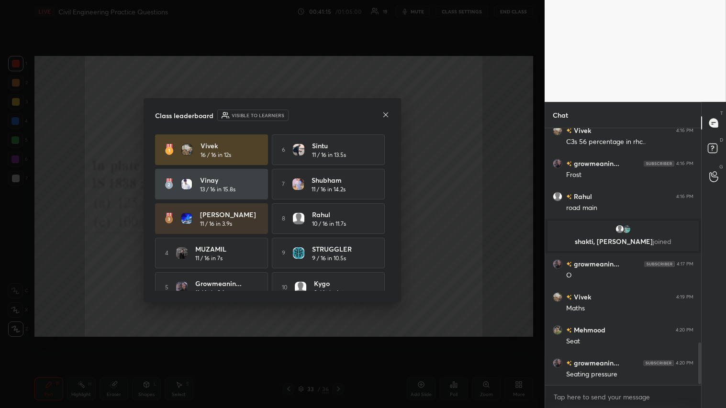
click at [343, 113] on icon at bounding box center [385, 114] width 5 height 5
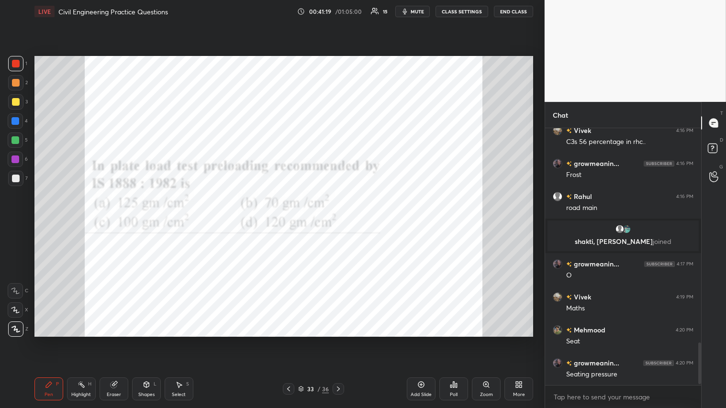
click at [338, 224] on icon at bounding box center [339, 389] width 8 height 8
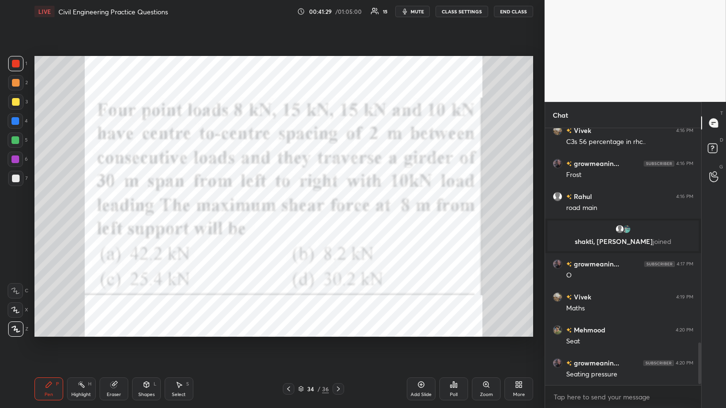
click at [333, 224] on div "34 / 36" at bounding box center [313, 388] width 61 height 11
click at [338, 224] on icon at bounding box center [339, 389] width 8 height 8
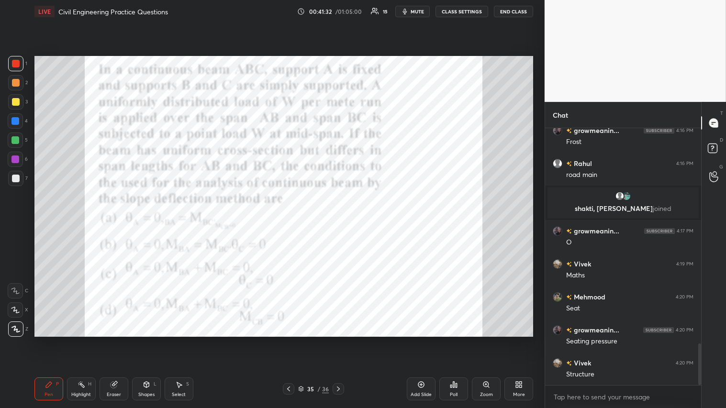
click at [289, 224] on icon at bounding box center [288, 389] width 3 height 5
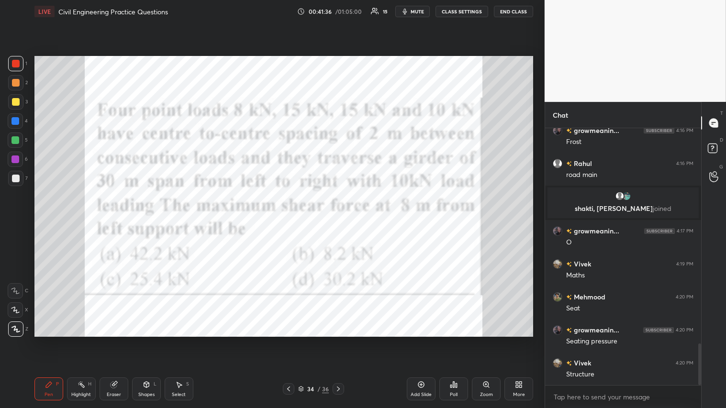
click at [340, 224] on icon at bounding box center [339, 389] width 8 height 8
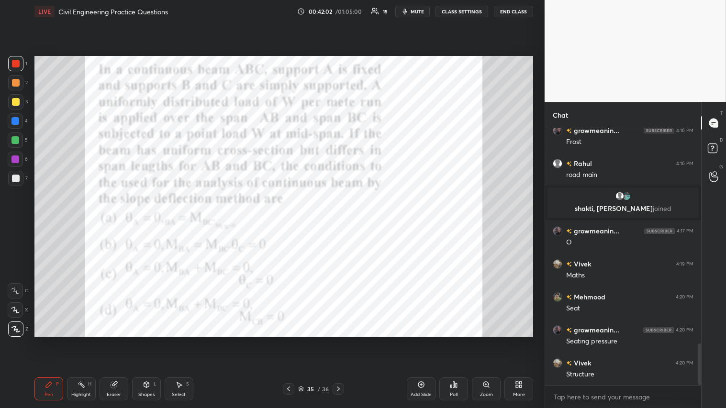
click at [343, 224] on icon at bounding box center [453, 385] width 1 height 6
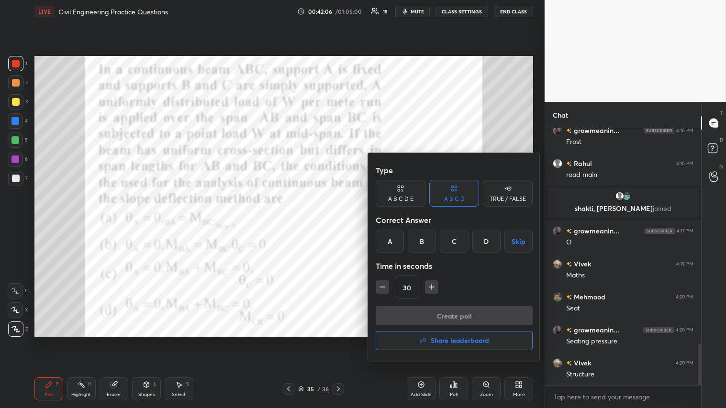
click at [343, 224] on div "D" at bounding box center [486, 241] width 28 height 23
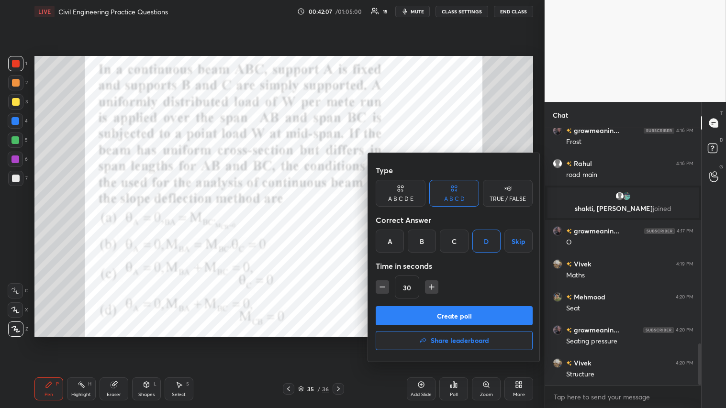
drag, startPoint x: 450, startPoint y: 322, endPoint x: 444, endPoint y: 312, distance: 11.8
click at [343, 224] on button "Create poll" at bounding box center [454, 315] width 157 height 19
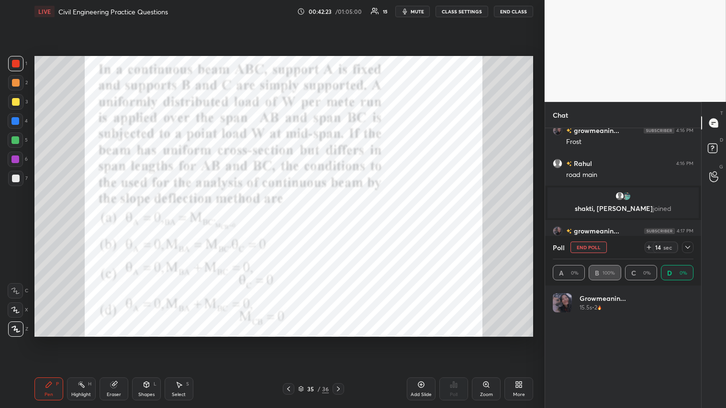
scroll to position [112, 138]
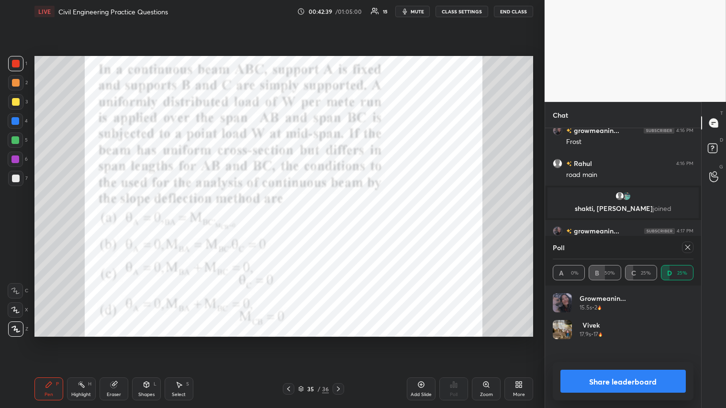
click at [343, 224] on button "Share leaderboard" at bounding box center [622, 381] width 125 height 23
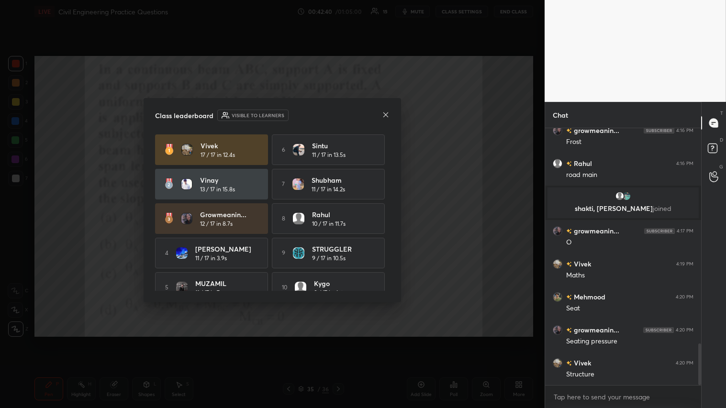
scroll to position [174, 153]
click at [343, 112] on icon at bounding box center [386, 115] width 8 height 8
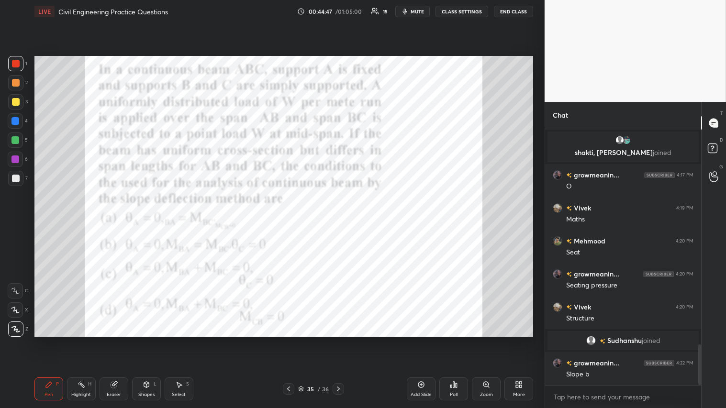
scroll to position [1371, 0]
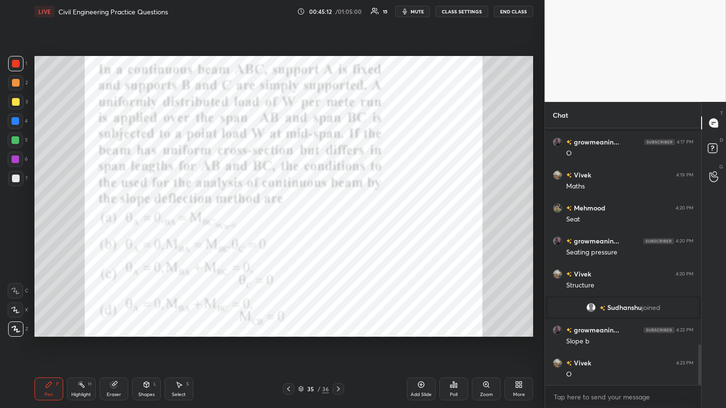
click at [289, 224] on icon at bounding box center [289, 389] width 8 height 8
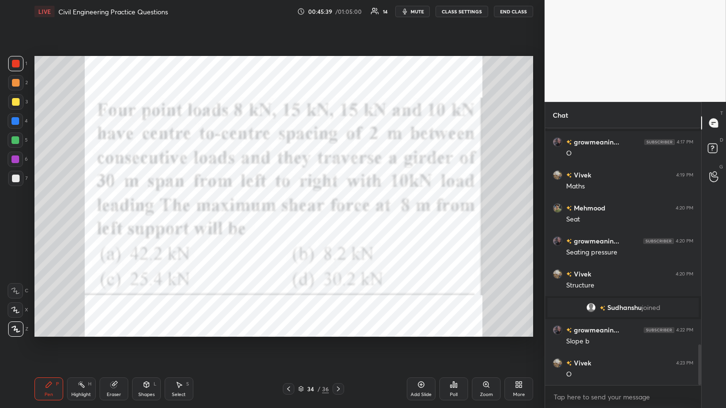
click at [343, 224] on icon at bounding box center [421, 385] width 6 height 6
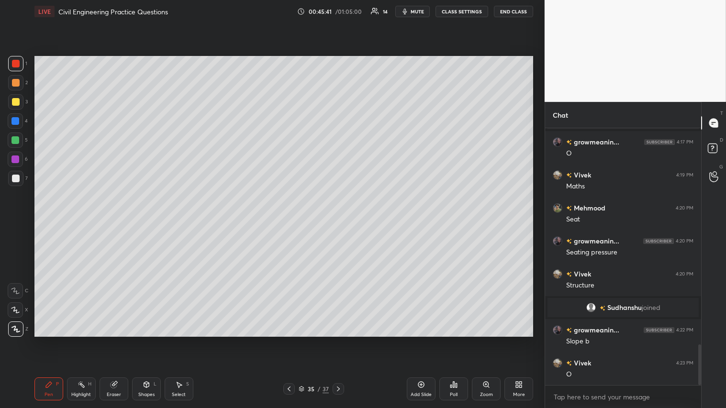
click at [149, 224] on div "Shapes L" at bounding box center [146, 389] width 29 height 23
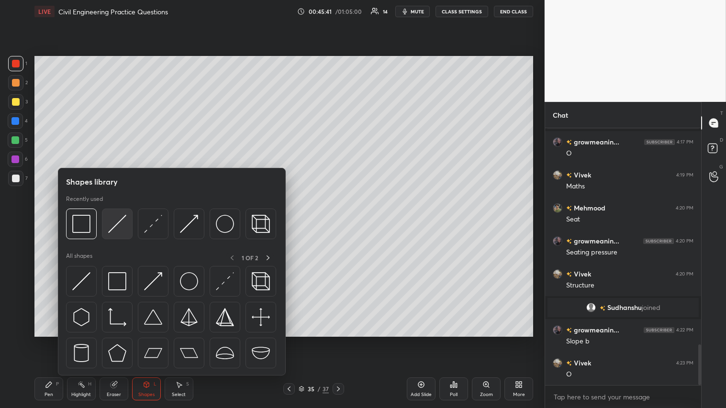
click at [115, 219] on img at bounding box center [117, 224] width 18 height 18
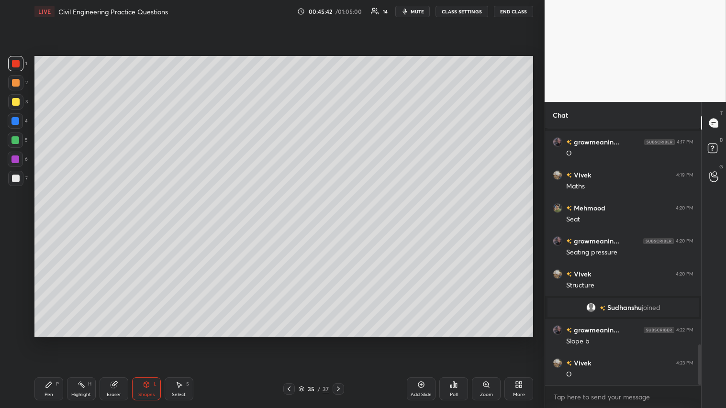
drag, startPoint x: 18, startPoint y: 84, endPoint x: 27, endPoint y: 85, distance: 8.7
click at [20, 84] on div at bounding box center [15, 82] width 15 height 15
click at [143, 224] on div "Shapes L" at bounding box center [146, 389] width 29 height 23
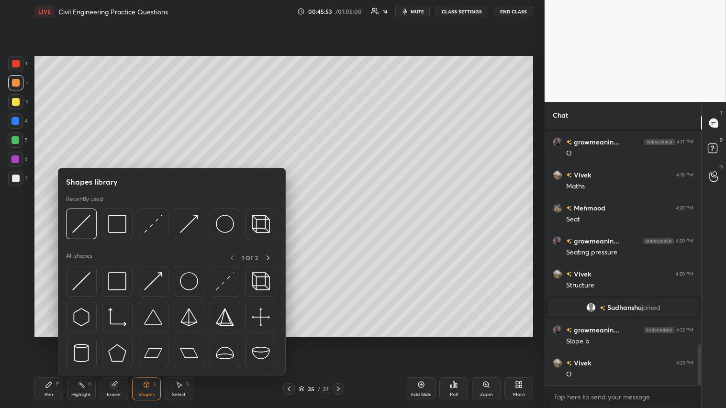
drag, startPoint x: 45, startPoint y: 396, endPoint x: 51, endPoint y: 387, distance: 11.7
click at [45, 224] on div "Pen" at bounding box center [49, 394] width 9 height 5
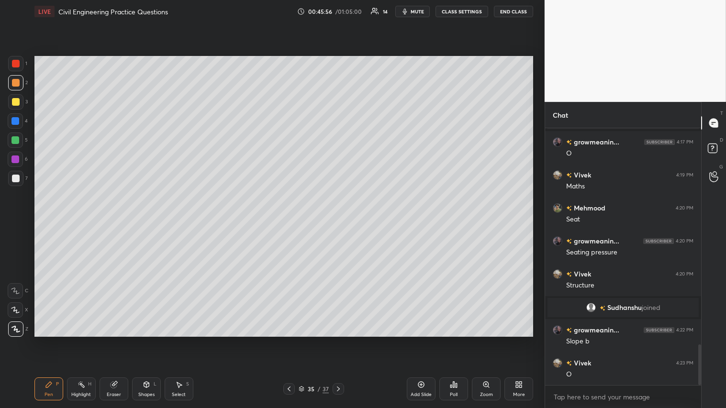
scroll to position [1394, 0]
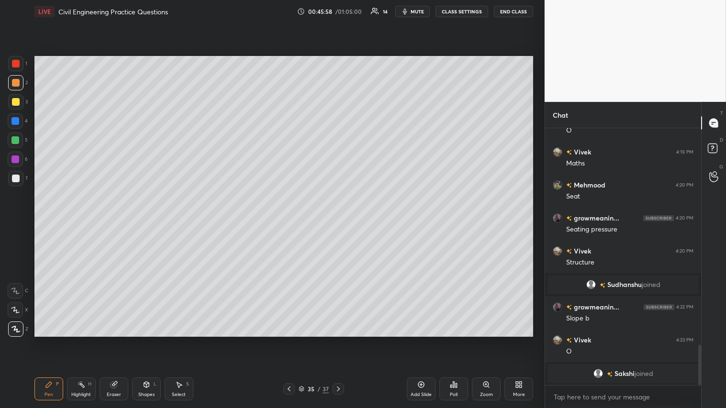
click at [141, 224] on div "Shapes L" at bounding box center [146, 389] width 29 height 23
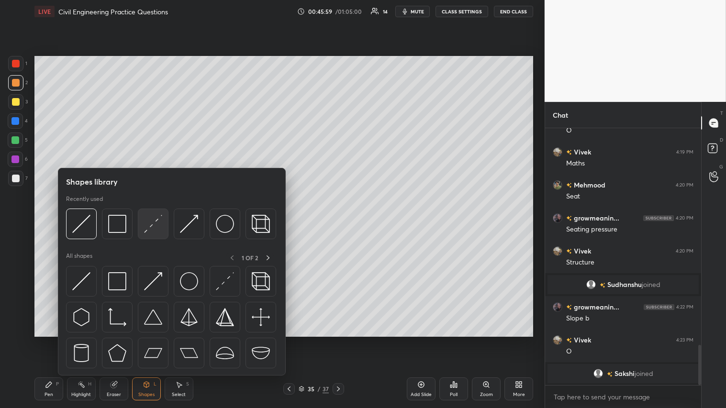
click at [153, 221] on img at bounding box center [153, 224] width 18 height 18
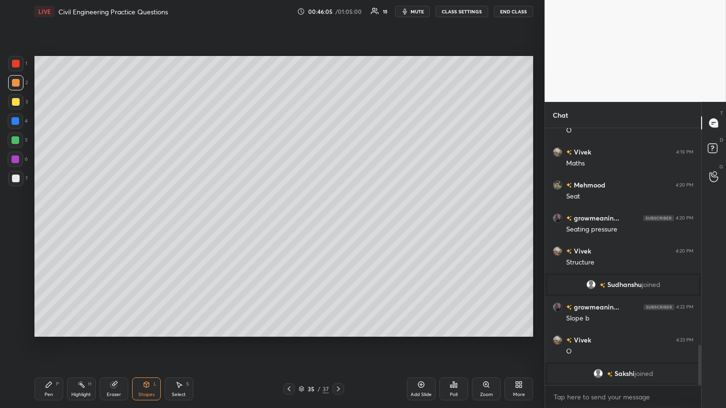
click at [150, 224] on icon at bounding box center [147, 385] width 8 height 8
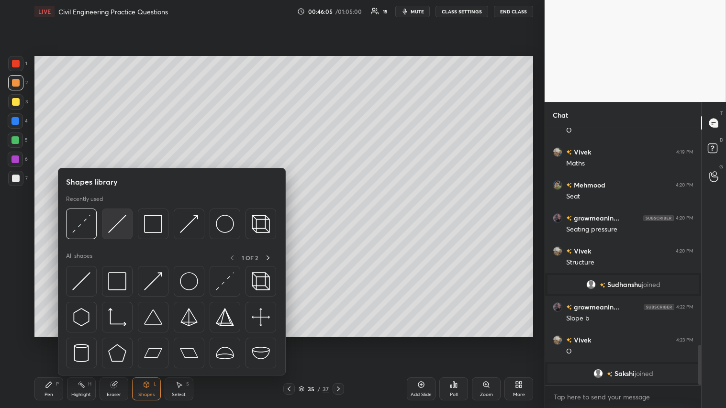
click at [113, 221] on img at bounding box center [117, 224] width 18 height 18
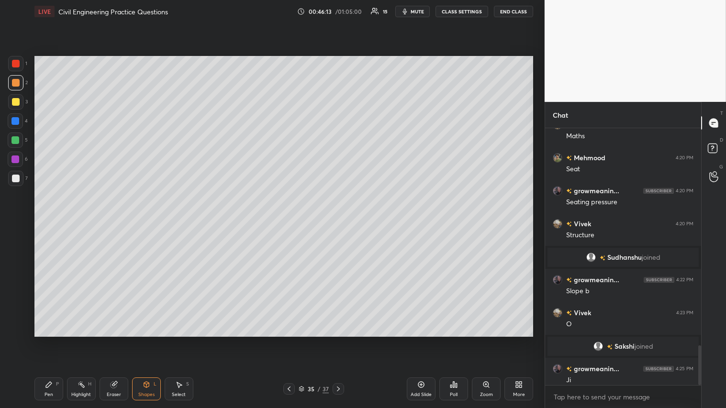
scroll to position [1399, 0]
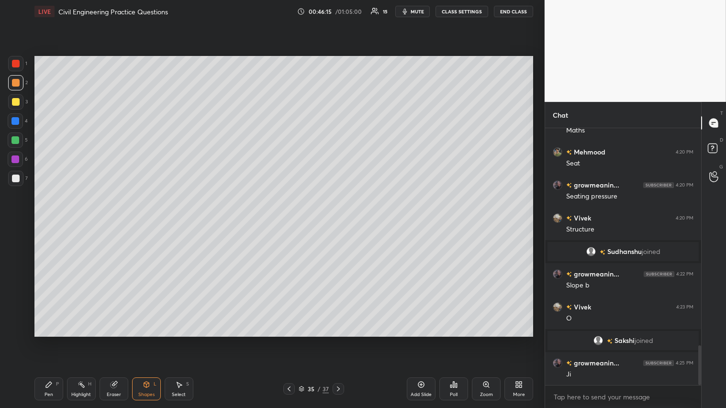
click at [45, 224] on icon at bounding box center [49, 385] width 8 height 8
click at [293, 224] on icon at bounding box center [289, 389] width 8 height 8
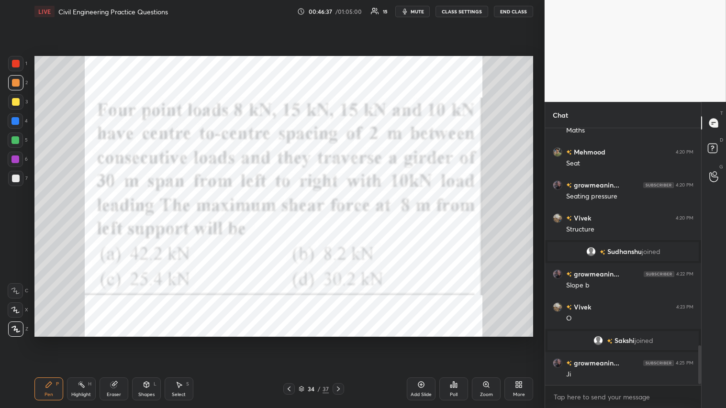
scroll to position [1433, 0]
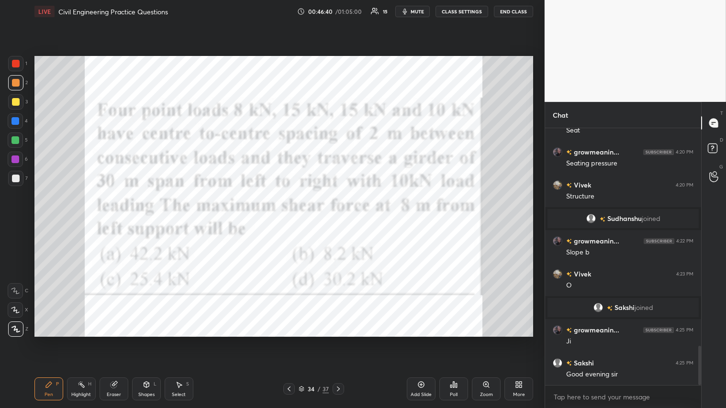
click at [337, 224] on icon at bounding box center [339, 389] width 8 height 8
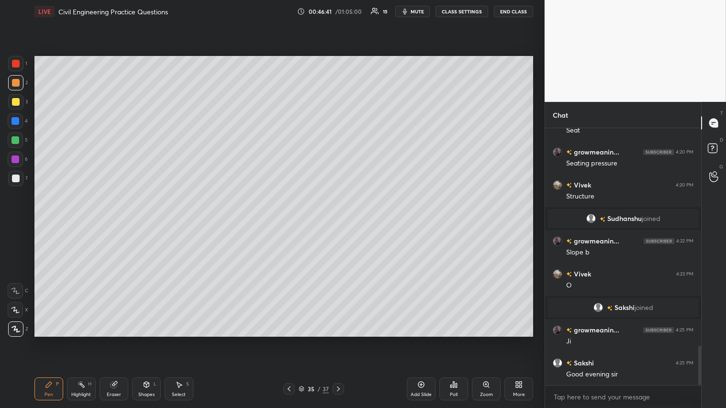
click at [288, 224] on icon at bounding box center [289, 389] width 8 height 8
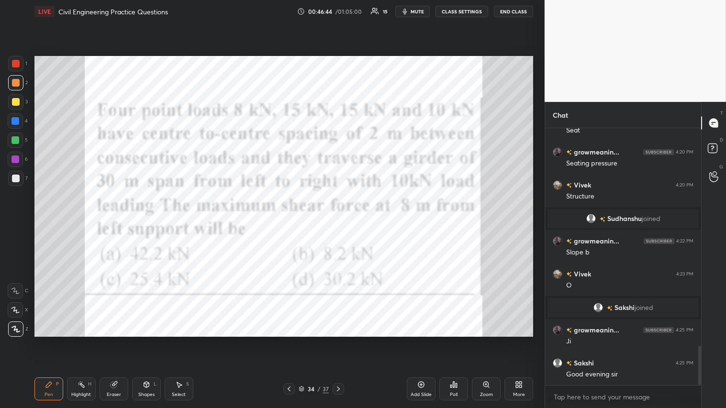
drag, startPoint x: 337, startPoint y: 393, endPoint x: 337, endPoint y: 387, distance: 6.2
click at [337, 224] on icon at bounding box center [339, 389] width 8 height 8
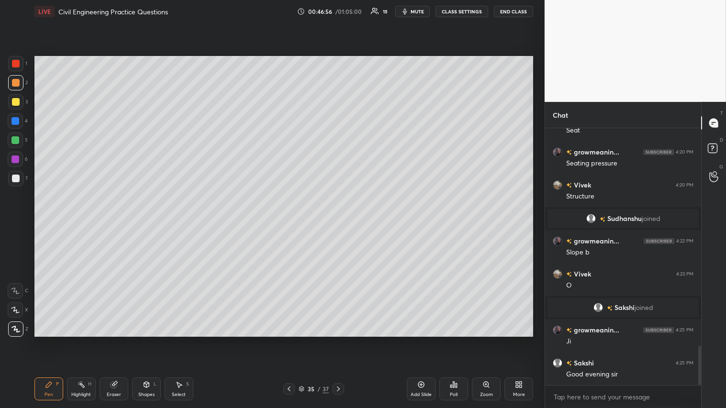
click at [284, 224] on div at bounding box center [288, 388] width 11 height 11
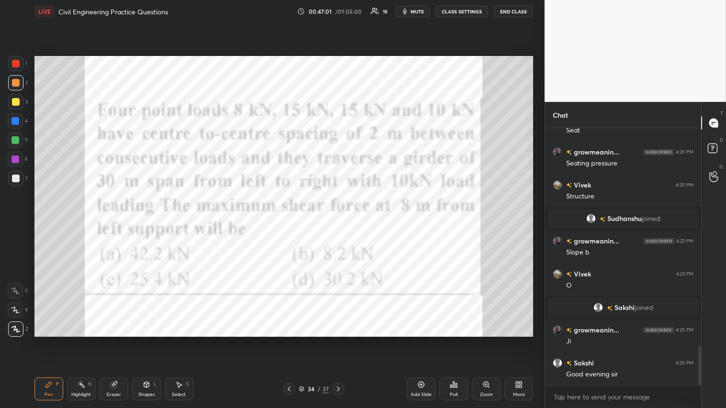
click at [336, 224] on icon at bounding box center [339, 389] width 8 height 8
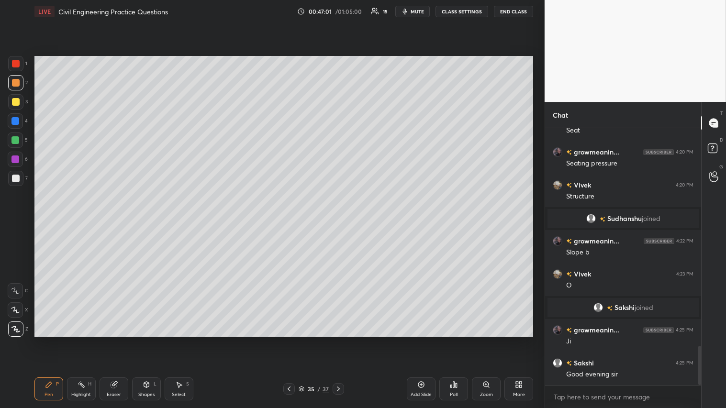
click at [152, 224] on div "Shapes L" at bounding box center [146, 389] width 29 height 23
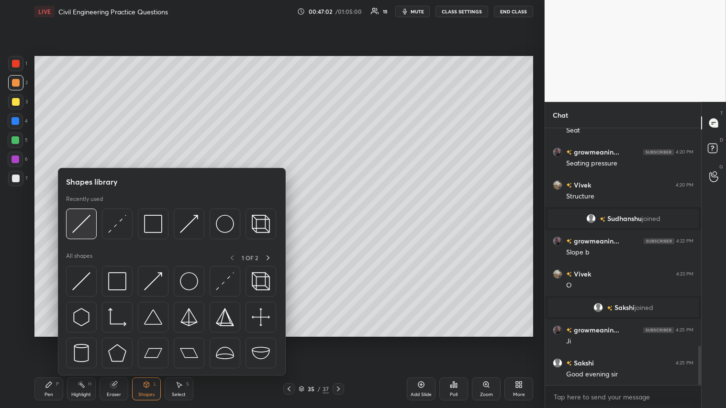
click at [86, 222] on img at bounding box center [81, 224] width 18 height 18
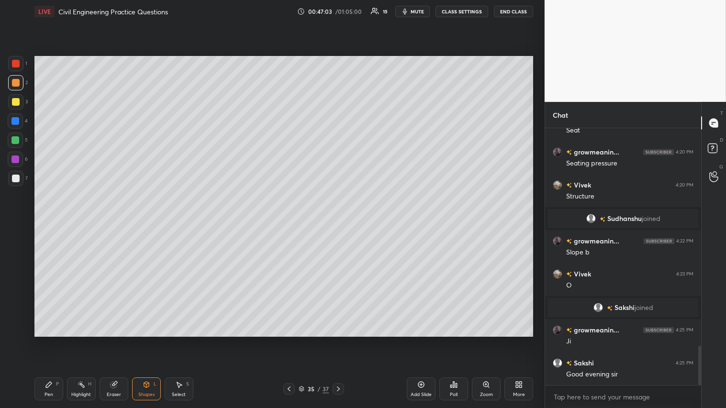
click at [18, 61] on div at bounding box center [16, 64] width 8 height 8
click at [56, 224] on div "P" at bounding box center [57, 384] width 3 height 5
click at [157, 224] on div "Shapes L" at bounding box center [146, 389] width 29 height 23
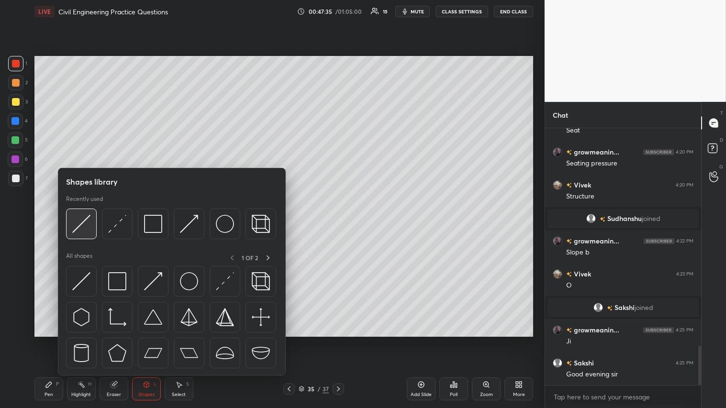
click at [83, 216] on img at bounding box center [81, 224] width 18 height 18
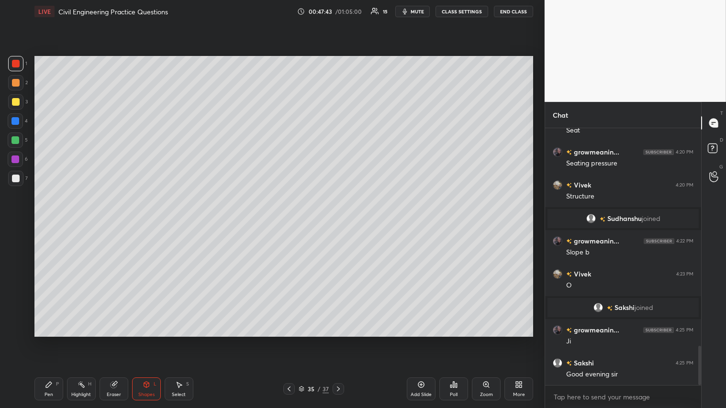
click at [289, 224] on icon at bounding box center [289, 389] width 3 height 5
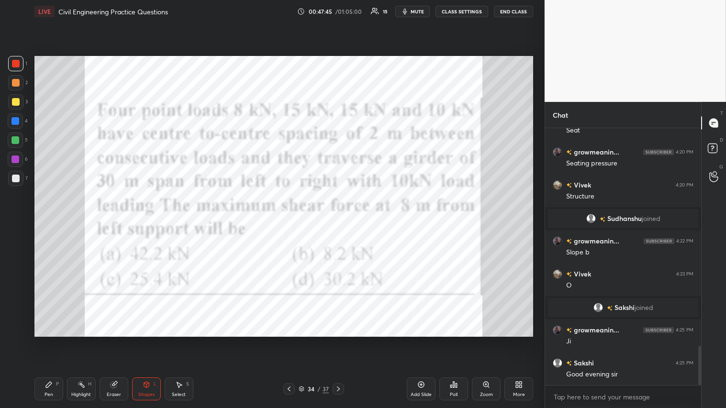
click at [338, 224] on icon at bounding box center [339, 389] width 8 height 8
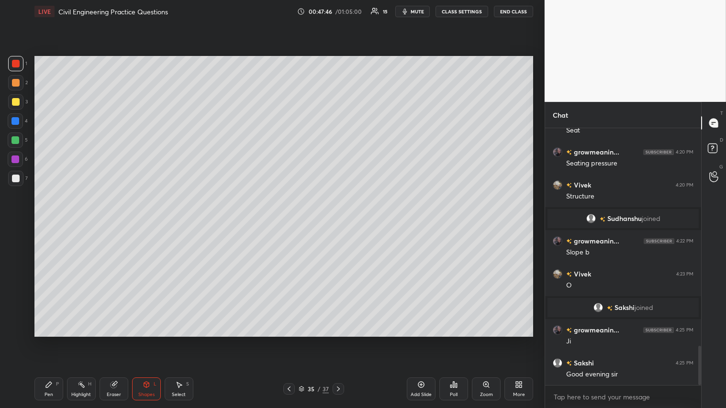
click at [56, 224] on div "Pen P" at bounding box center [48, 389] width 29 height 23
click at [20, 87] on div at bounding box center [15, 82] width 15 height 15
drag, startPoint x: 54, startPoint y: 383, endPoint x: 50, endPoint y: 378, distance: 6.8
click at [54, 224] on div "Pen P" at bounding box center [48, 389] width 29 height 23
click at [17, 88] on div at bounding box center [15, 82] width 15 height 15
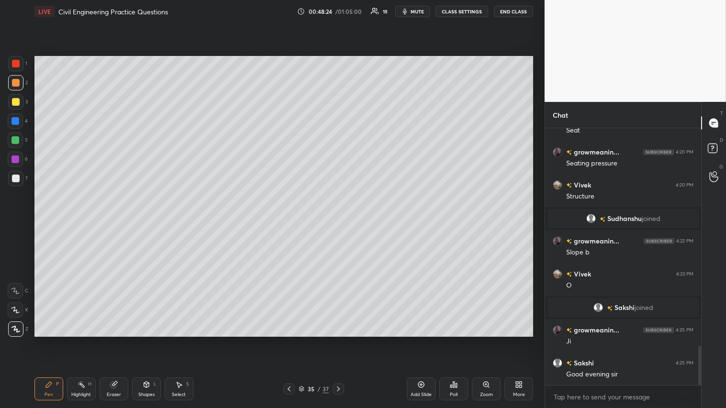
click at [340, 224] on icon at bounding box center [339, 389] width 8 height 8
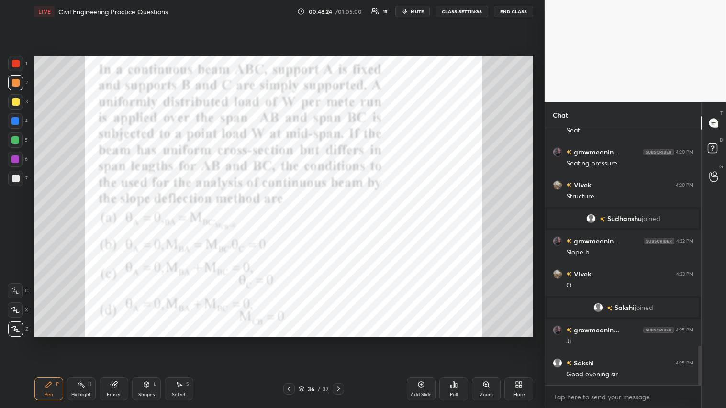
click at [339, 224] on icon at bounding box center [339, 389] width 8 height 8
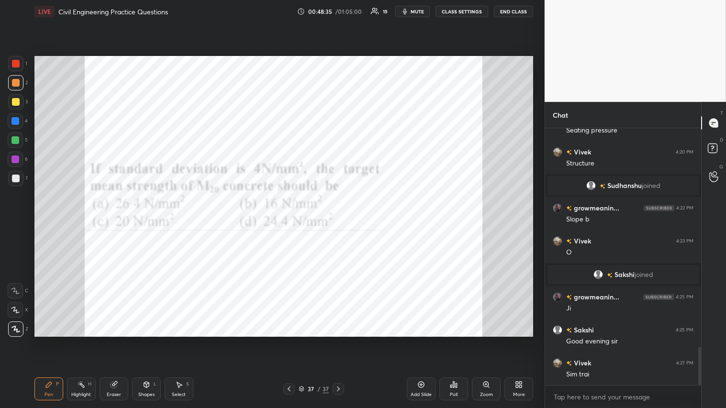
scroll to position [1489, 0]
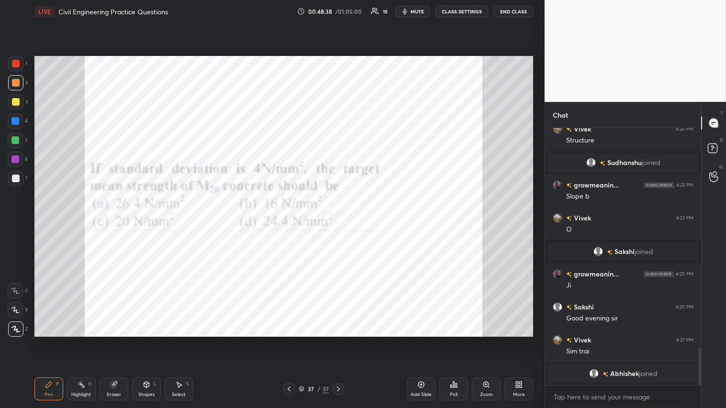
click at [343, 224] on div "Poll" at bounding box center [454, 394] width 8 height 5
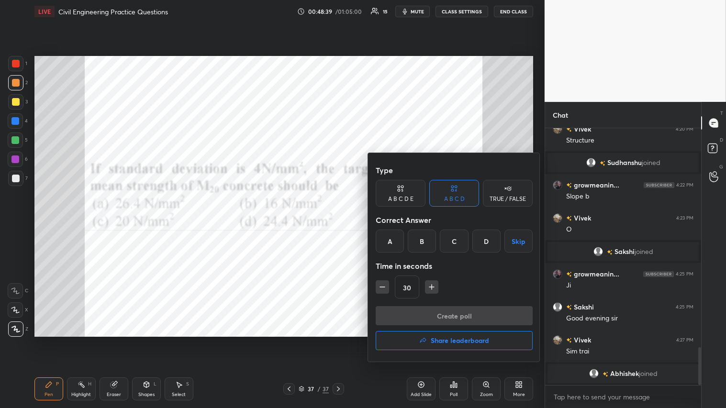
click at [343, 224] on div "A" at bounding box center [390, 241] width 28 height 23
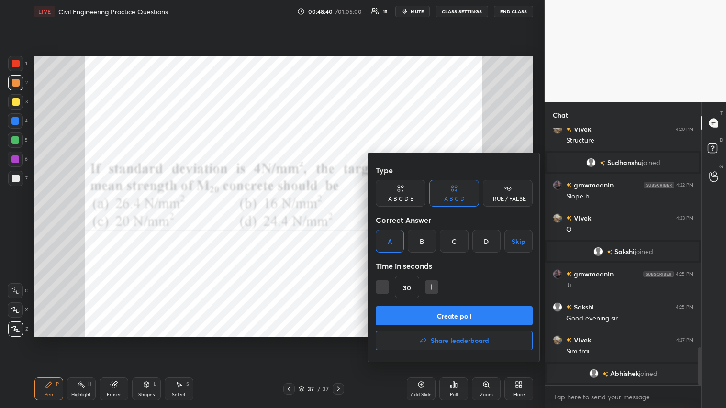
click at [343, 224] on button "Create poll" at bounding box center [454, 315] width 157 height 19
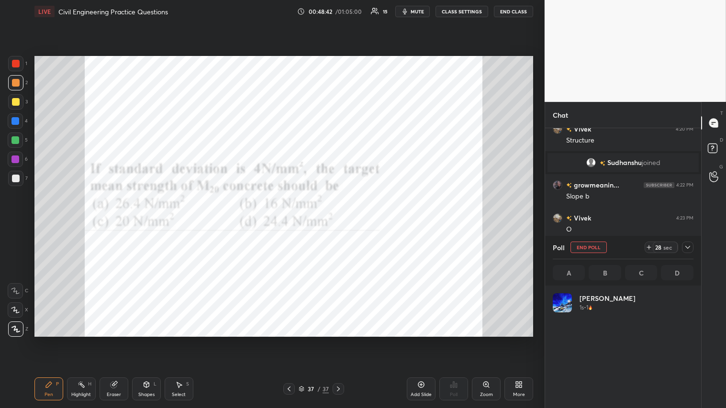
scroll to position [112, 138]
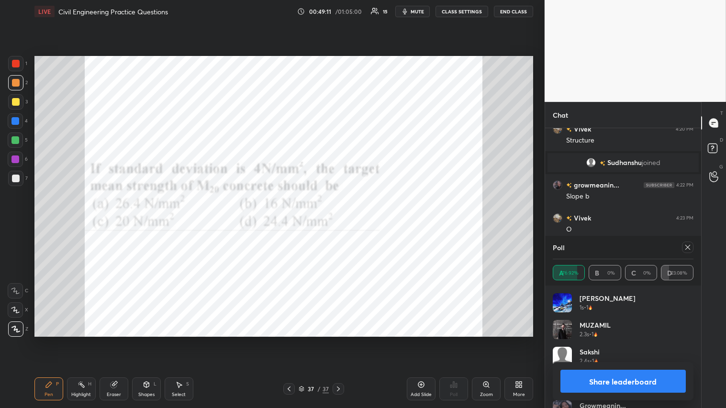
click at [343, 224] on button "Share leaderboard" at bounding box center [622, 381] width 125 height 23
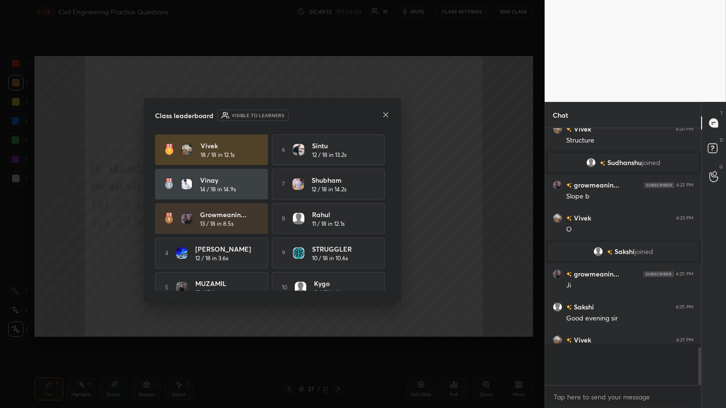
scroll to position [174, 153]
click at [343, 114] on icon at bounding box center [386, 115] width 8 height 8
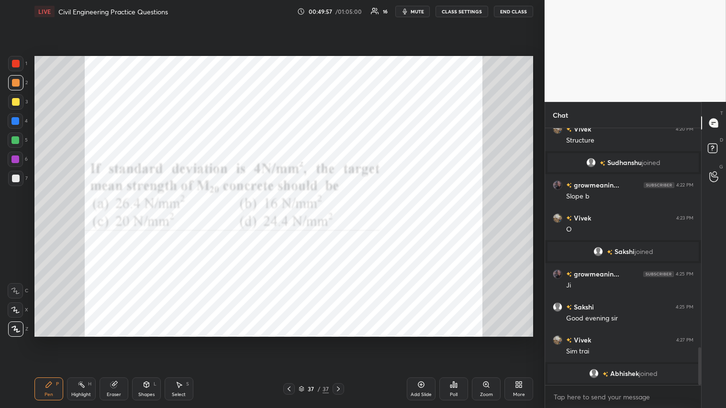
click at [17, 60] on div at bounding box center [16, 64] width 8 height 8
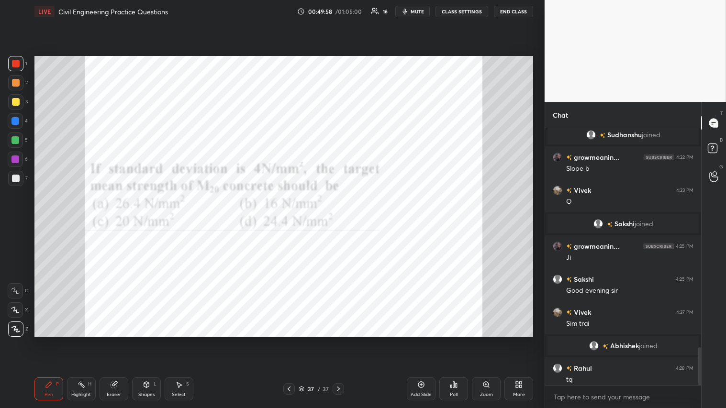
scroll to position [1494, 0]
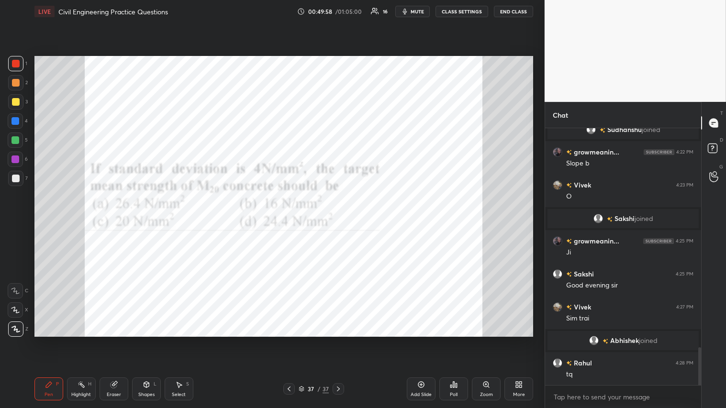
click at [52, 224] on div "Pen P" at bounding box center [48, 389] width 29 height 23
click at [17, 66] on div at bounding box center [16, 64] width 8 height 8
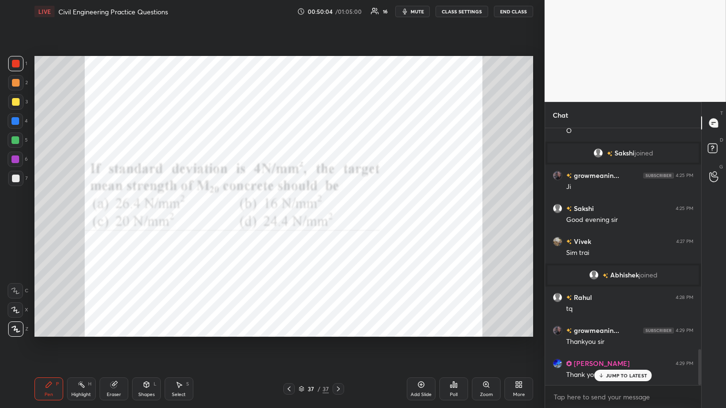
scroll to position [1592, 0]
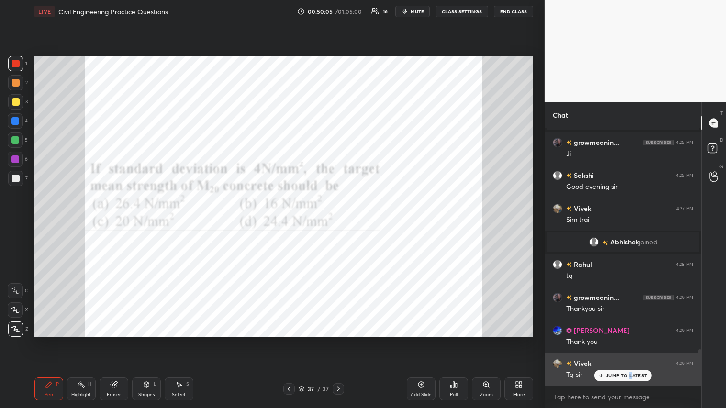
click at [343, 224] on p "JUMP TO LATEST" at bounding box center [626, 376] width 41 height 6
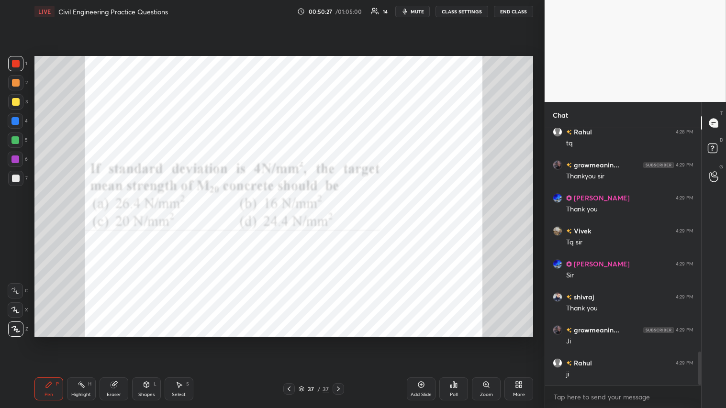
scroll to position [1758, 0]
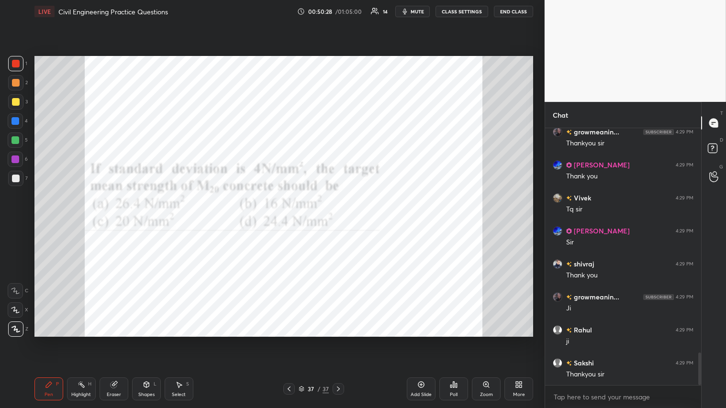
click at [343, 10] on button "End Class" at bounding box center [513, 11] width 39 height 11
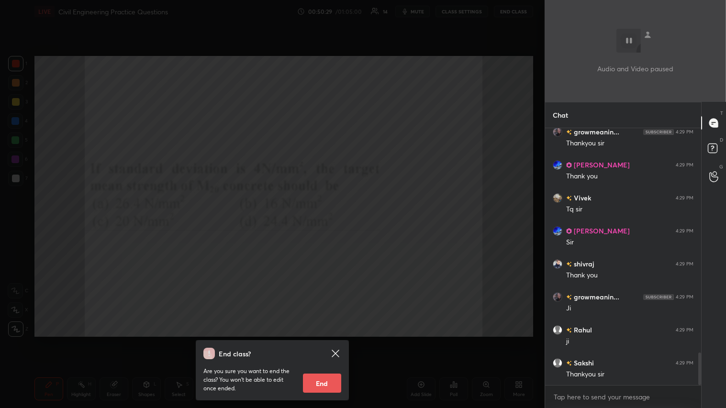
click at [324, 224] on button "End" at bounding box center [322, 383] width 38 height 19
type textarea "x"
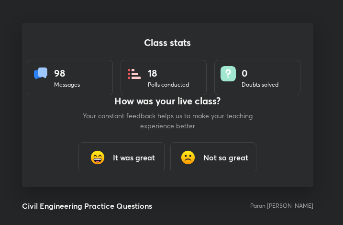
scroll to position [47698, 47526]
